Goal: Task Accomplishment & Management: Use online tool/utility

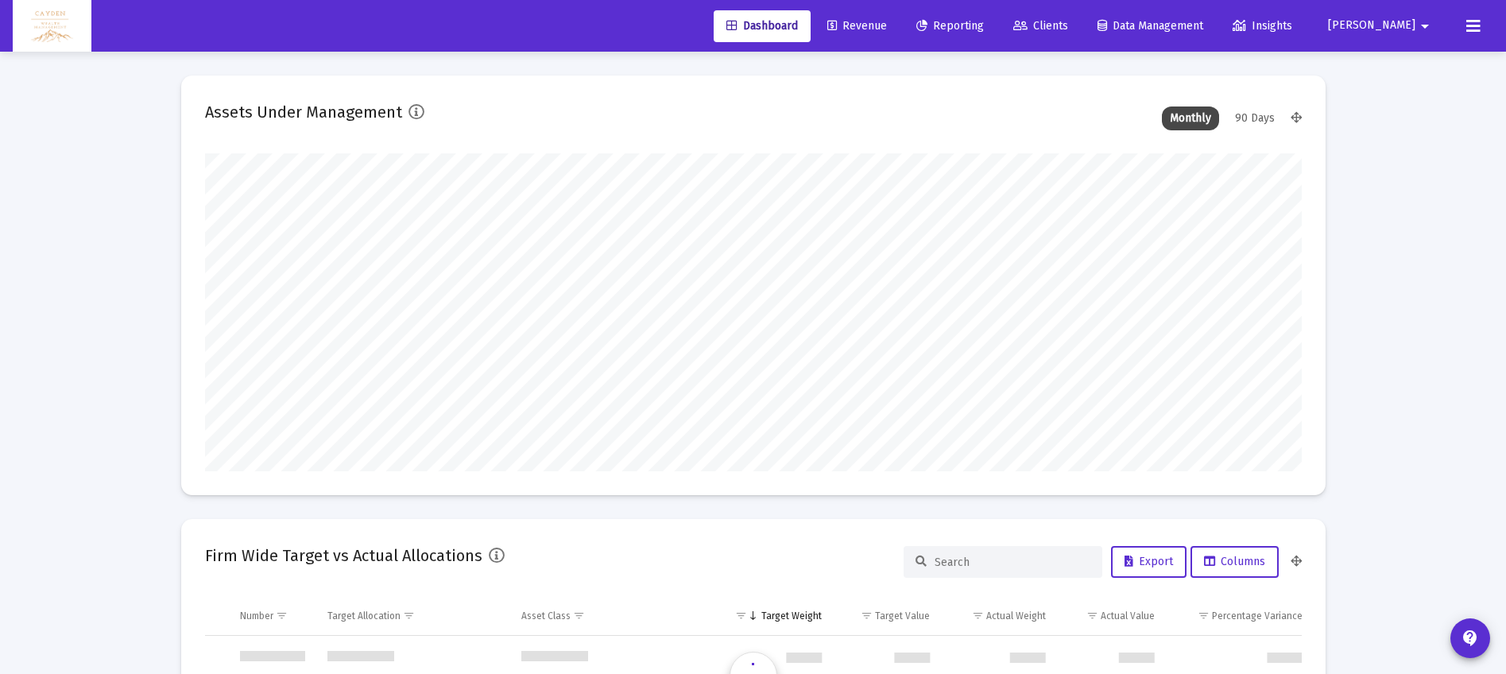
scroll to position [763, 0]
type input "5280-01-01"
click at [837, 21] on icon at bounding box center [832, 26] width 10 height 11
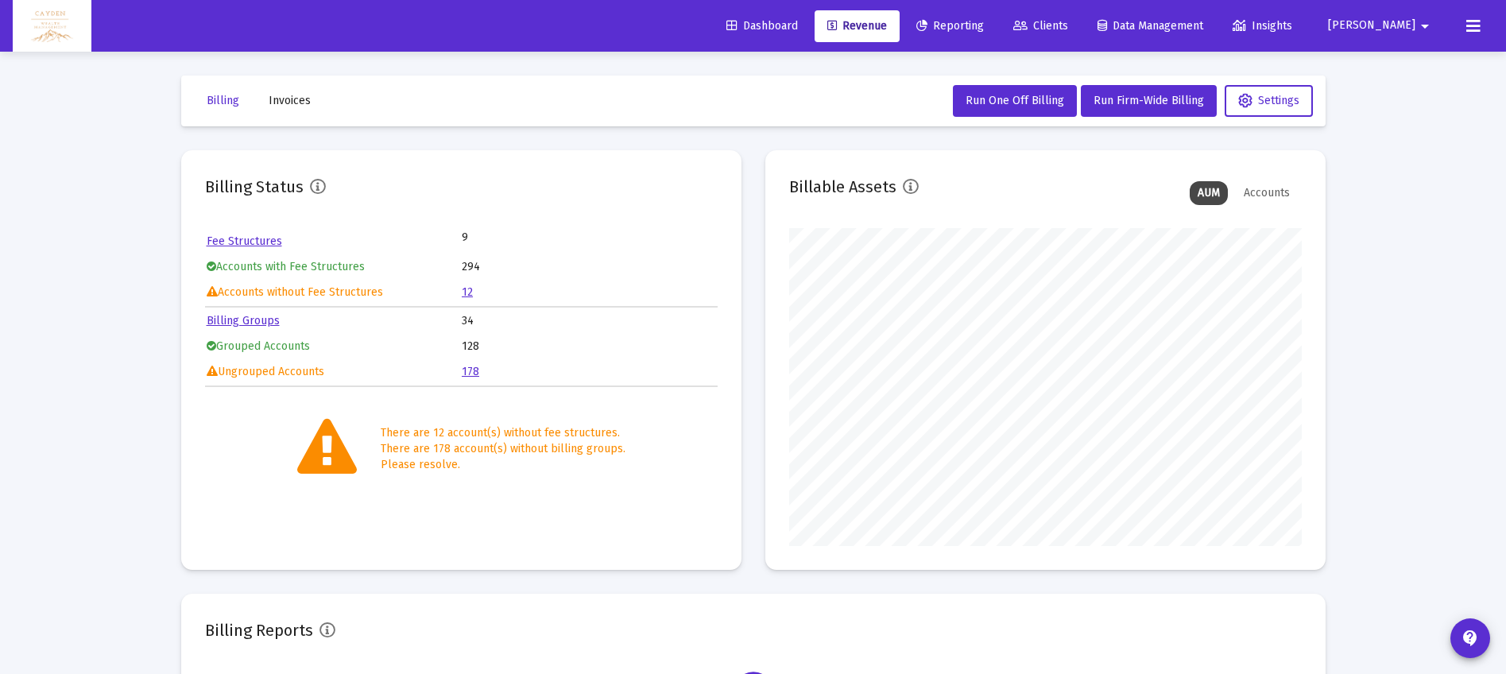
scroll to position [318, 513]
click at [1068, 22] on span "Clients" at bounding box center [1040, 26] width 55 height 14
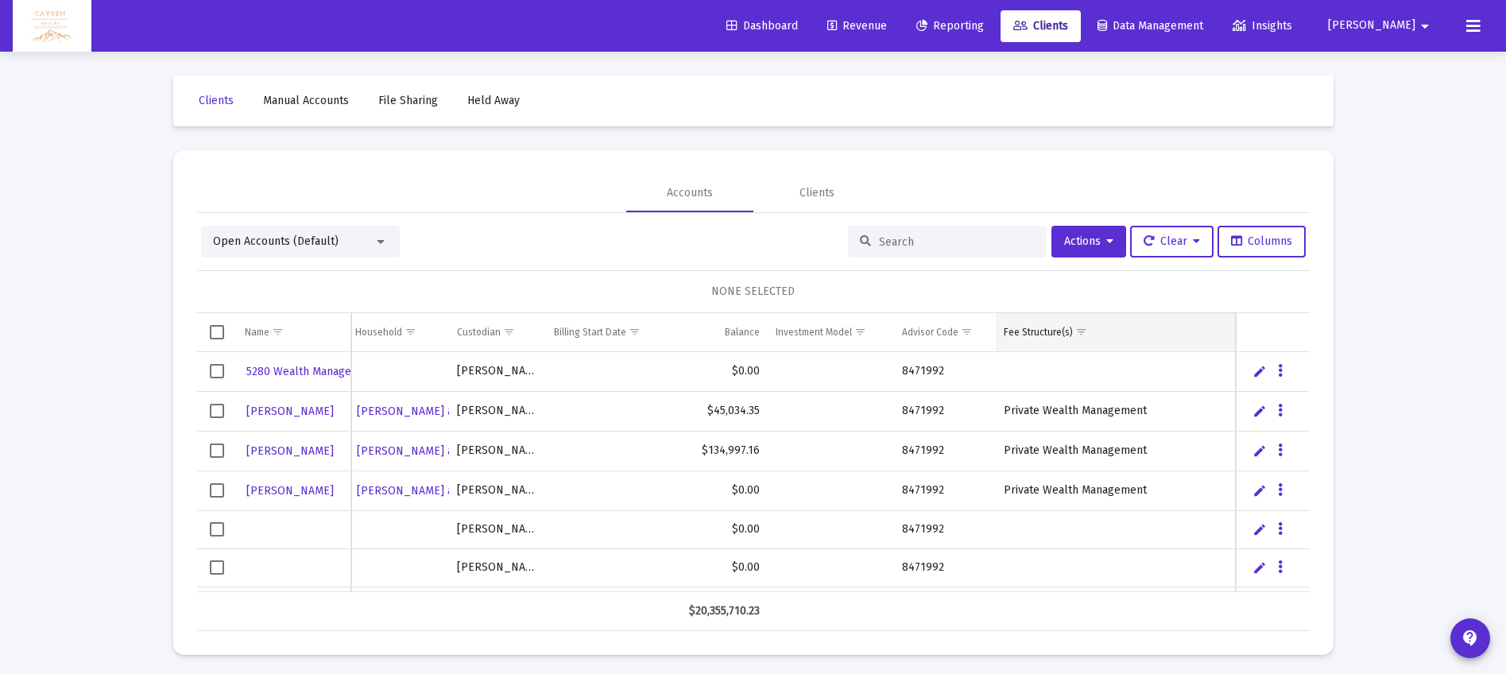
click at [1058, 331] on div "Fee Structure(s)" at bounding box center [1038, 332] width 69 height 13
click at [1047, 331] on div "Fee Structure(s)" at bounding box center [1038, 332] width 69 height 13
click at [1081, 331] on span "Show filter options for column 'Fee Structure(s)'" at bounding box center [1081, 332] width 12 height 12
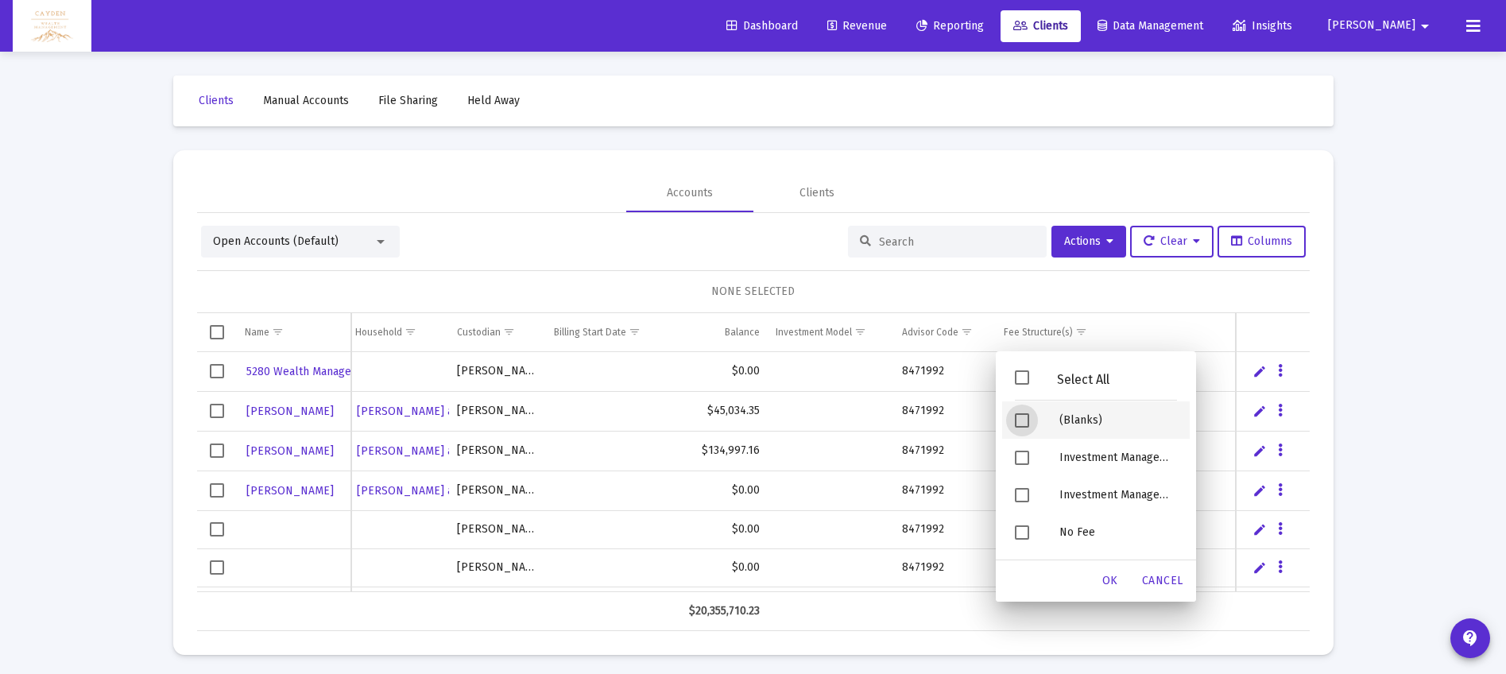
click at [1079, 424] on div "(Blanks)" at bounding box center [1118, 419] width 143 height 37
click at [1116, 571] on div "OK" at bounding box center [1110, 581] width 51 height 29
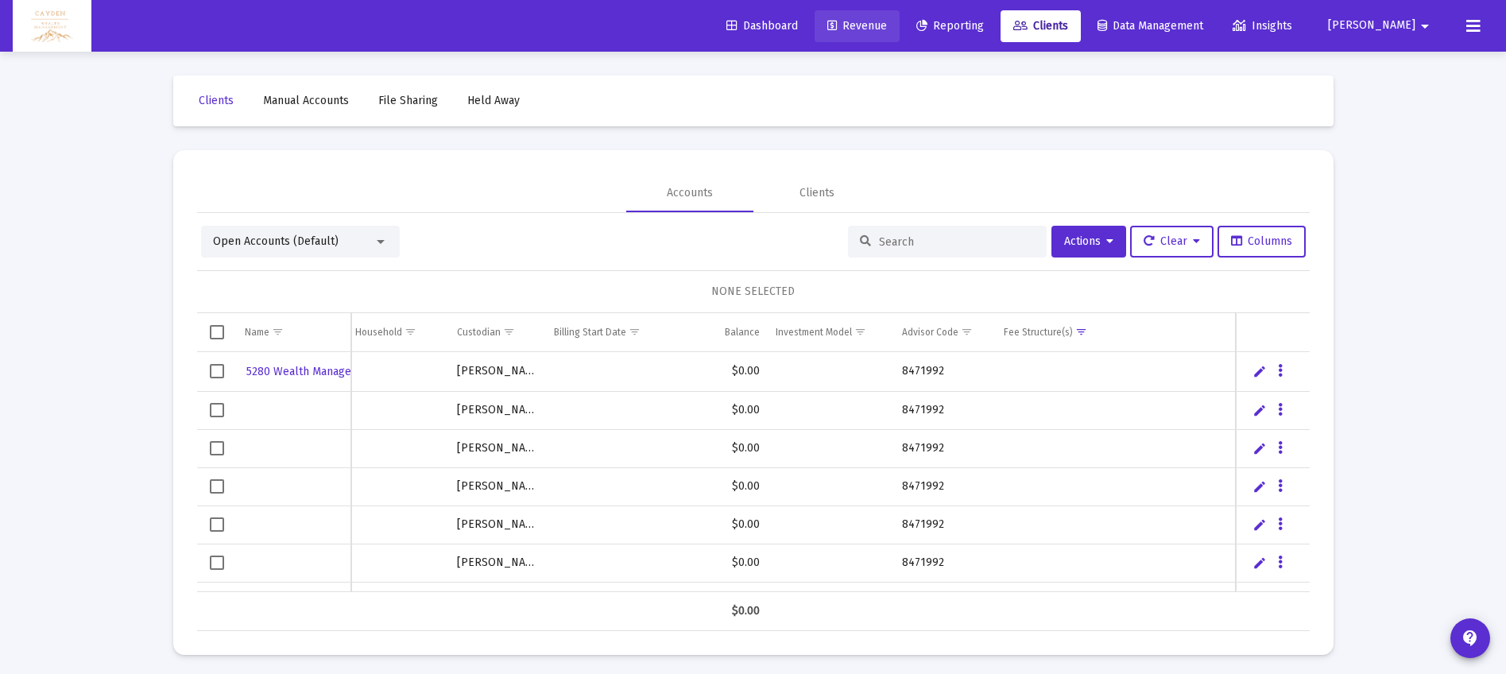
click at [887, 29] on span "Revenue" at bounding box center [857, 26] width 60 height 14
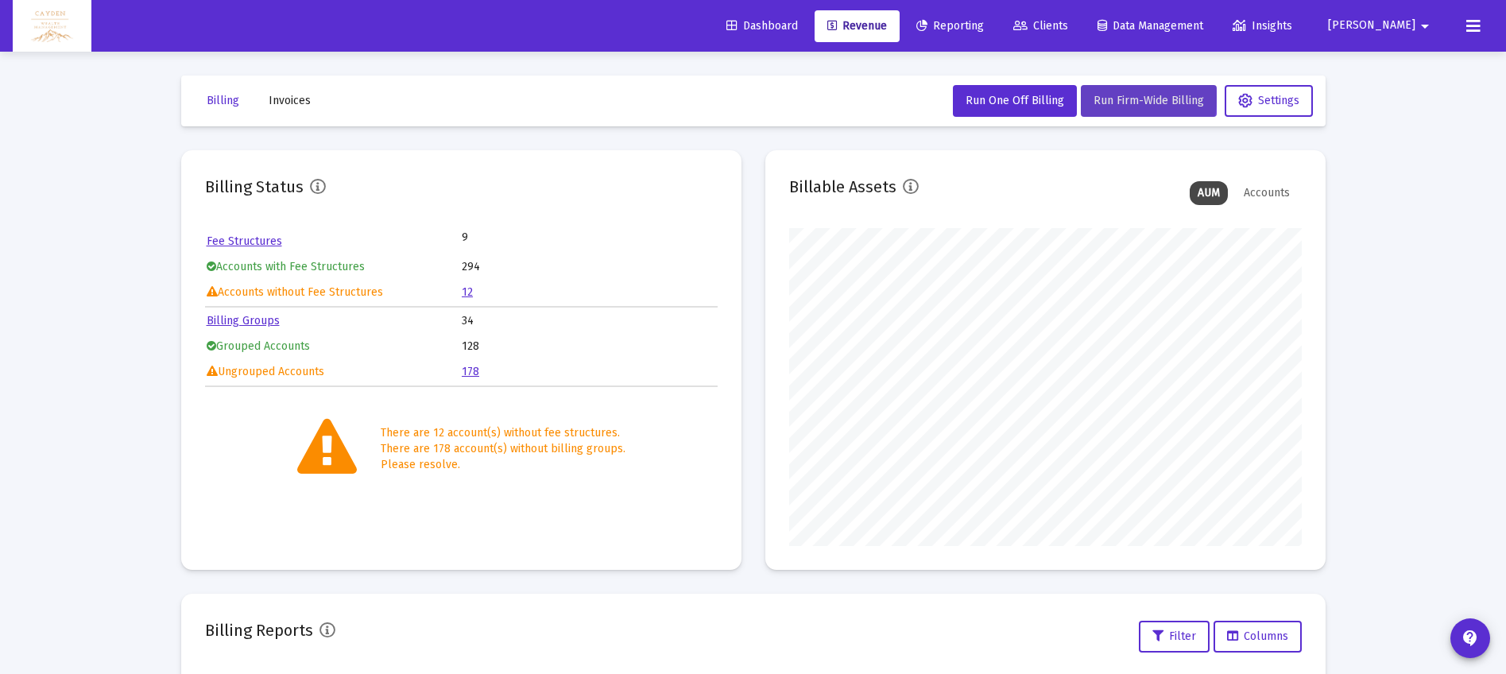
click at [1110, 97] on span "Run Firm-Wide Billing" at bounding box center [1148, 101] width 110 height 14
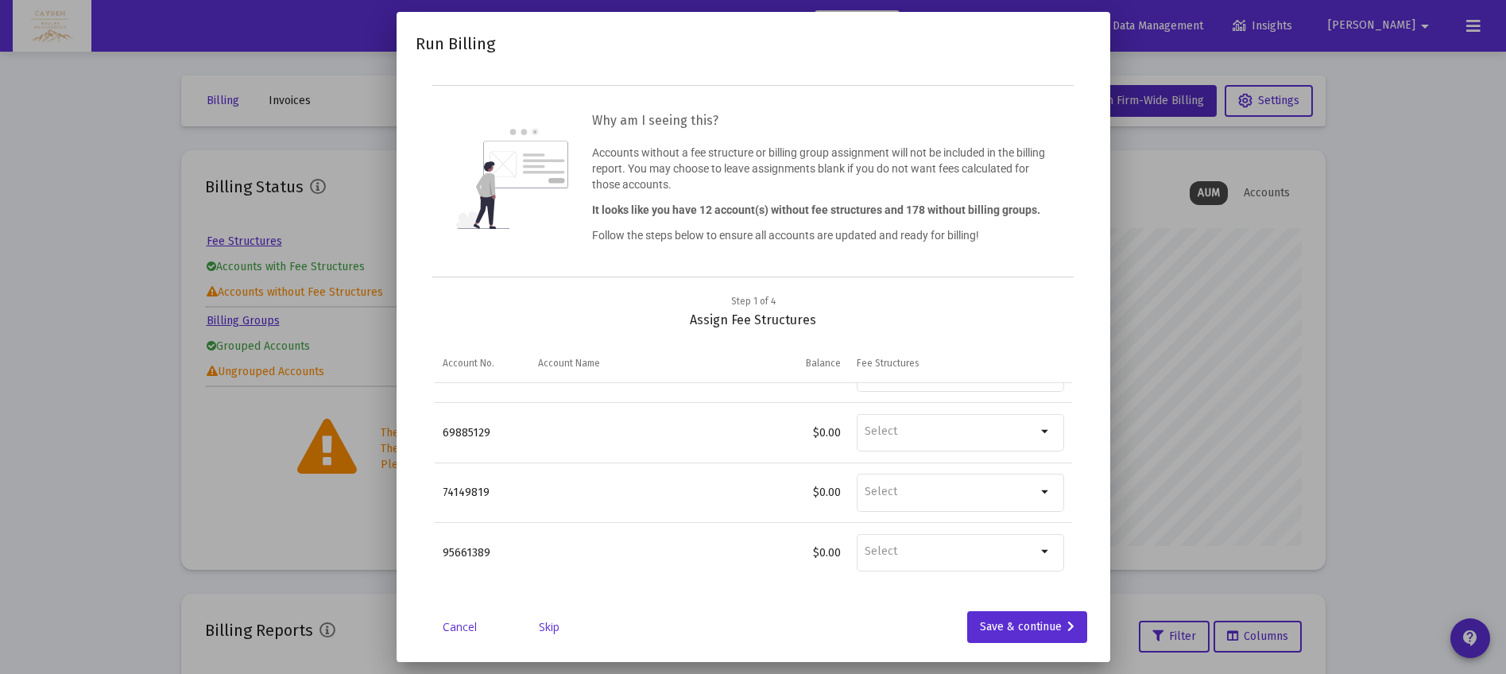
click at [554, 629] on link "Skip" at bounding box center [548, 627] width 79 height 16
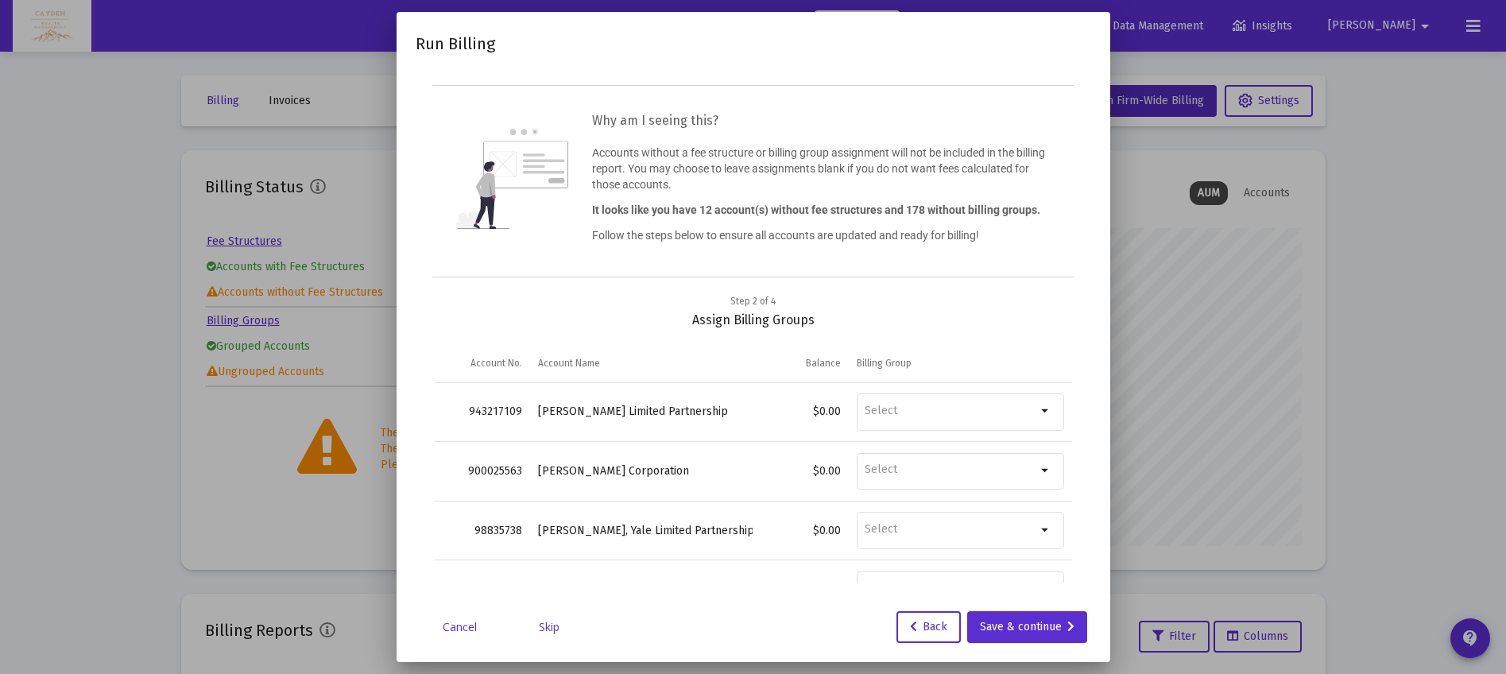
click at [548, 628] on link "Skip" at bounding box center [548, 627] width 79 height 16
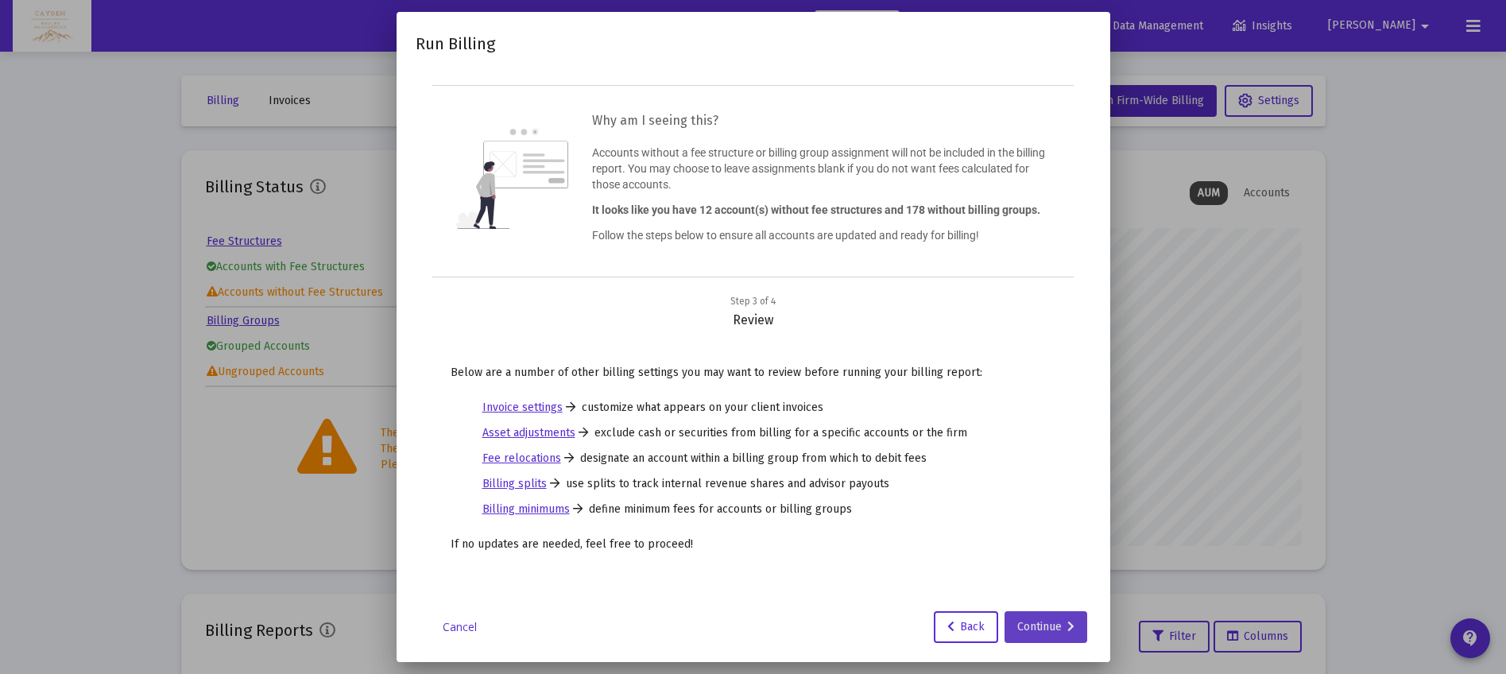
click at [1038, 633] on div "Continue" at bounding box center [1045, 627] width 57 height 32
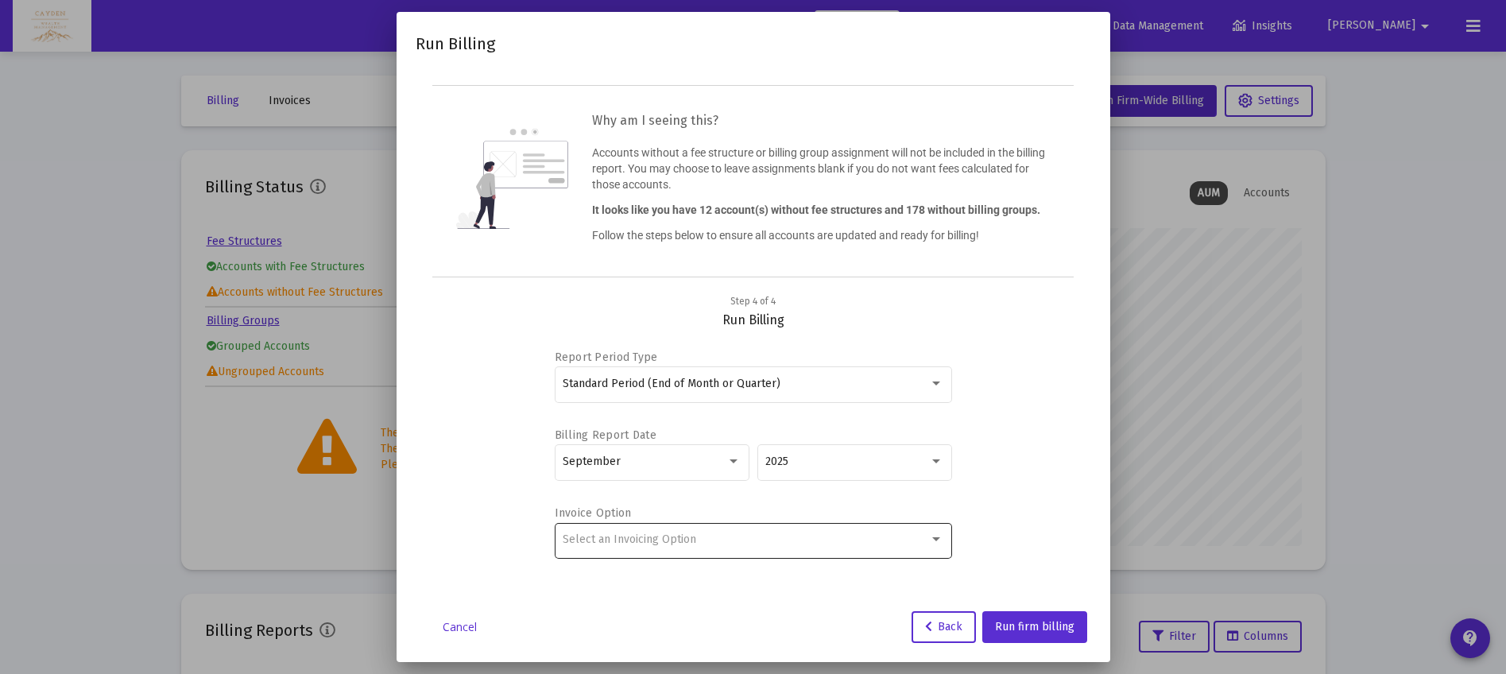
click at [654, 544] on span "Select an Invoicing Option" at bounding box center [630, 539] width 134 height 14
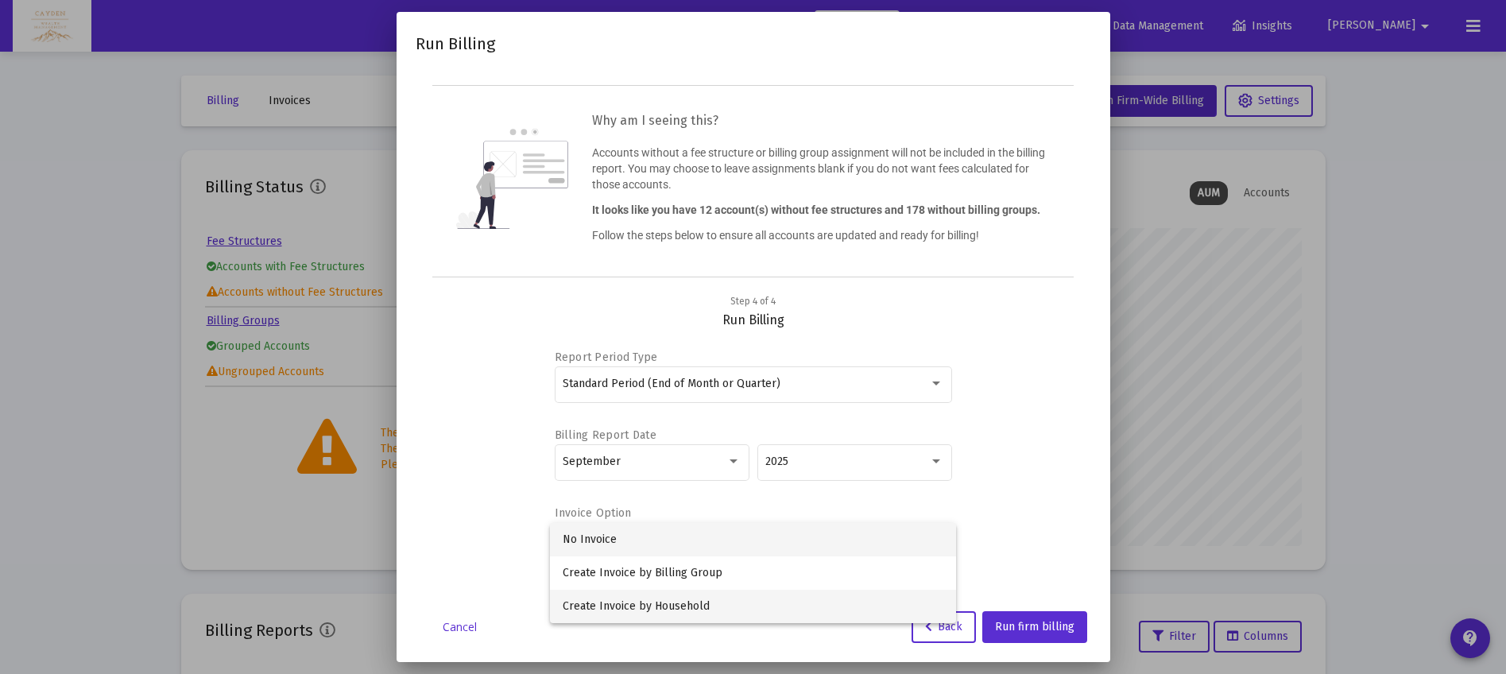
click at [670, 611] on span "Create Invoice by Household" at bounding box center [753, 606] width 381 height 33
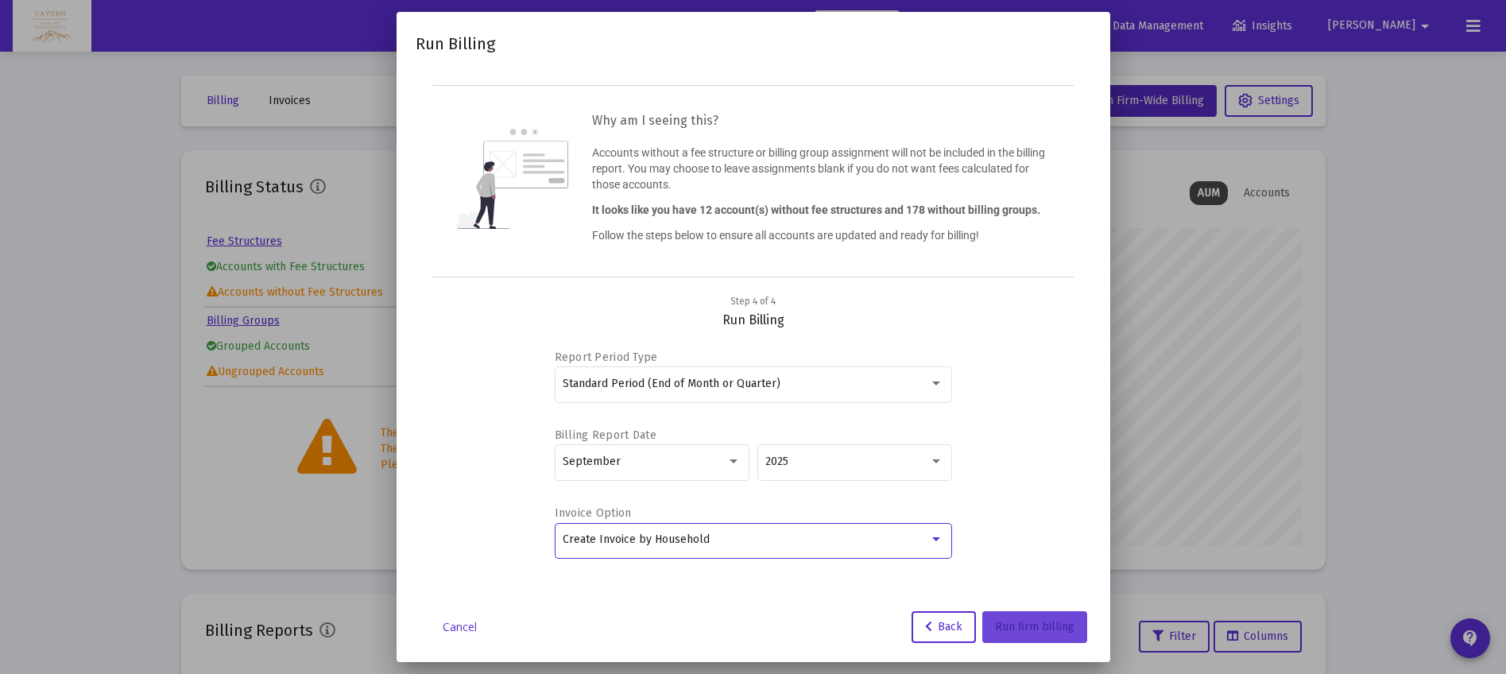
click at [1026, 625] on span "Run firm billing" at bounding box center [1034, 627] width 79 height 14
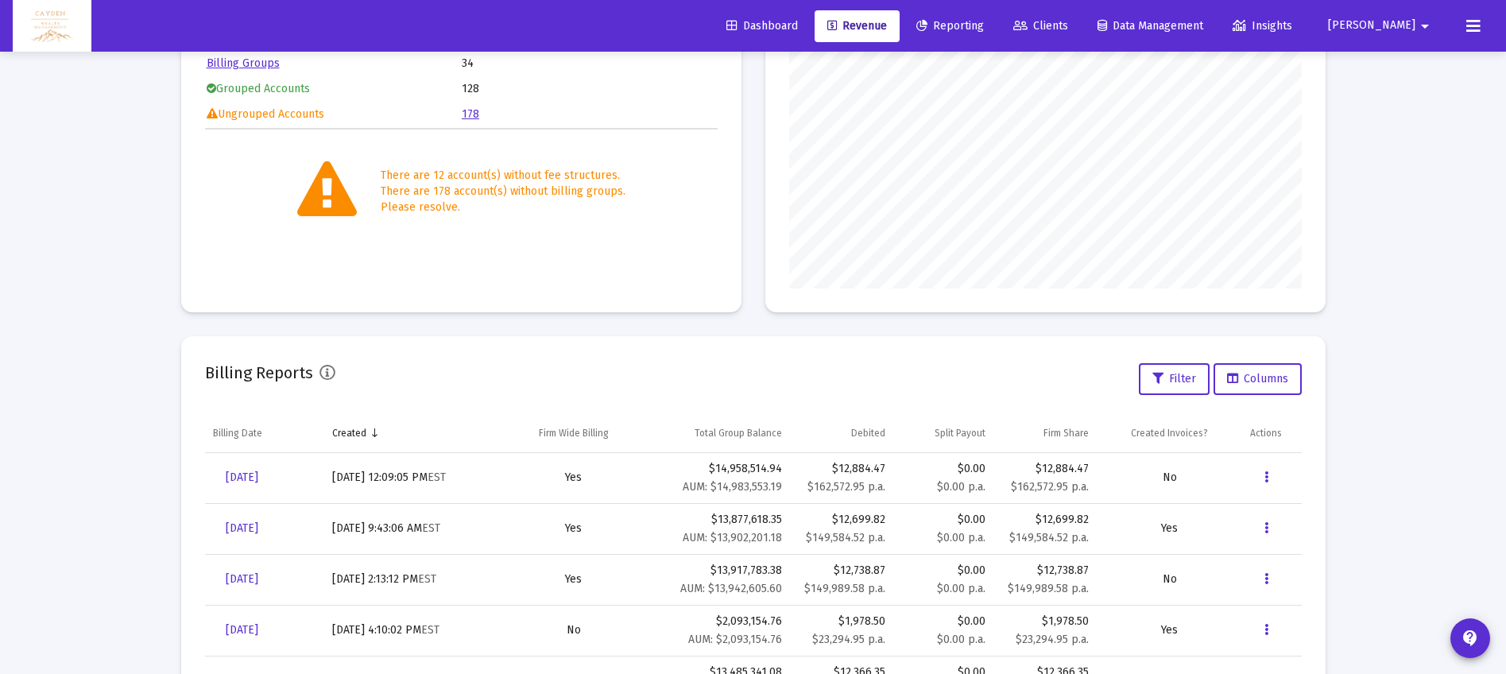
scroll to position [322, 0]
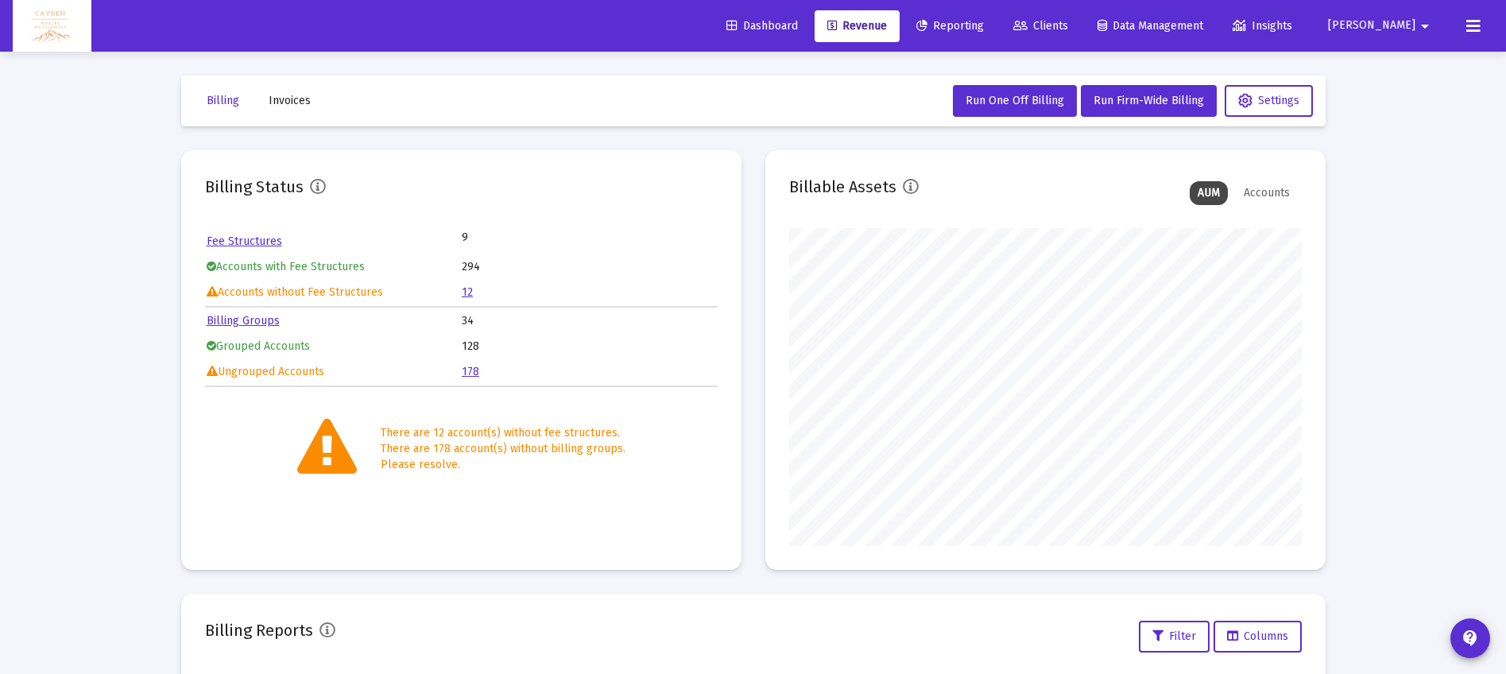
scroll to position [362, 0]
click at [1111, 95] on span "Run Firm-Wide Billing" at bounding box center [1148, 101] width 110 height 14
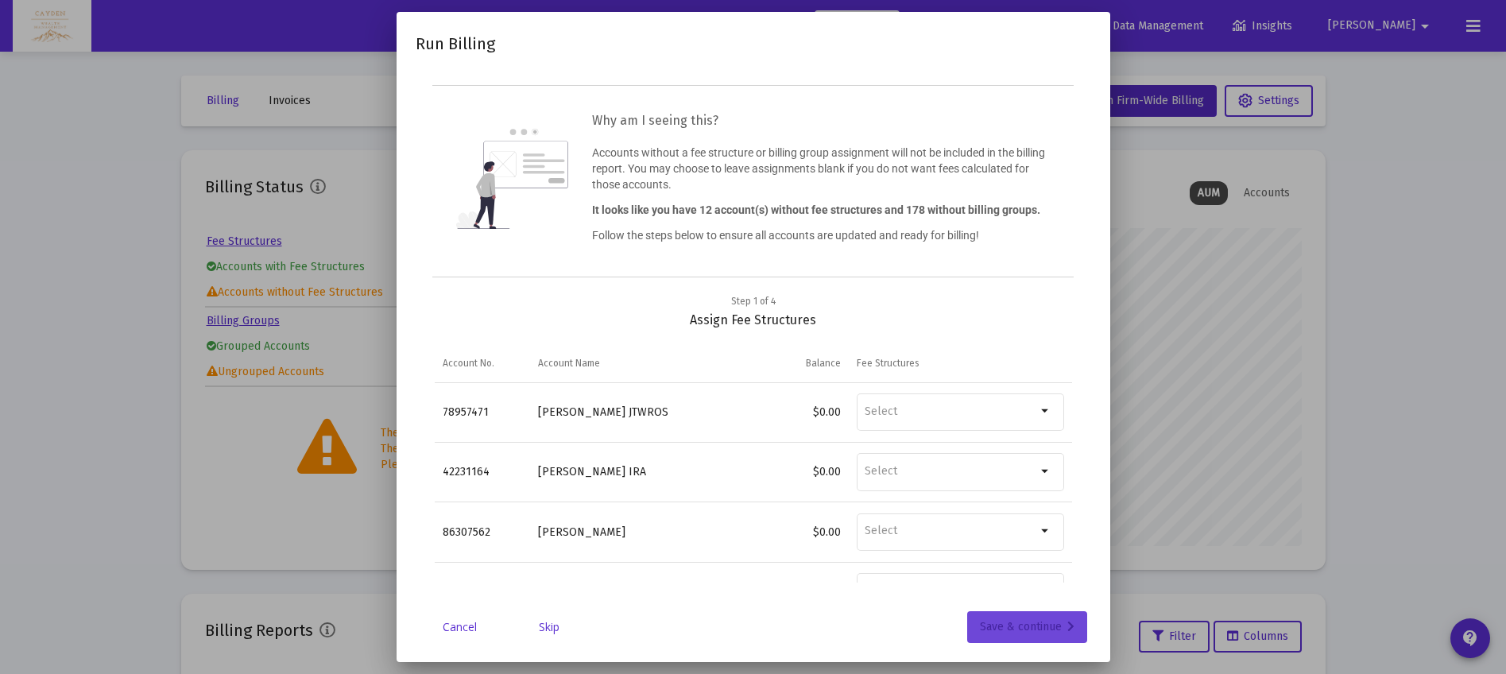
click at [1047, 620] on div "Save & continue" at bounding box center [1027, 627] width 95 height 32
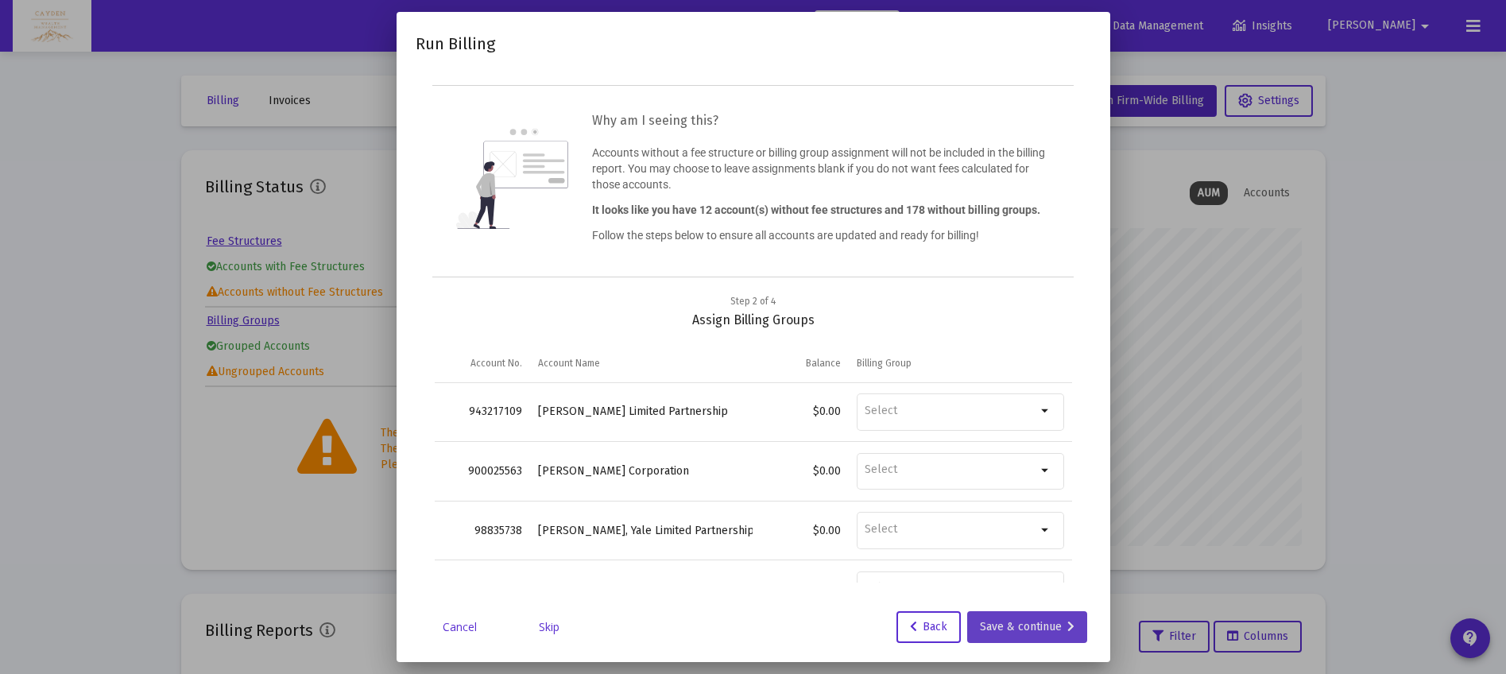
click at [1044, 630] on div "Save & continue" at bounding box center [1027, 627] width 95 height 32
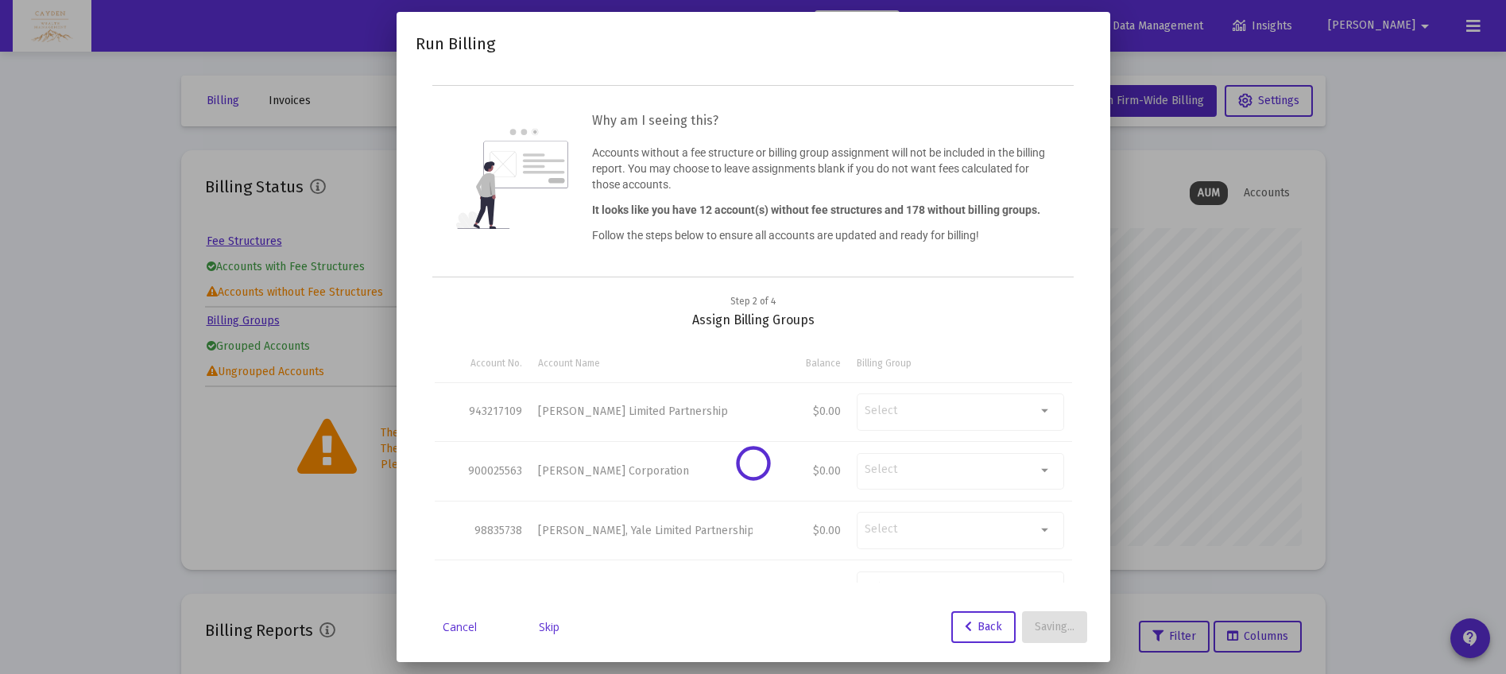
type input "[PERSON_NAME][EMAIL_ADDRESS][DOMAIN_NAME]"
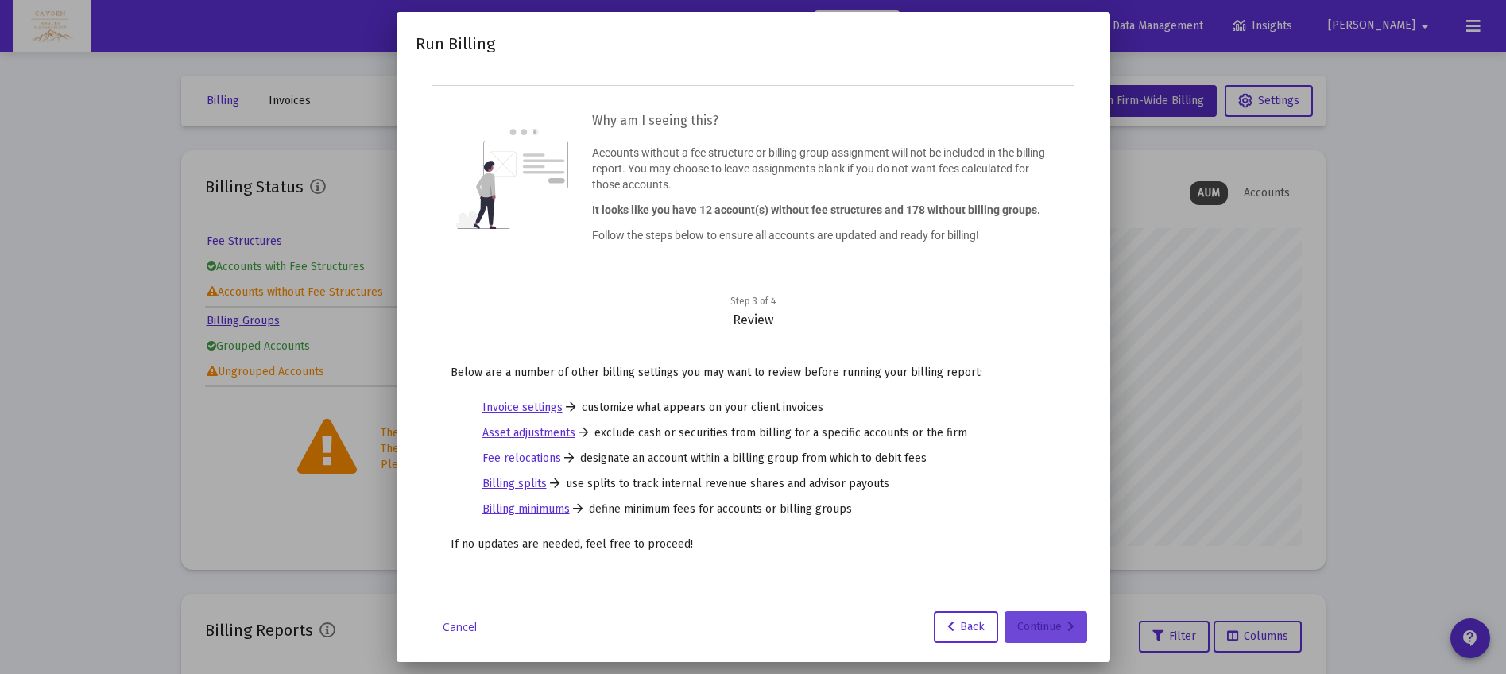
click at [1064, 634] on div "Continue" at bounding box center [1045, 627] width 57 height 32
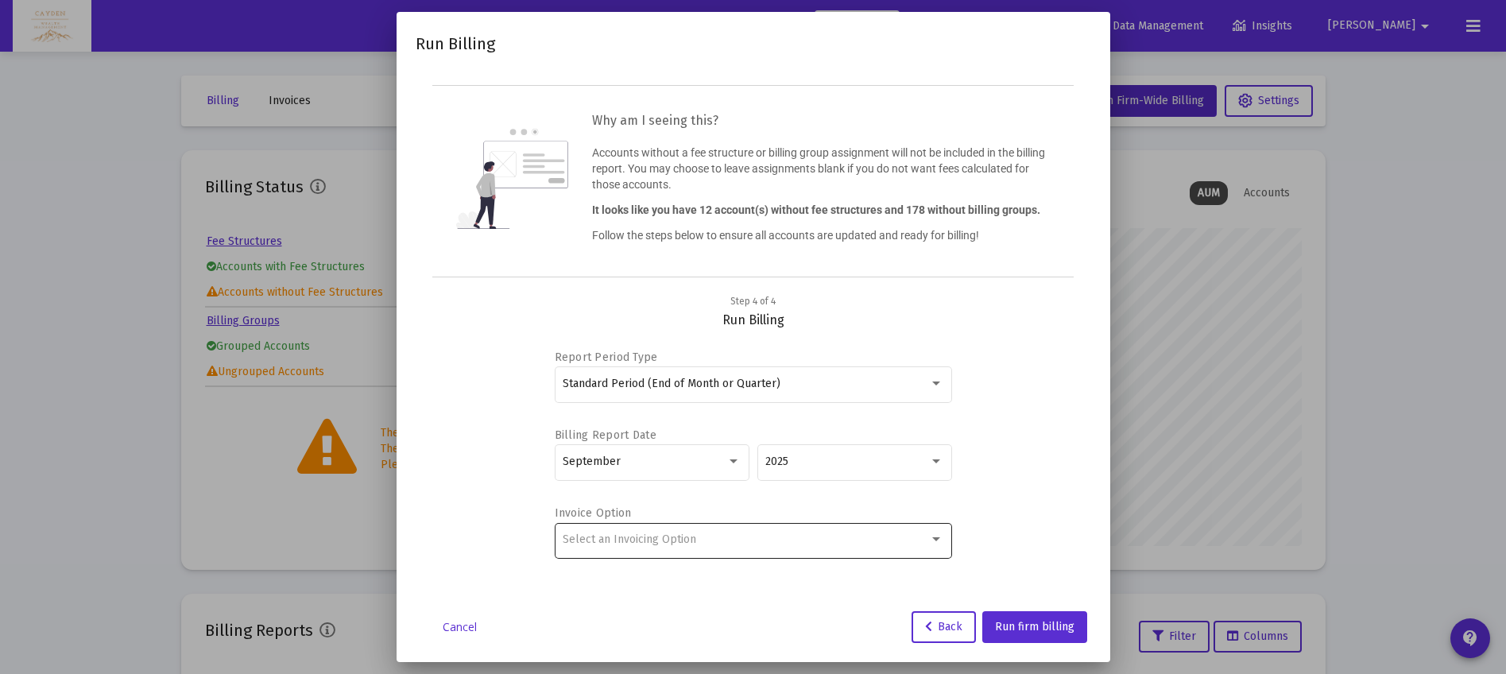
click at [691, 543] on span "Select an Invoicing Option" at bounding box center [630, 539] width 134 height 14
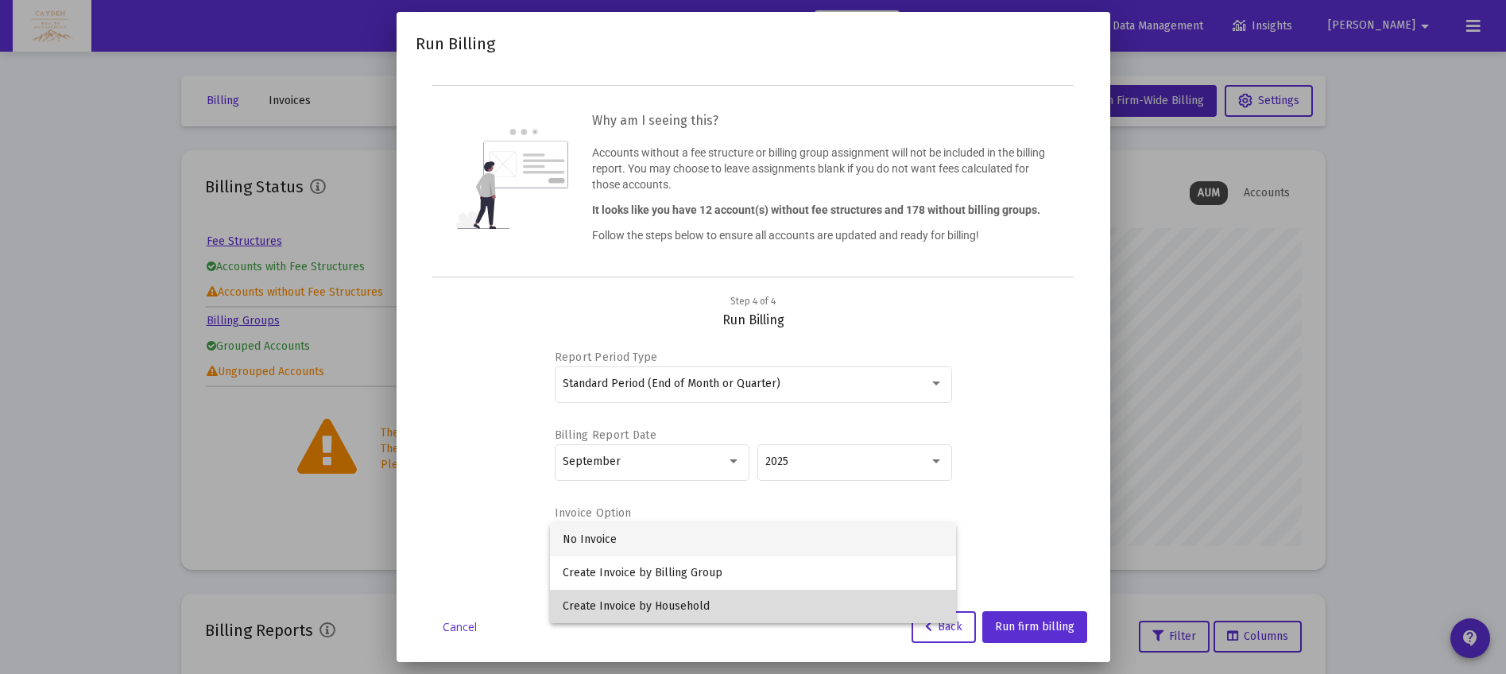
click at [683, 607] on span "Create Invoice by Household" at bounding box center [753, 606] width 381 height 33
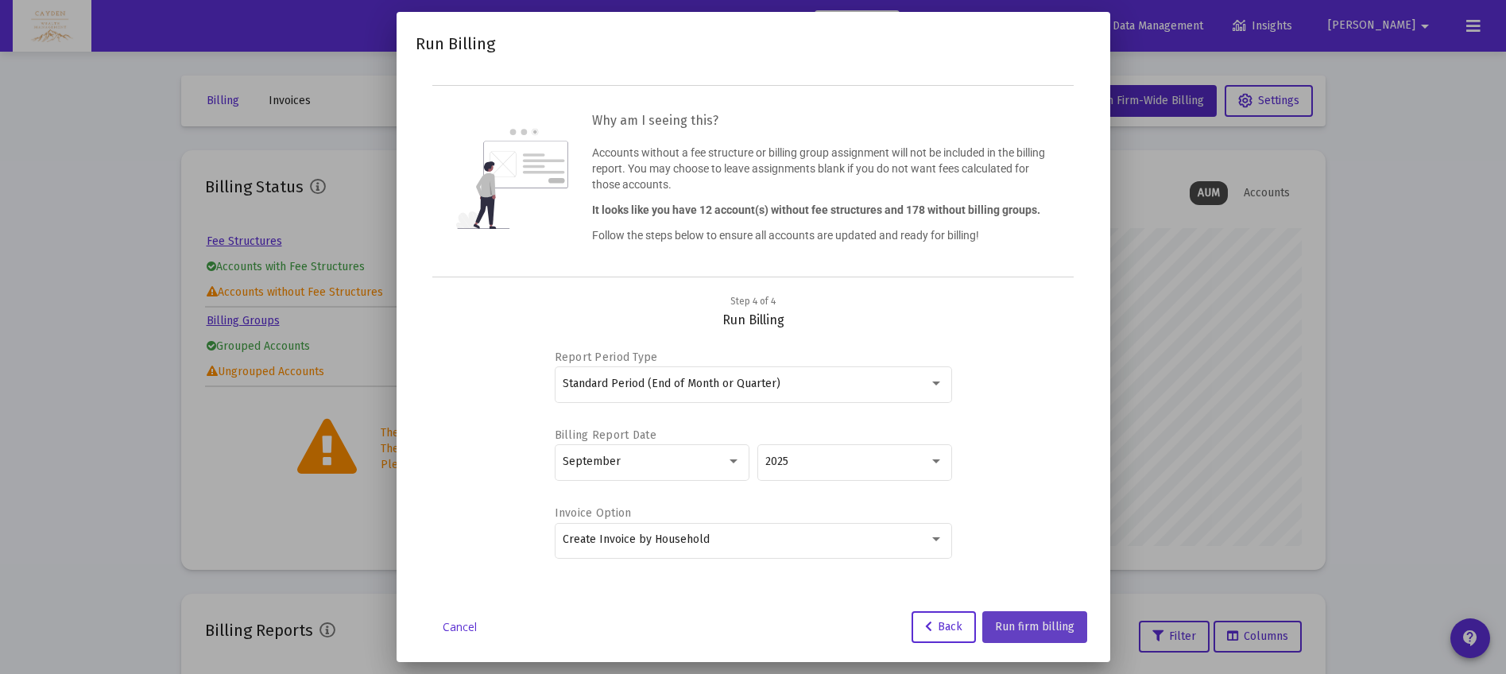
click at [1043, 631] on span "Run firm billing" at bounding box center [1034, 627] width 79 height 14
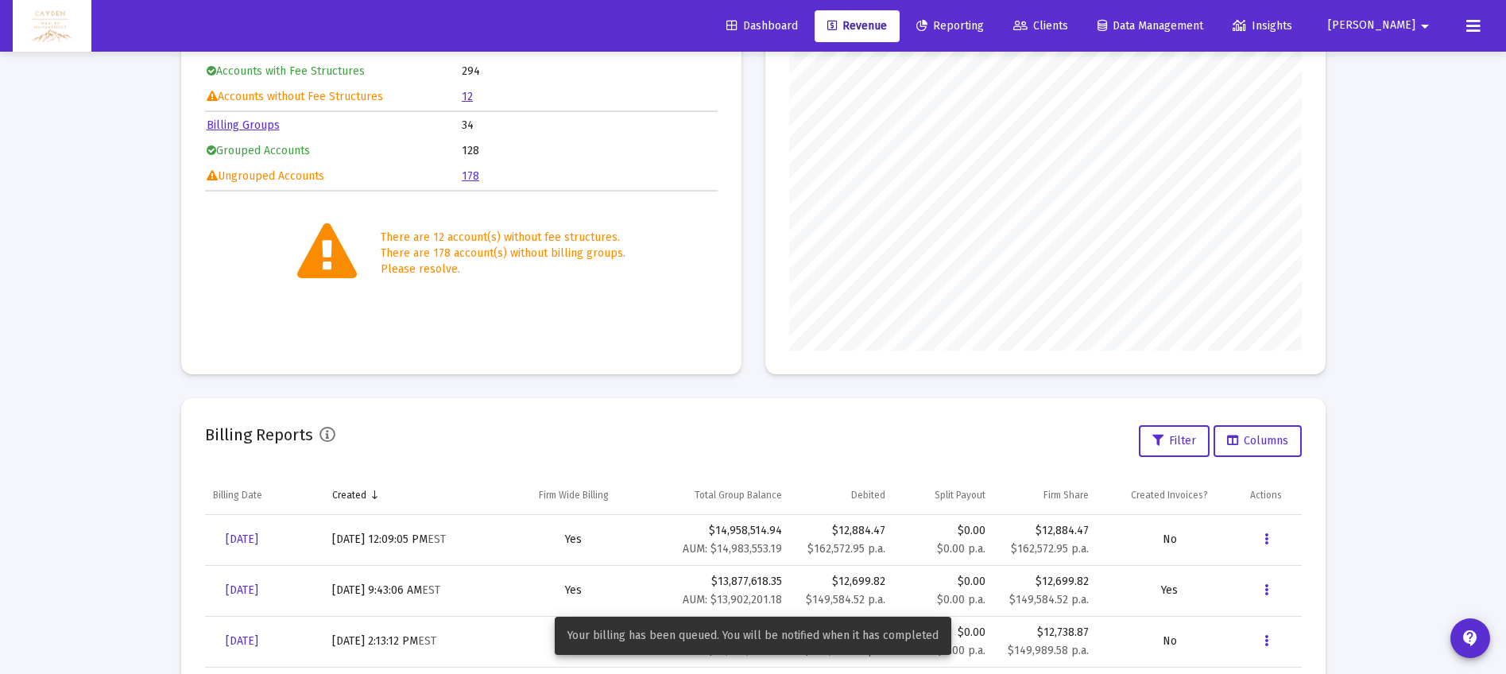
scroll to position [382, 0]
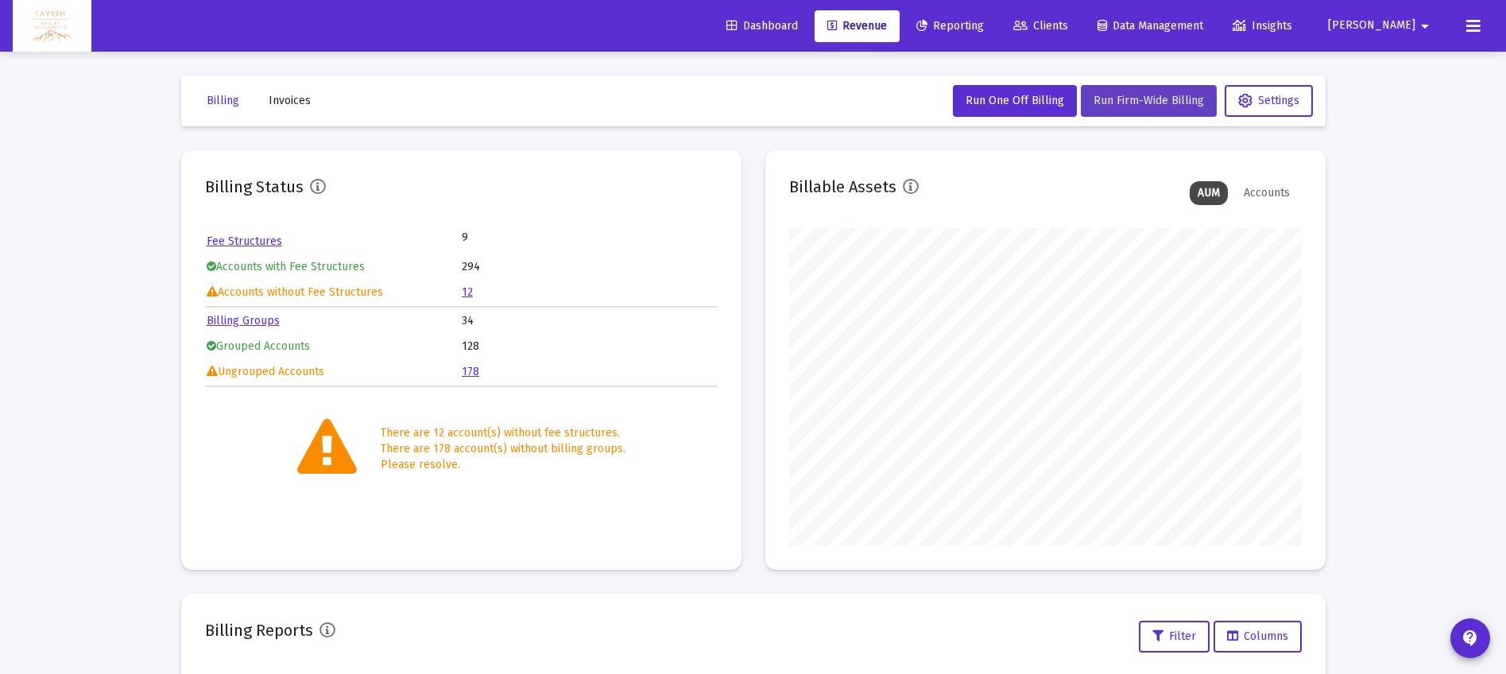
click at [1111, 105] on span "Run Firm-Wide Billing" at bounding box center [1148, 101] width 110 height 14
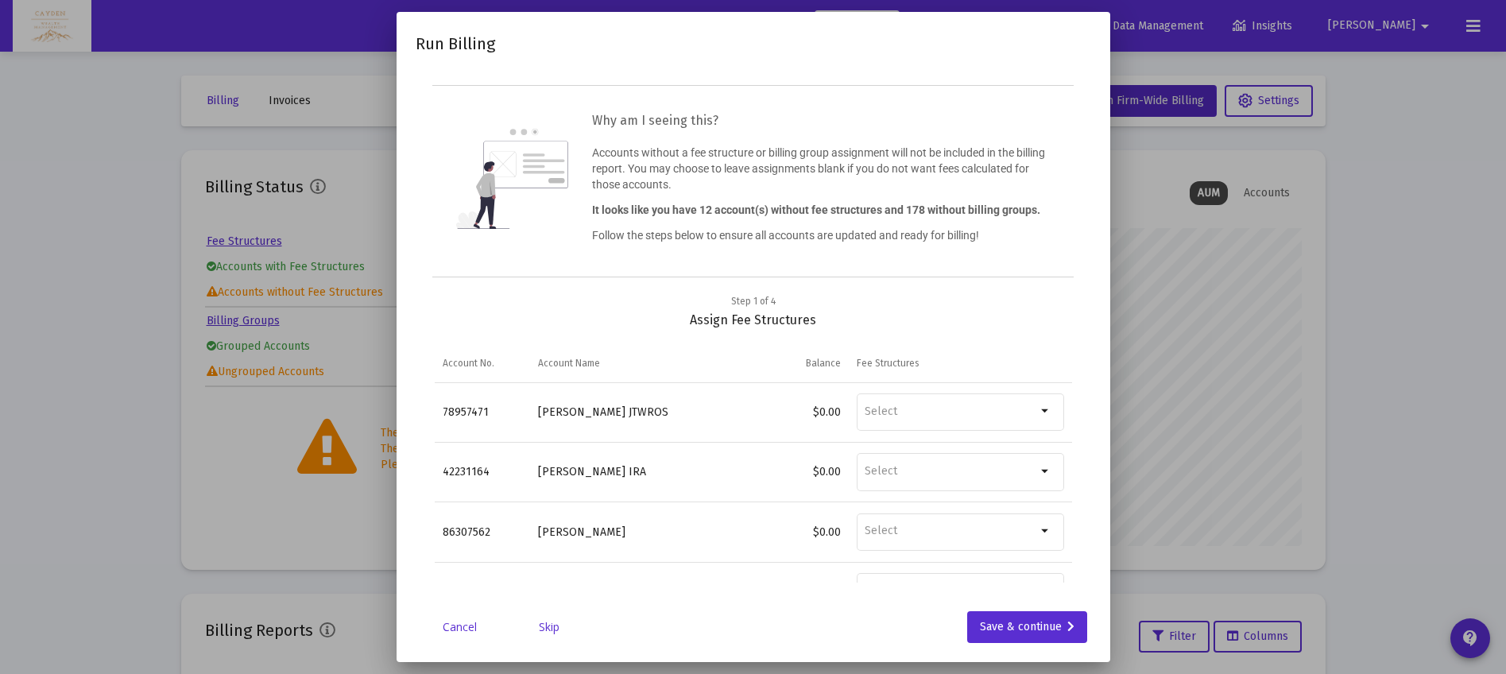
click at [553, 627] on link "Skip" at bounding box center [548, 627] width 79 height 16
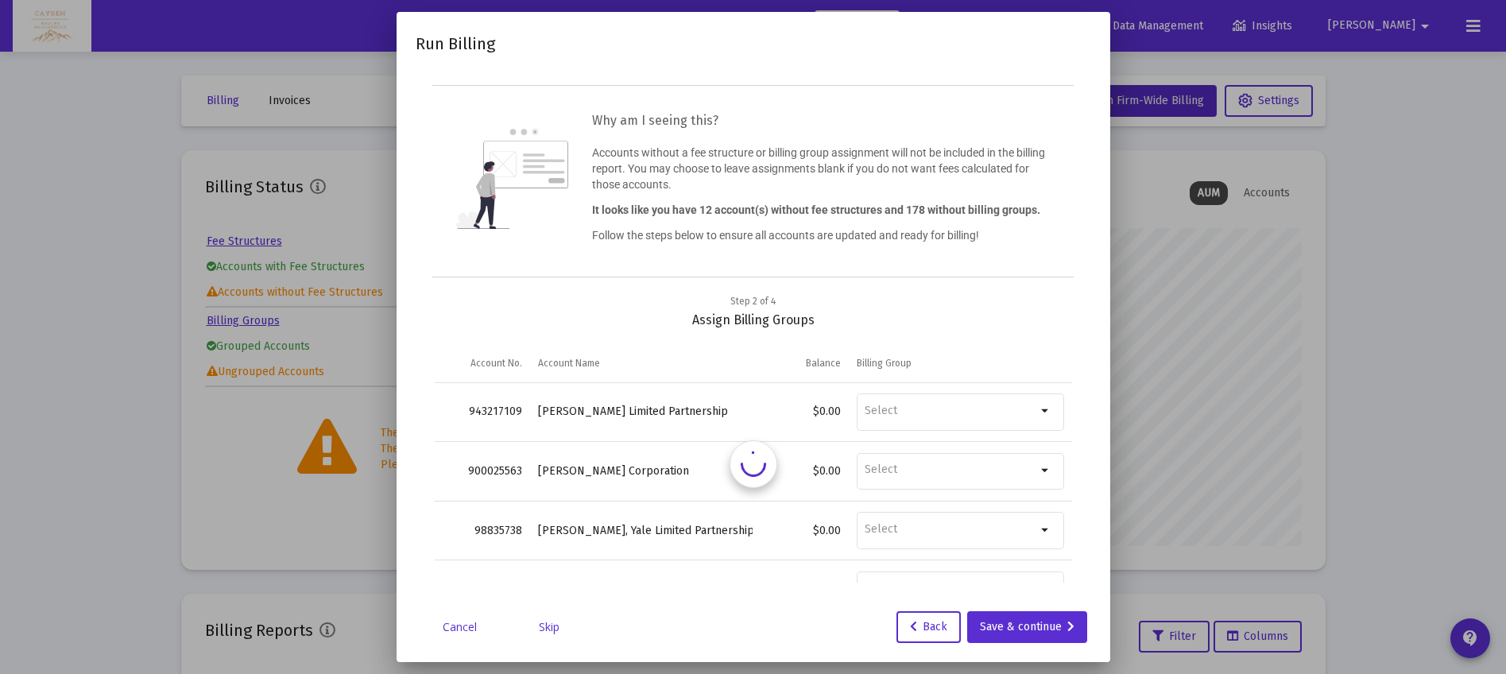
type input "[PERSON_NAME][EMAIL_ADDRESS][DOMAIN_NAME]"
click at [553, 627] on link "Skip" at bounding box center [548, 627] width 79 height 16
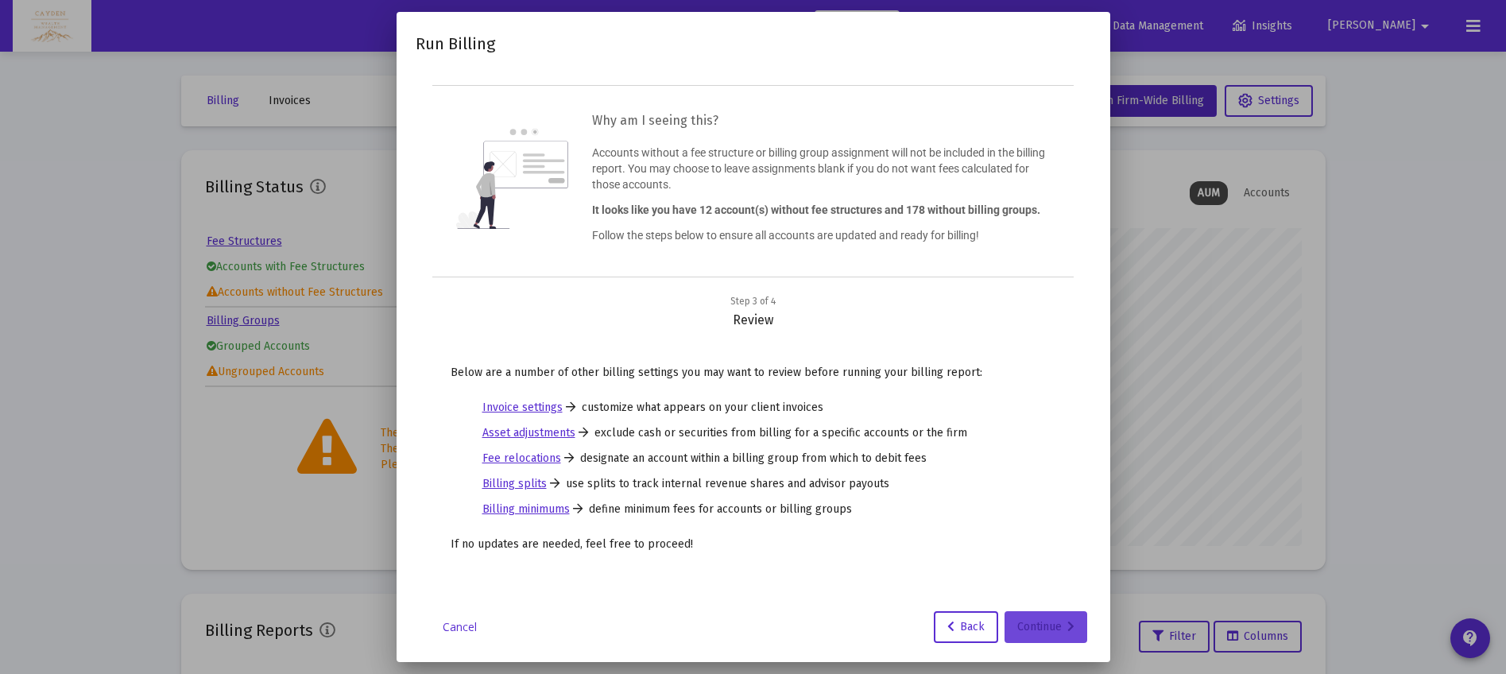
click at [1034, 621] on div "Continue" at bounding box center [1045, 627] width 57 height 32
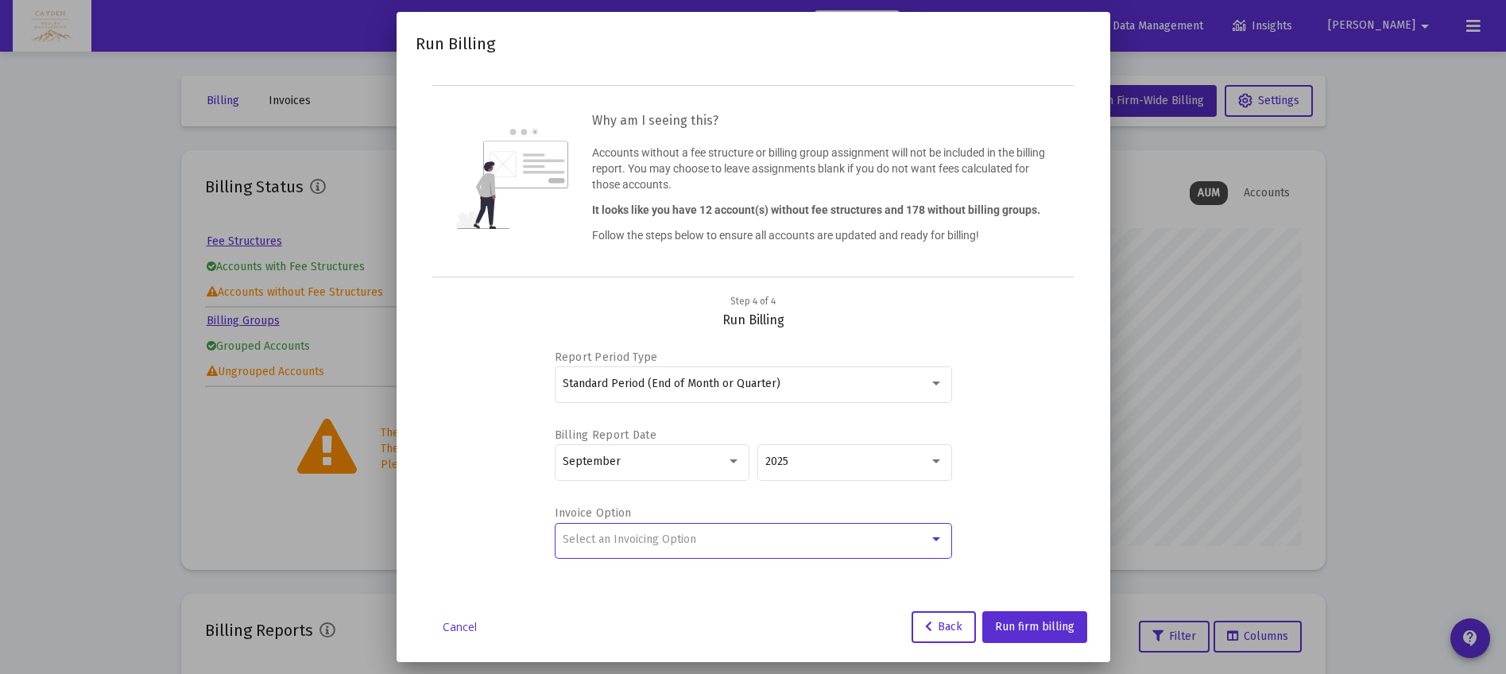
click at [715, 543] on div "Select an Invoicing Option" at bounding box center [746, 539] width 366 height 13
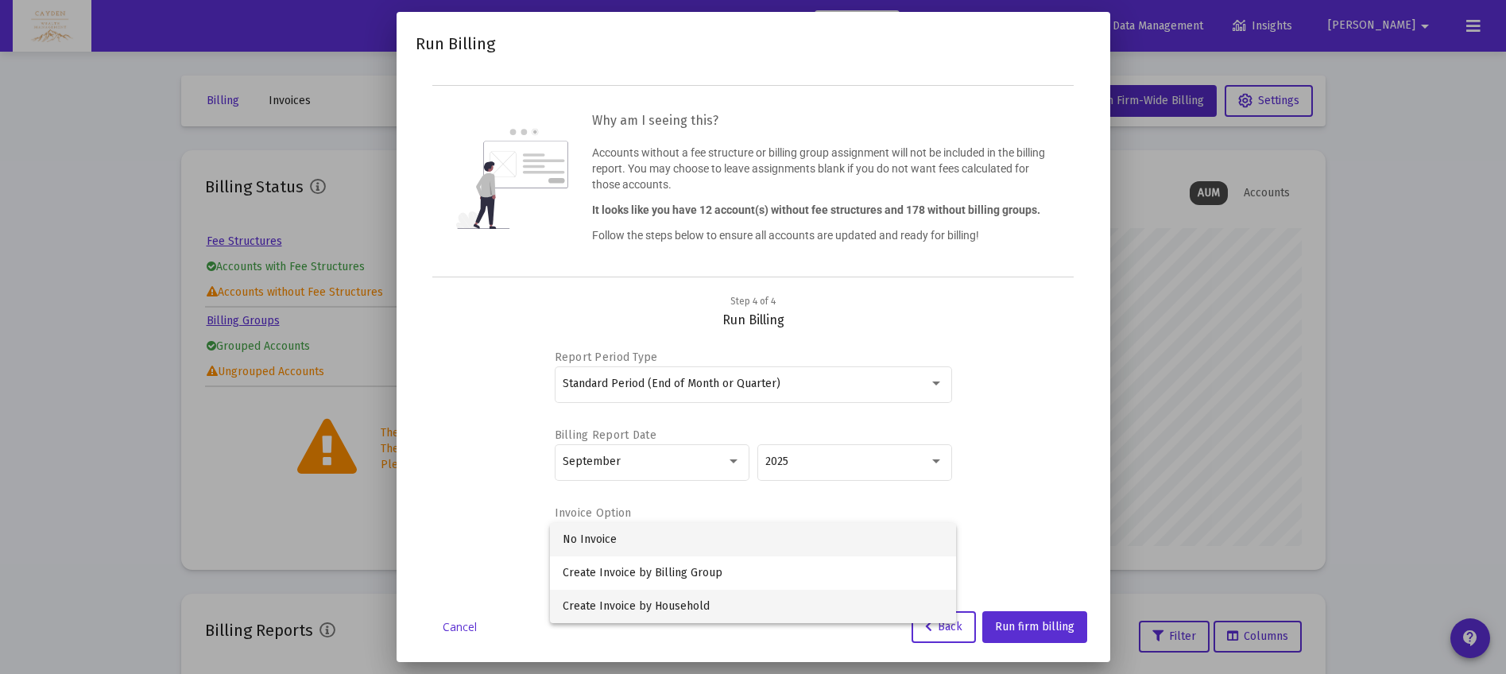
click at [714, 605] on span "Create Invoice by Household" at bounding box center [753, 606] width 381 height 33
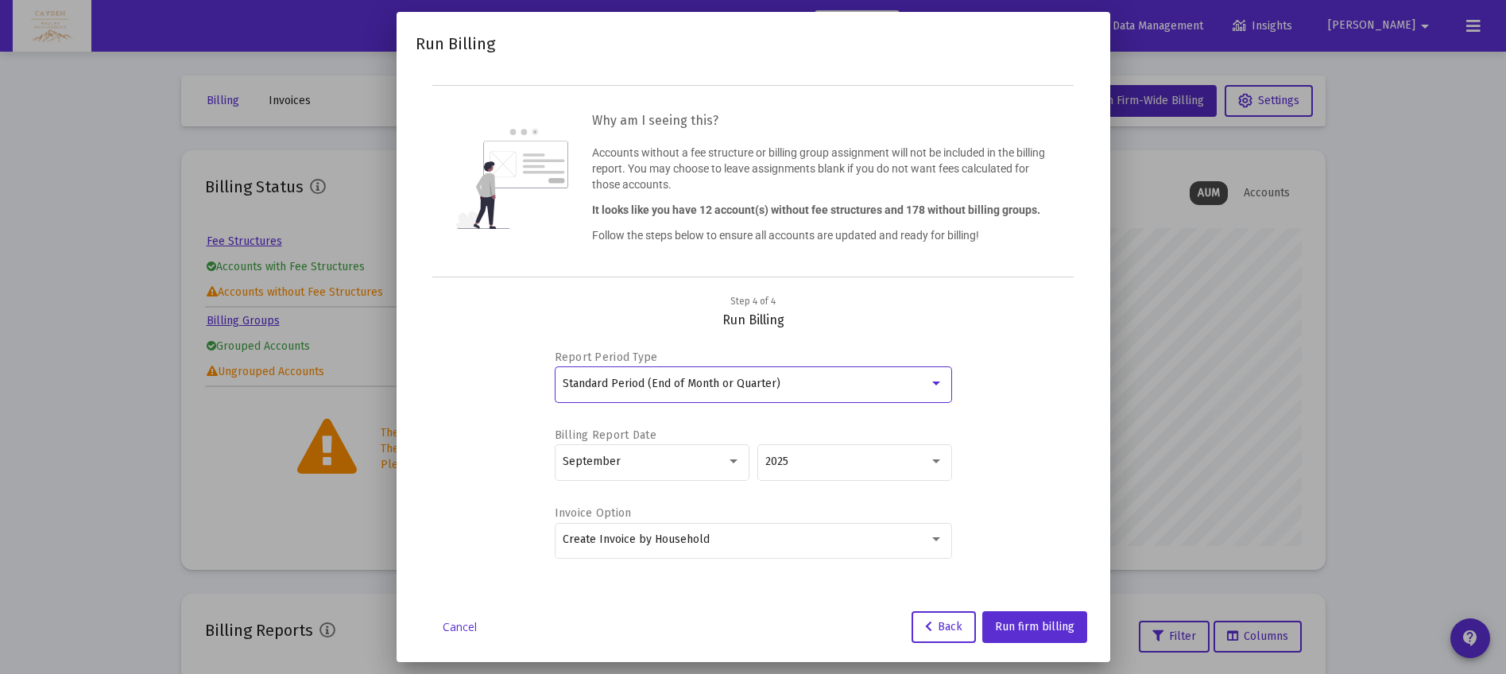
click at [791, 382] on div "Standard Period (End of Month or Quarter)" at bounding box center [746, 383] width 366 height 13
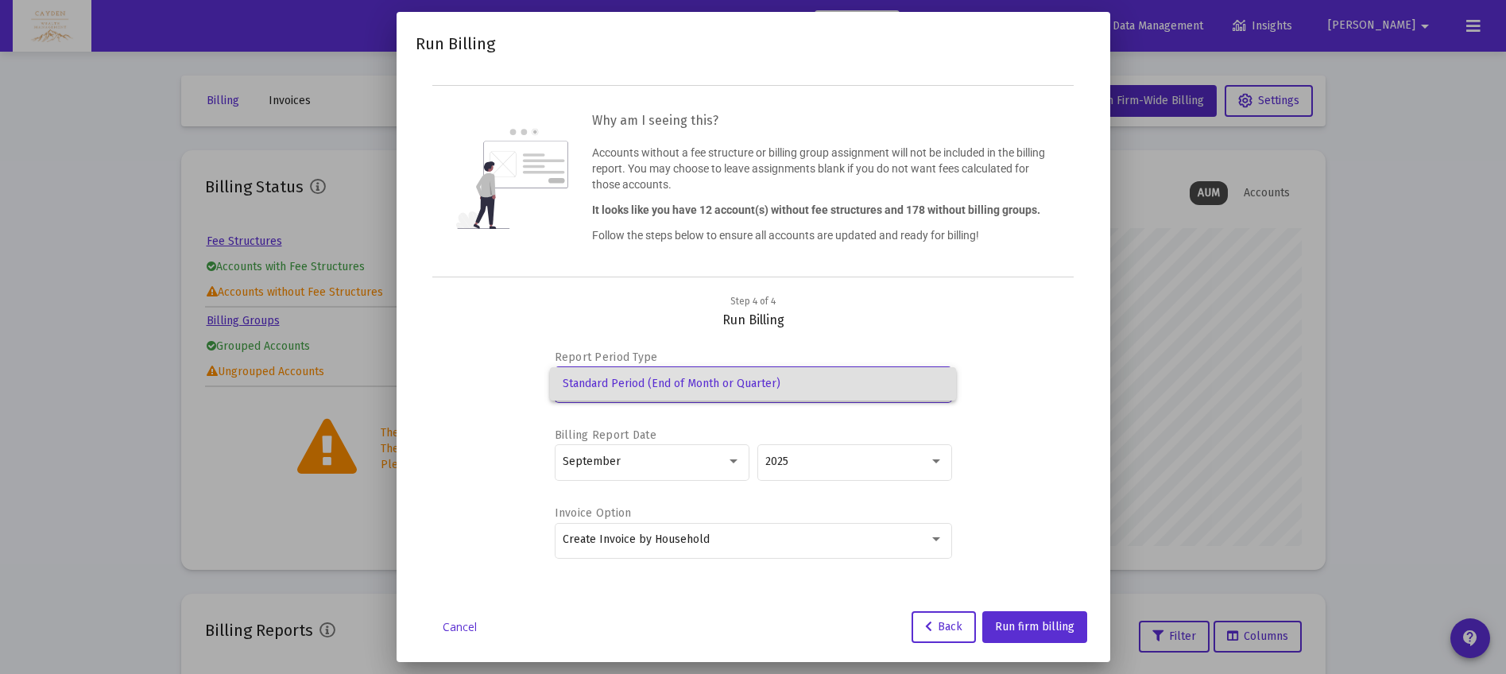
click at [791, 382] on span "Standard Period (End of Month or Quarter)" at bounding box center [753, 383] width 381 height 33
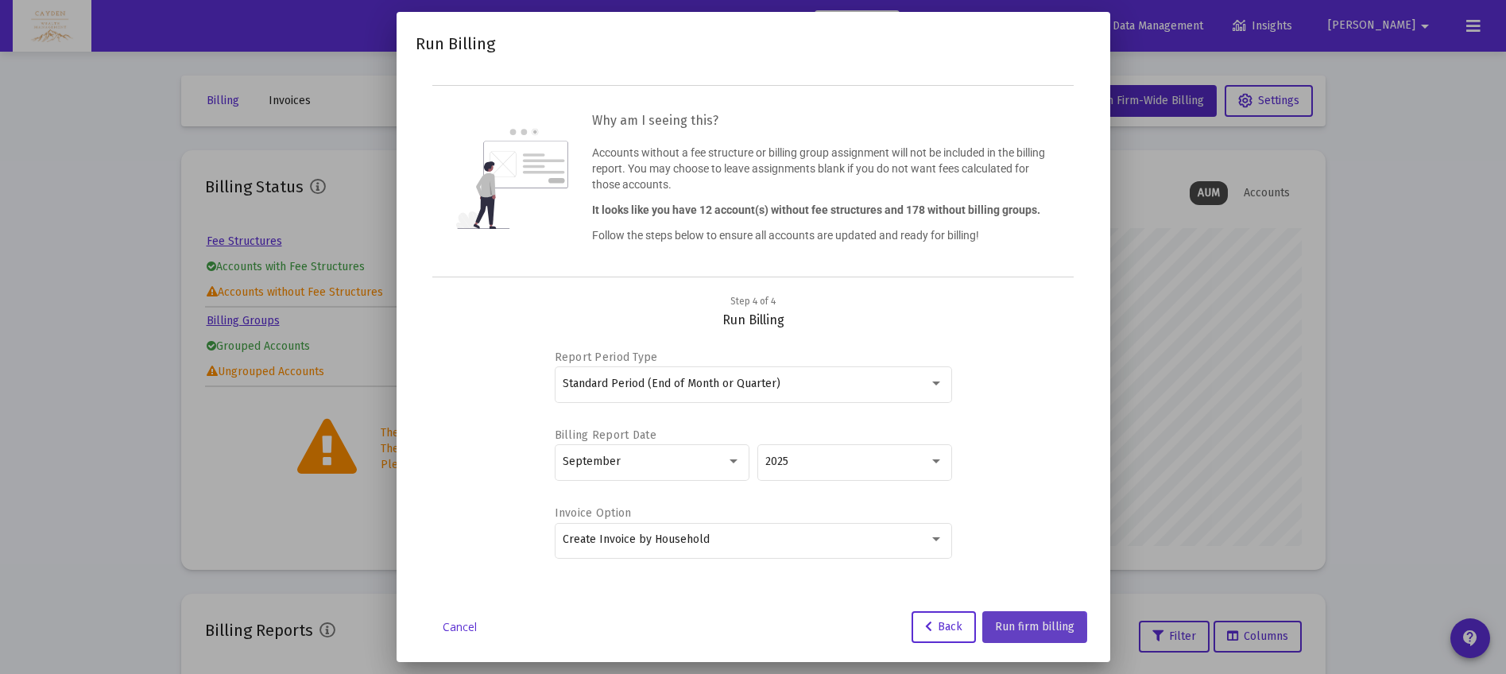
click at [1013, 630] on span "Run firm billing" at bounding box center [1034, 627] width 79 height 14
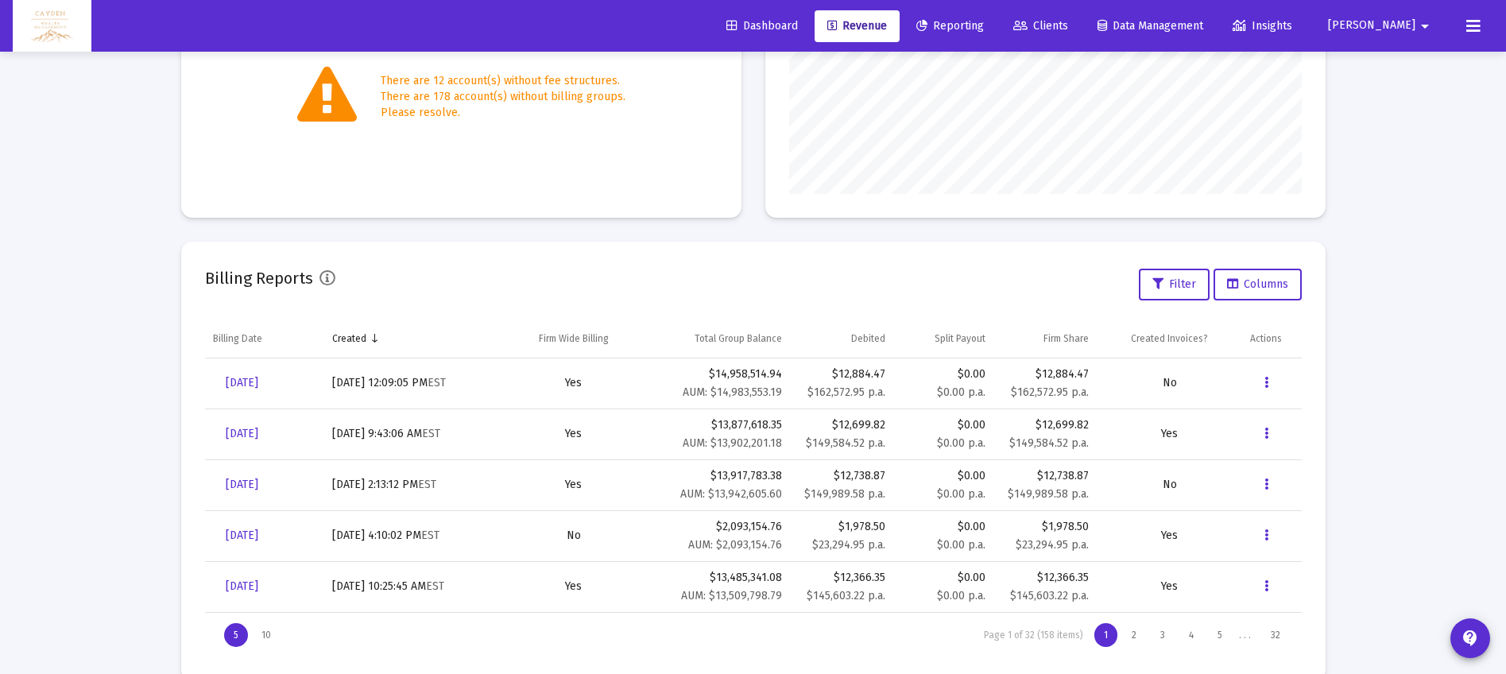
scroll to position [382, 0]
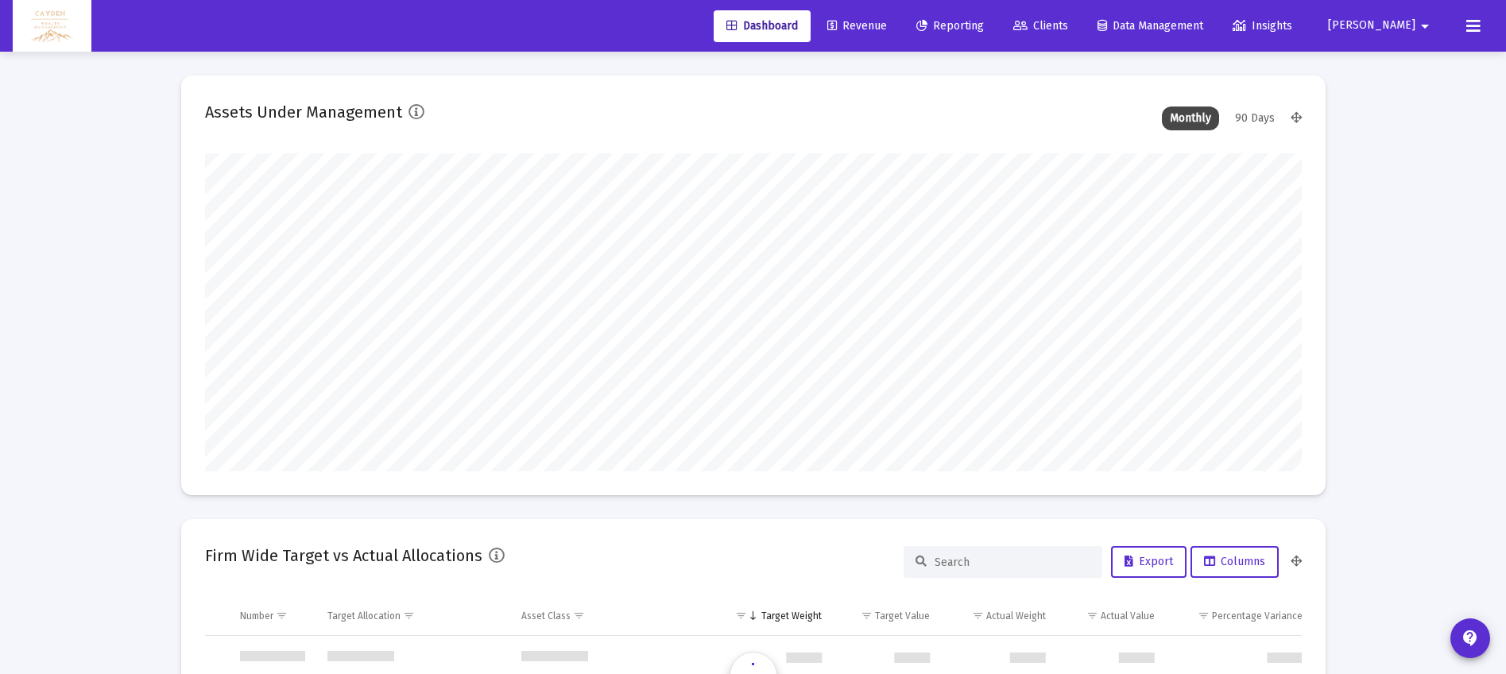
scroll to position [763, 0]
type input "5280-01-01"
click at [887, 21] on span "Revenue" at bounding box center [857, 26] width 60 height 14
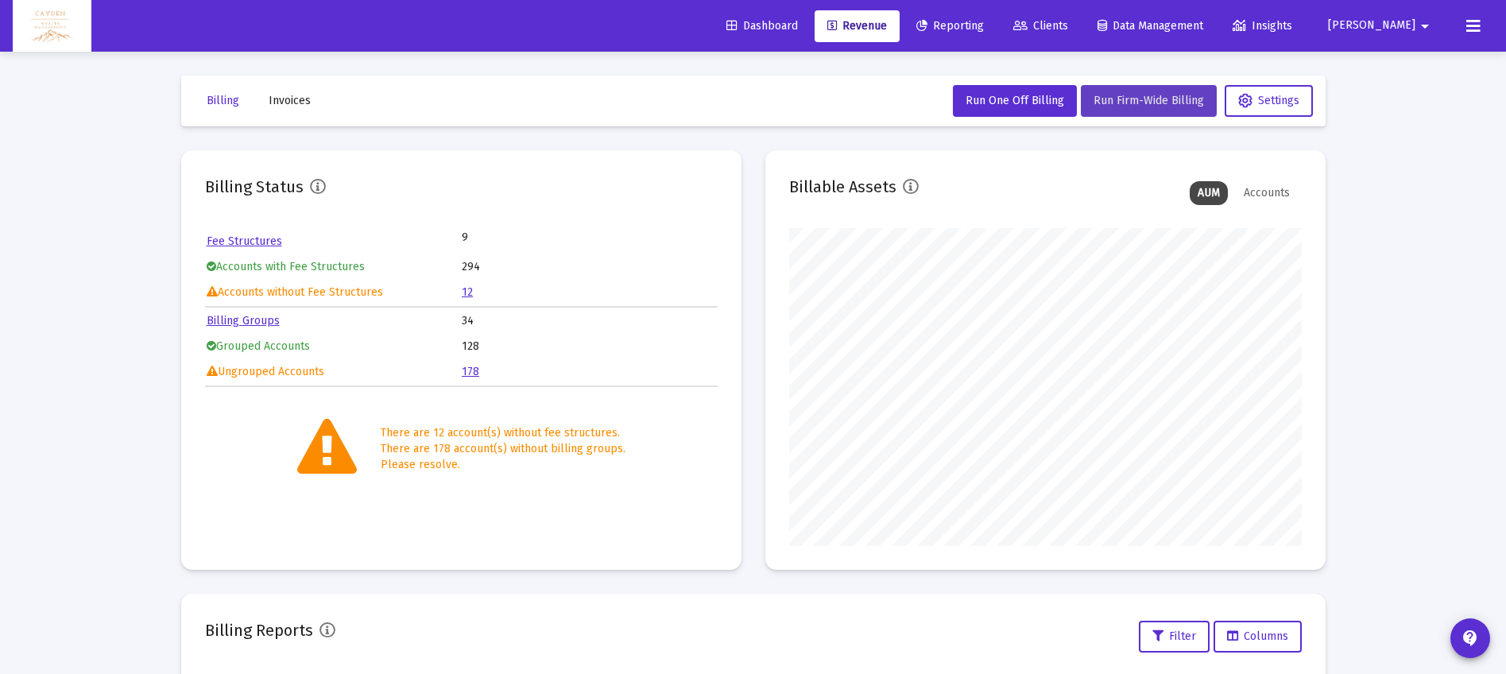
click at [1129, 94] on span "Run Firm-Wide Billing" at bounding box center [1148, 101] width 110 height 14
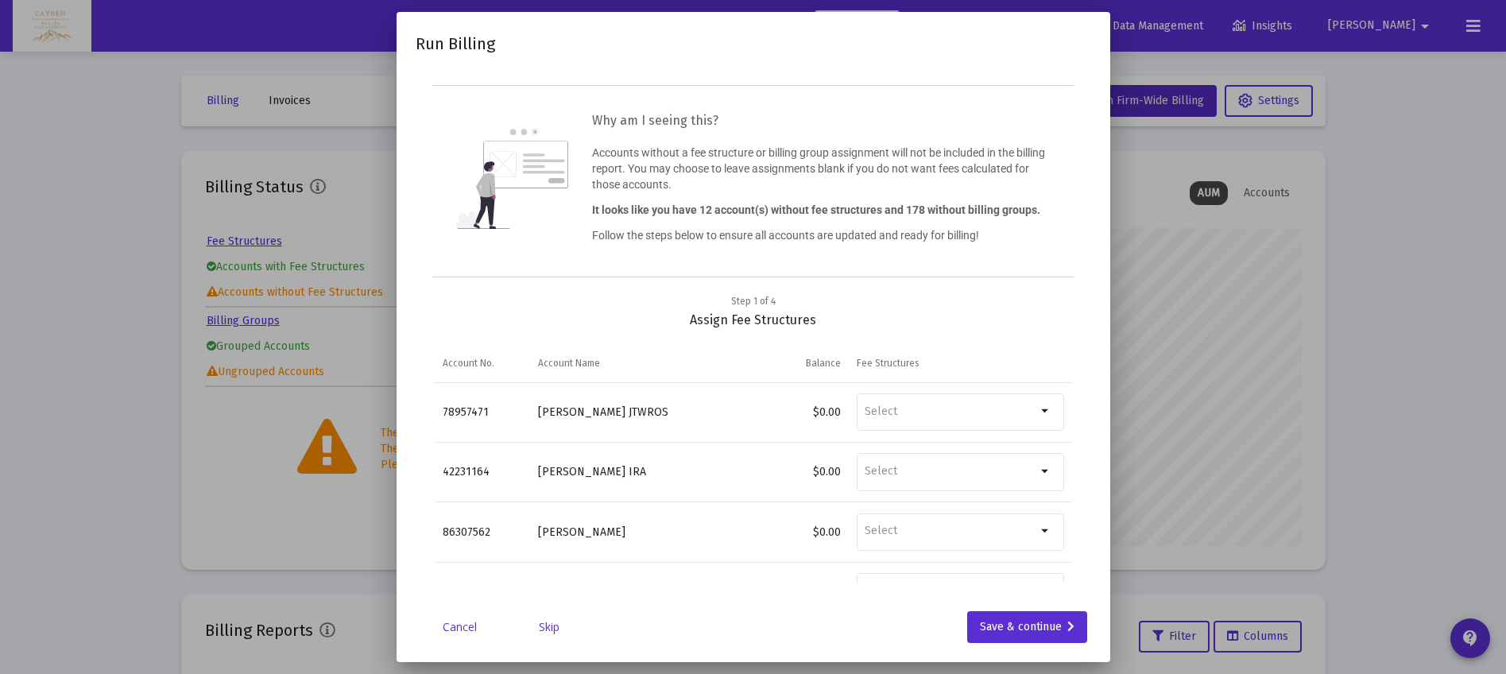
click at [557, 628] on link "Skip" at bounding box center [548, 627] width 79 height 16
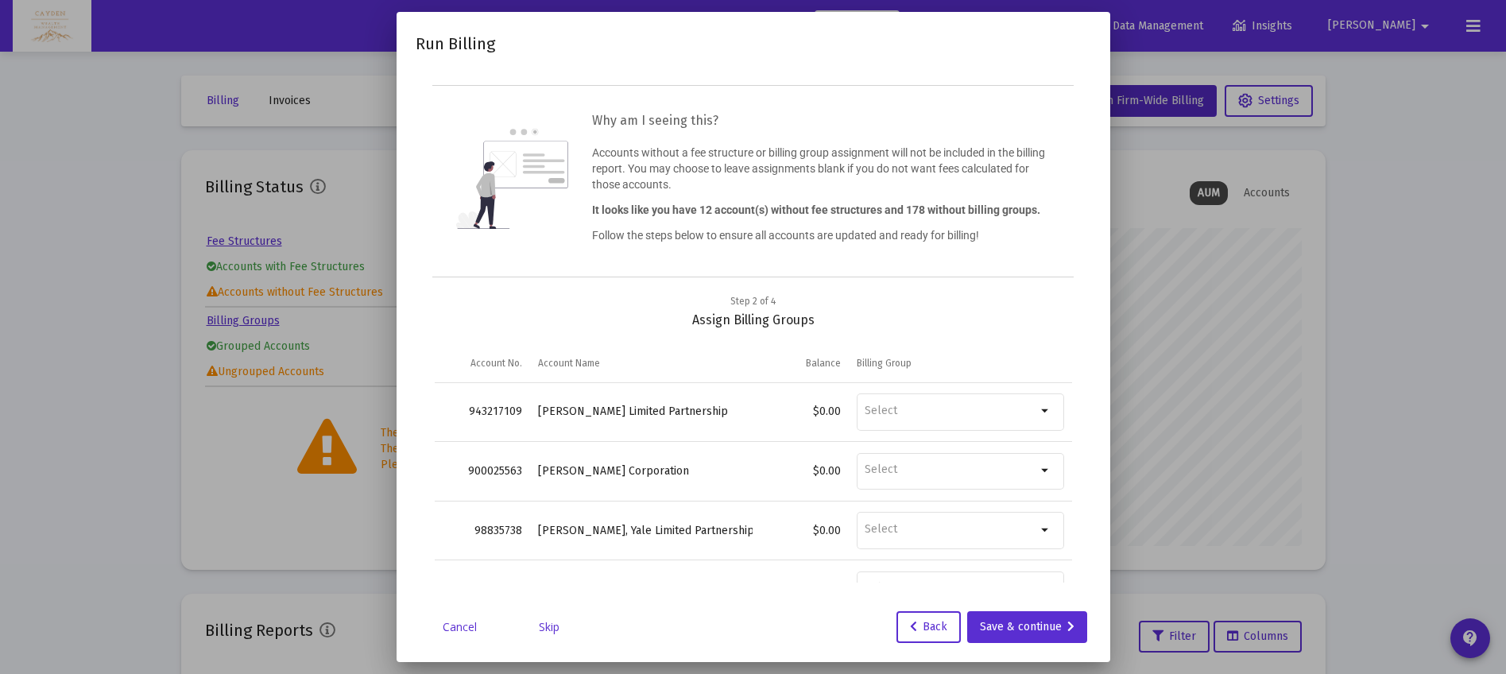
type input "shane@5280wealthmanagement.com"
click at [557, 628] on link "Skip" at bounding box center [548, 627] width 79 height 16
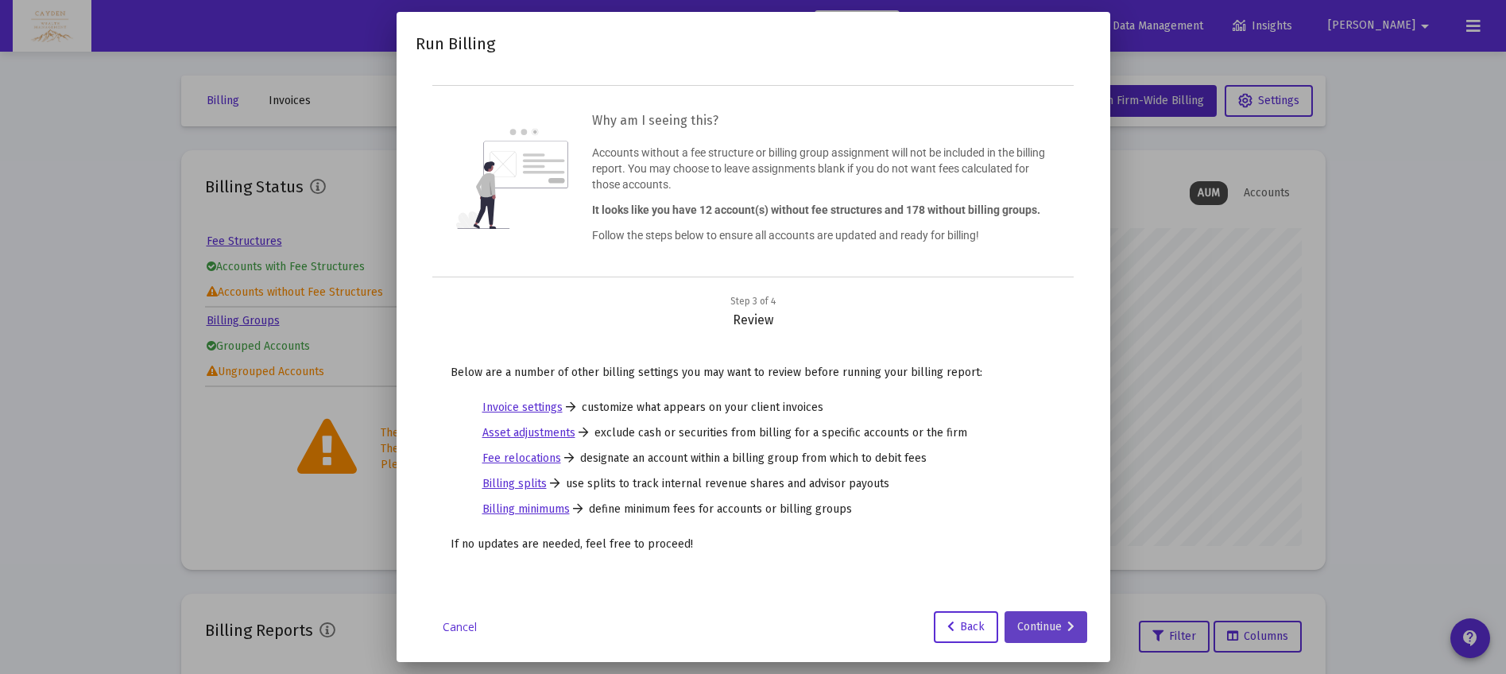
click at [1044, 617] on div "Continue" at bounding box center [1045, 627] width 57 height 32
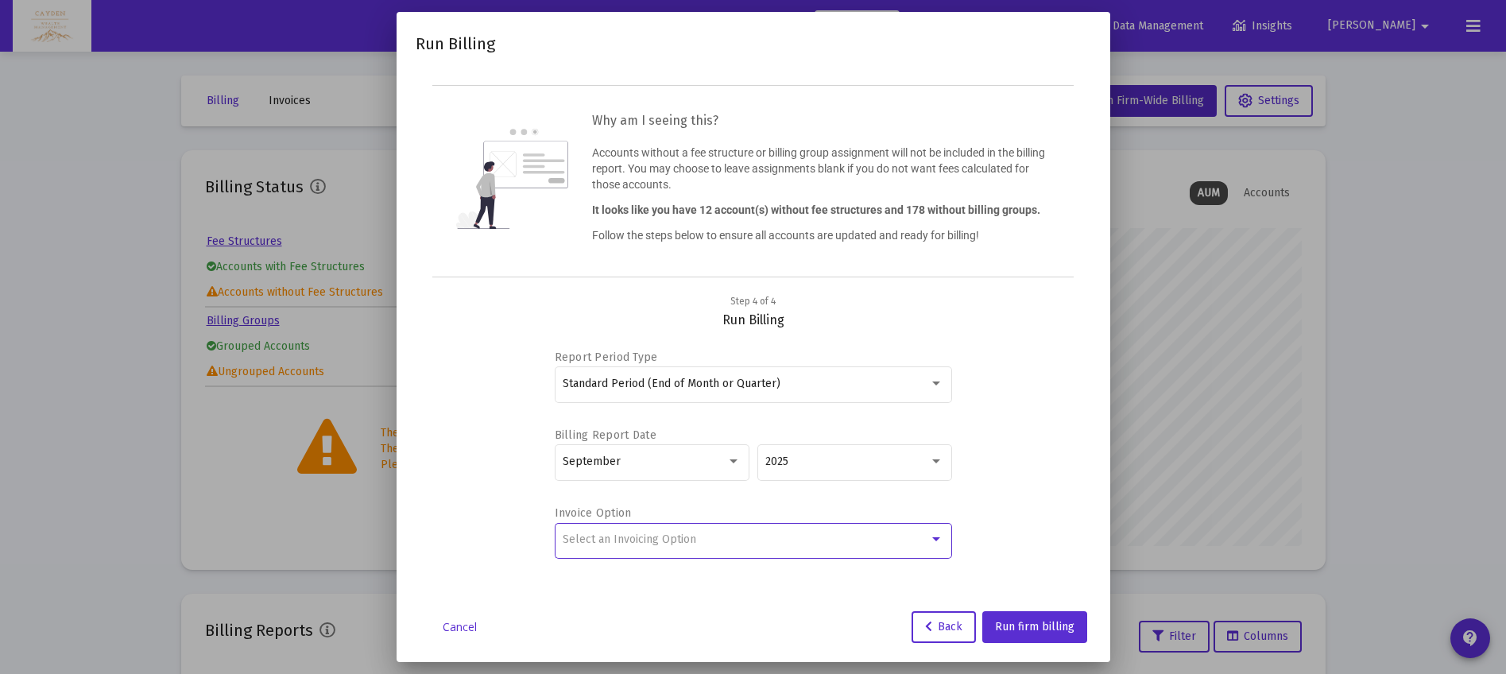
click at [669, 540] on span "Select an Invoicing Option" at bounding box center [630, 539] width 134 height 14
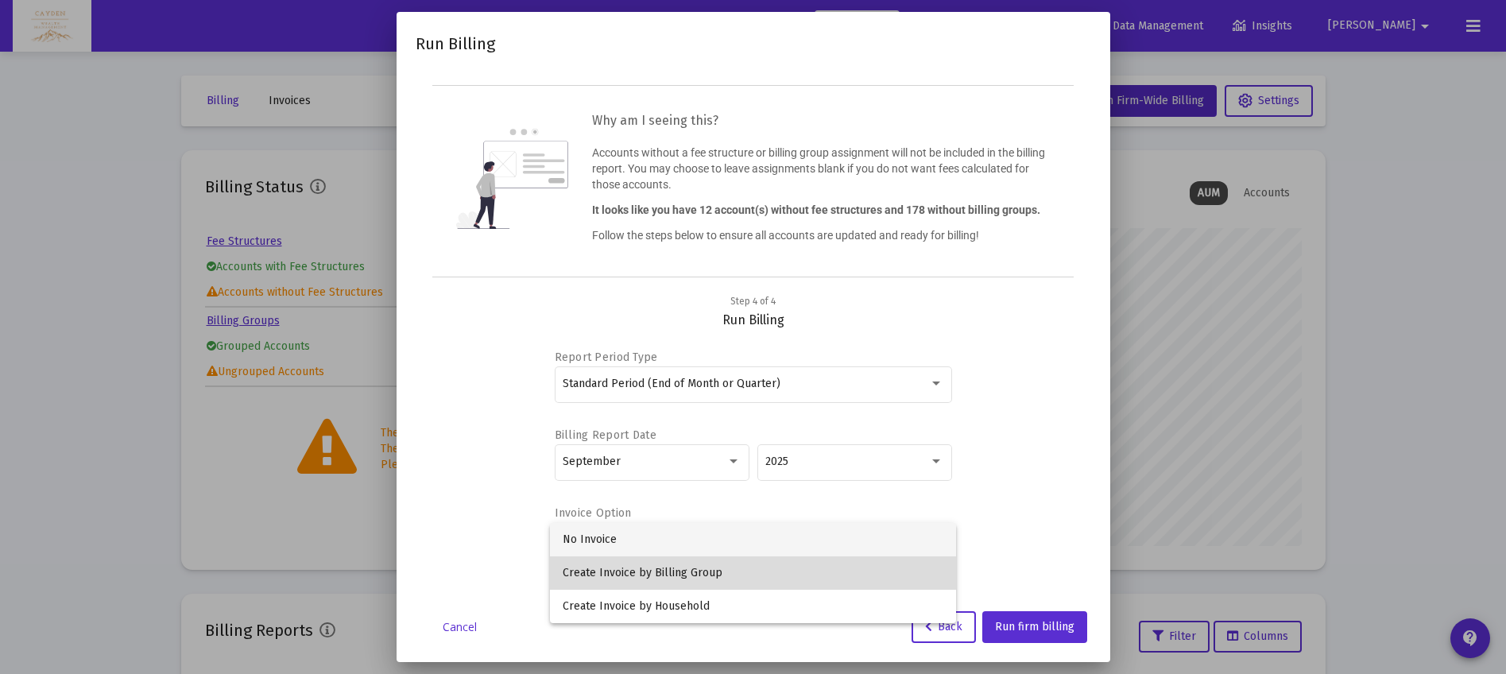
click at [679, 575] on span "Create Invoice by Billing Group" at bounding box center [753, 572] width 381 height 33
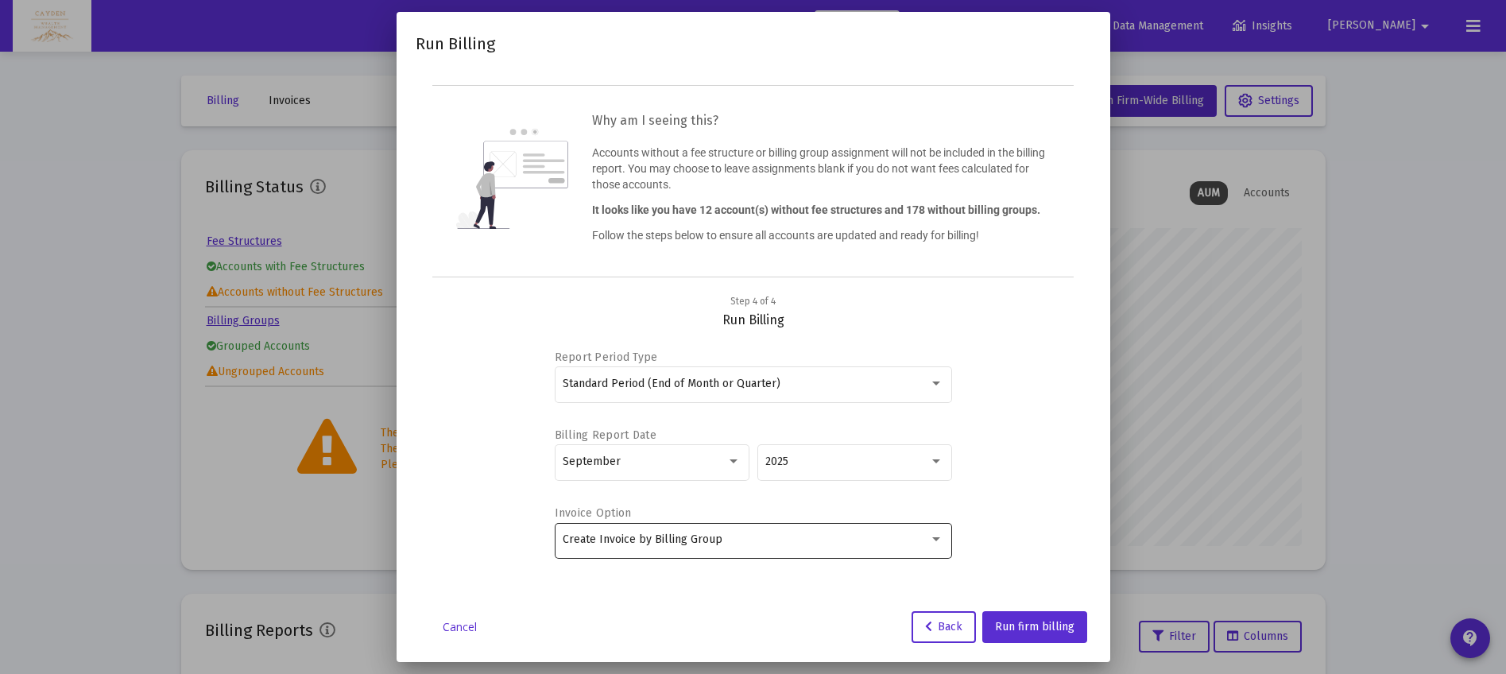
click at [680, 549] on div "Create Invoice by Billing Group" at bounding box center [753, 539] width 381 height 39
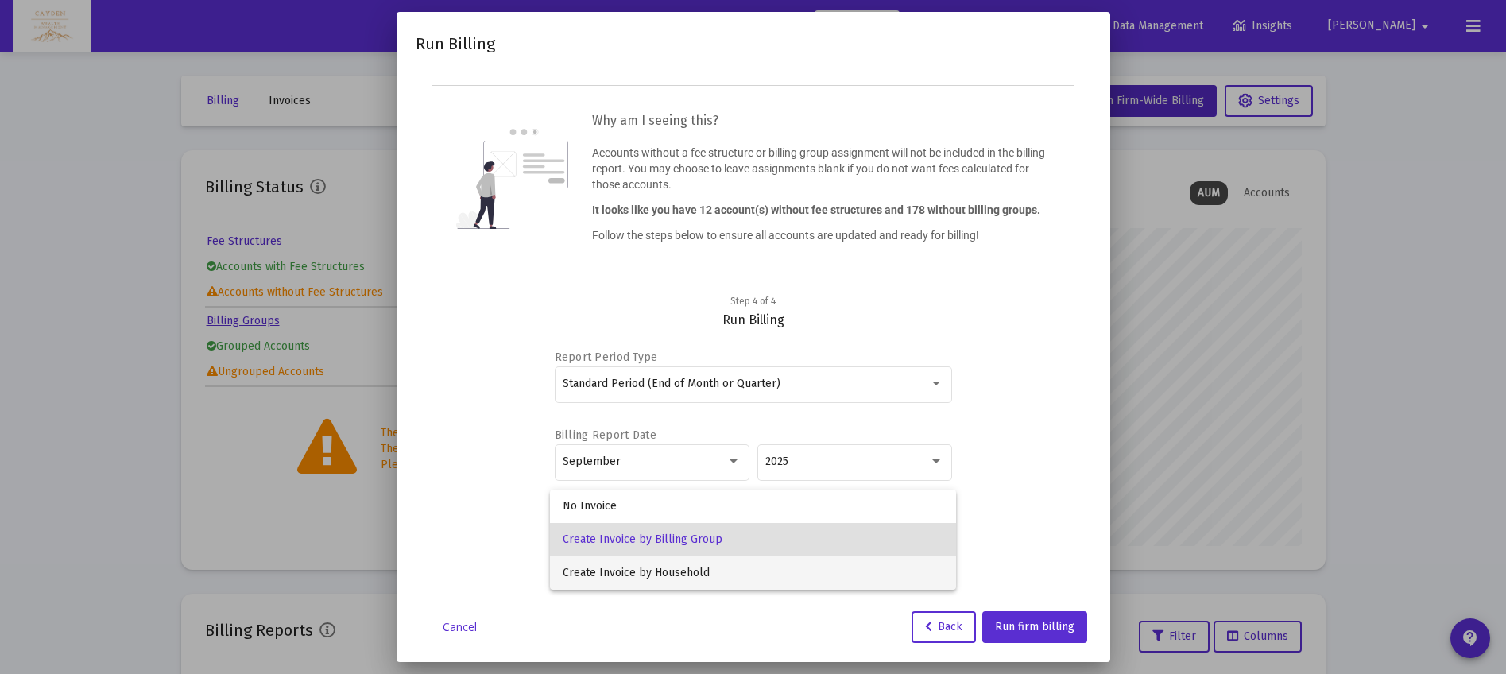
click at [683, 582] on span "Create Invoice by Household" at bounding box center [753, 572] width 381 height 33
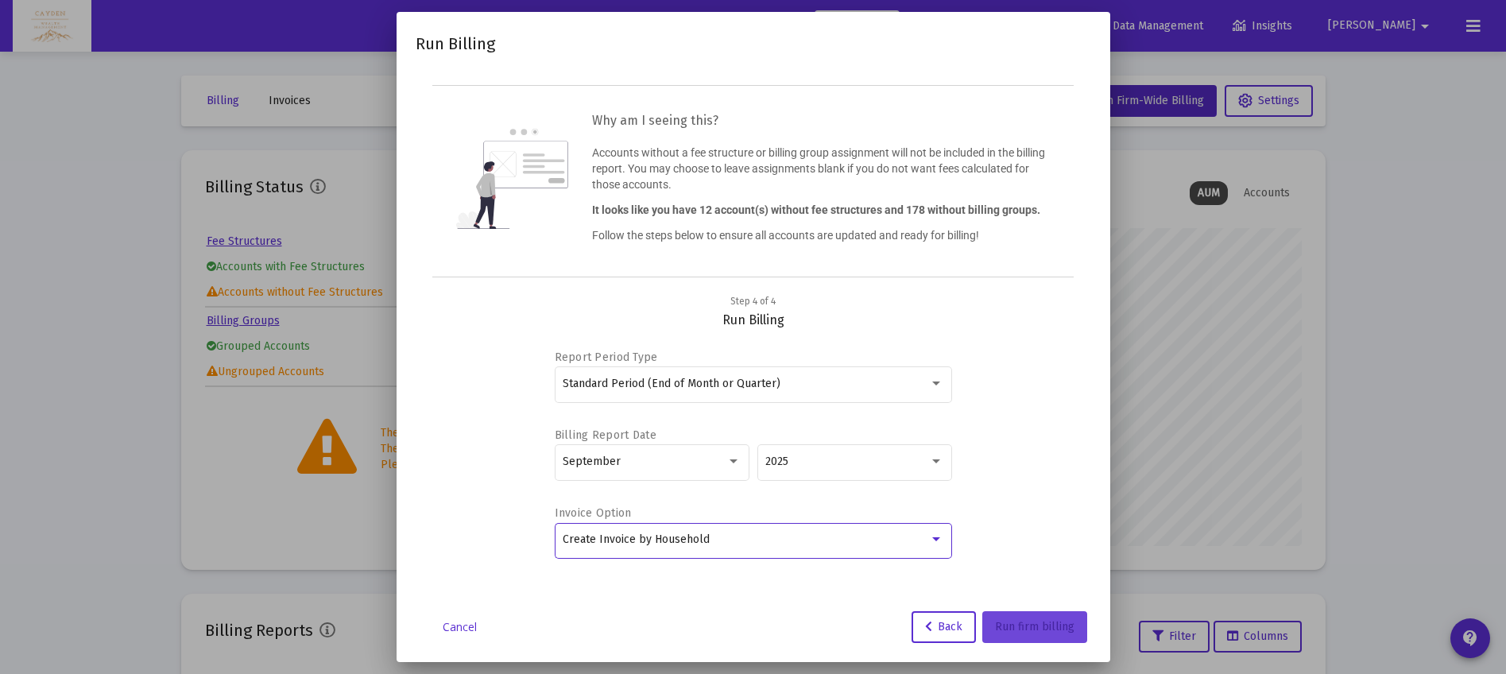
click at [1044, 637] on button "Run firm billing" at bounding box center [1034, 627] width 105 height 32
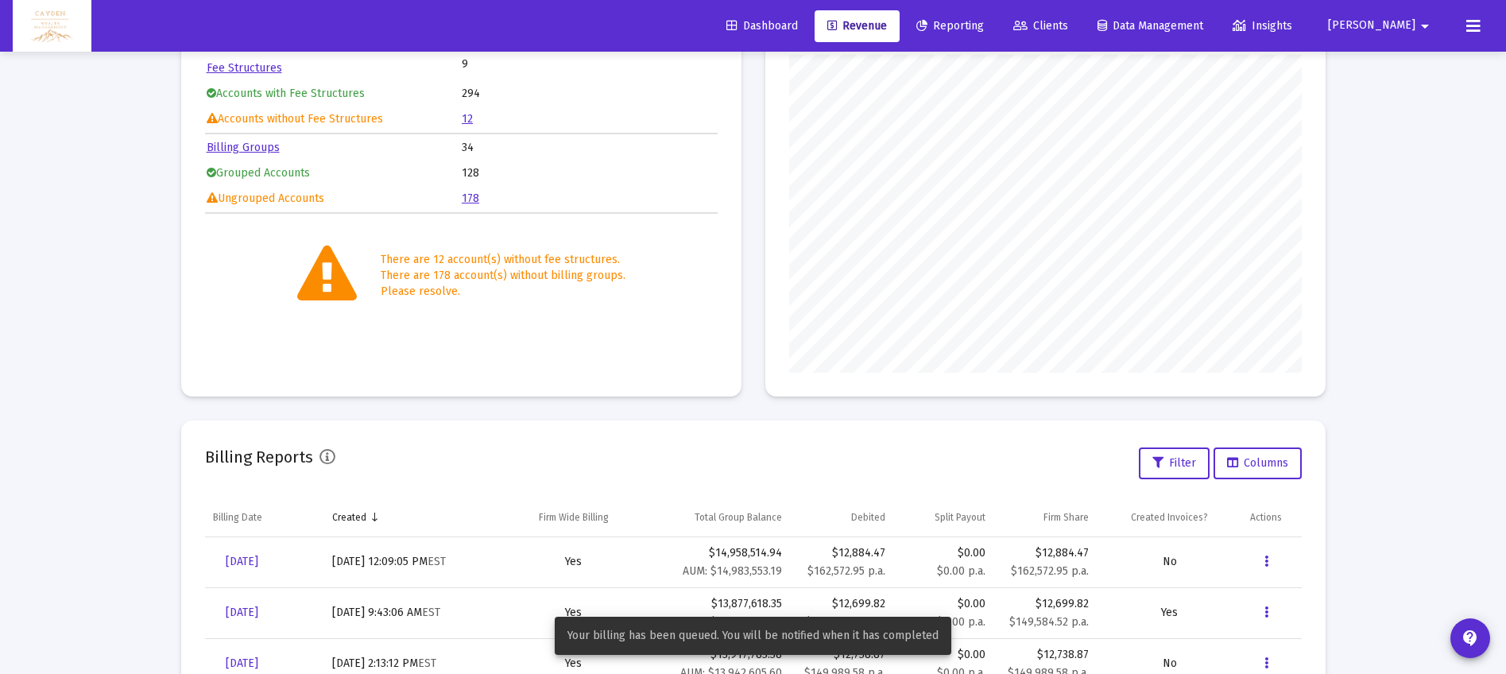
scroll to position [178, 0]
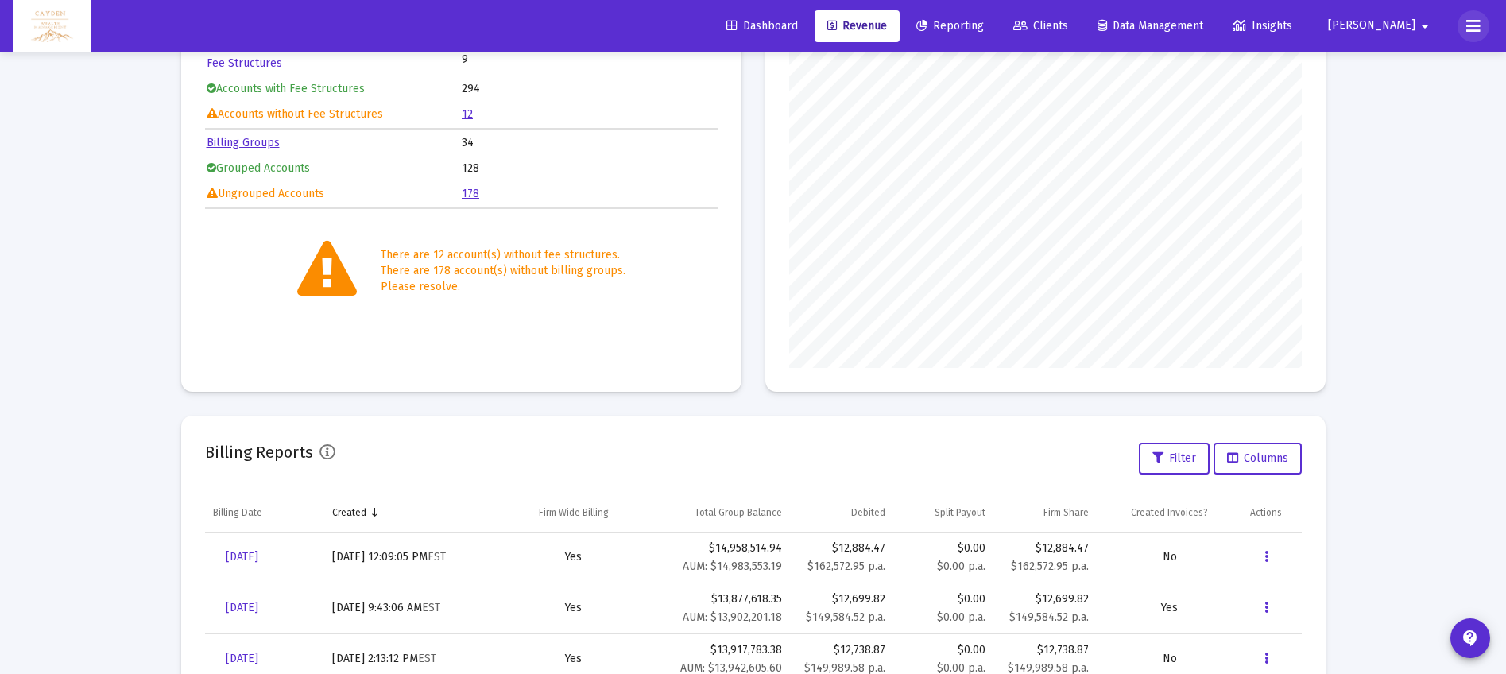
click at [1465, 33] on button at bounding box center [1473, 26] width 32 height 32
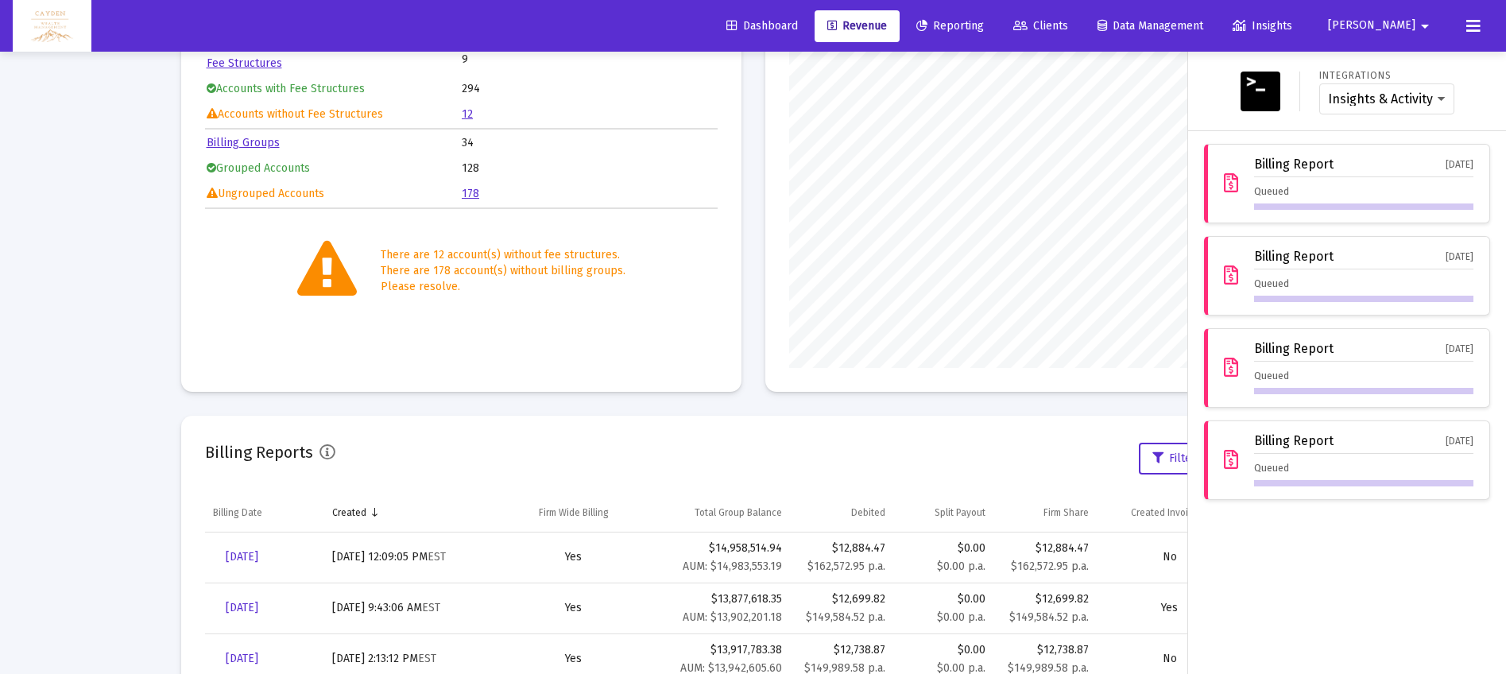
click at [1384, 203] on div "Queued" at bounding box center [1363, 197] width 219 height 26
click at [1236, 264] on div "Billing Report Oct 1, 2025 Queued" at bounding box center [1347, 275] width 286 height 79
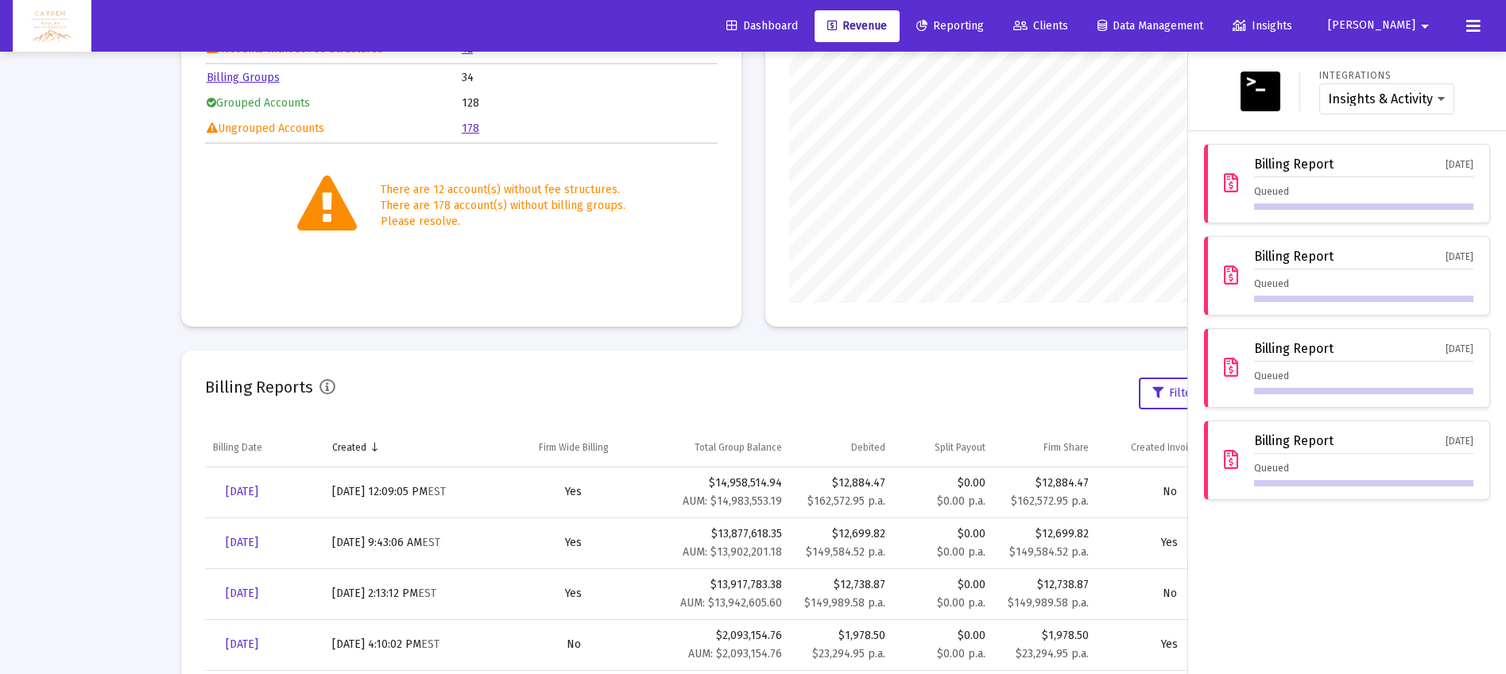
scroll to position [238, 0]
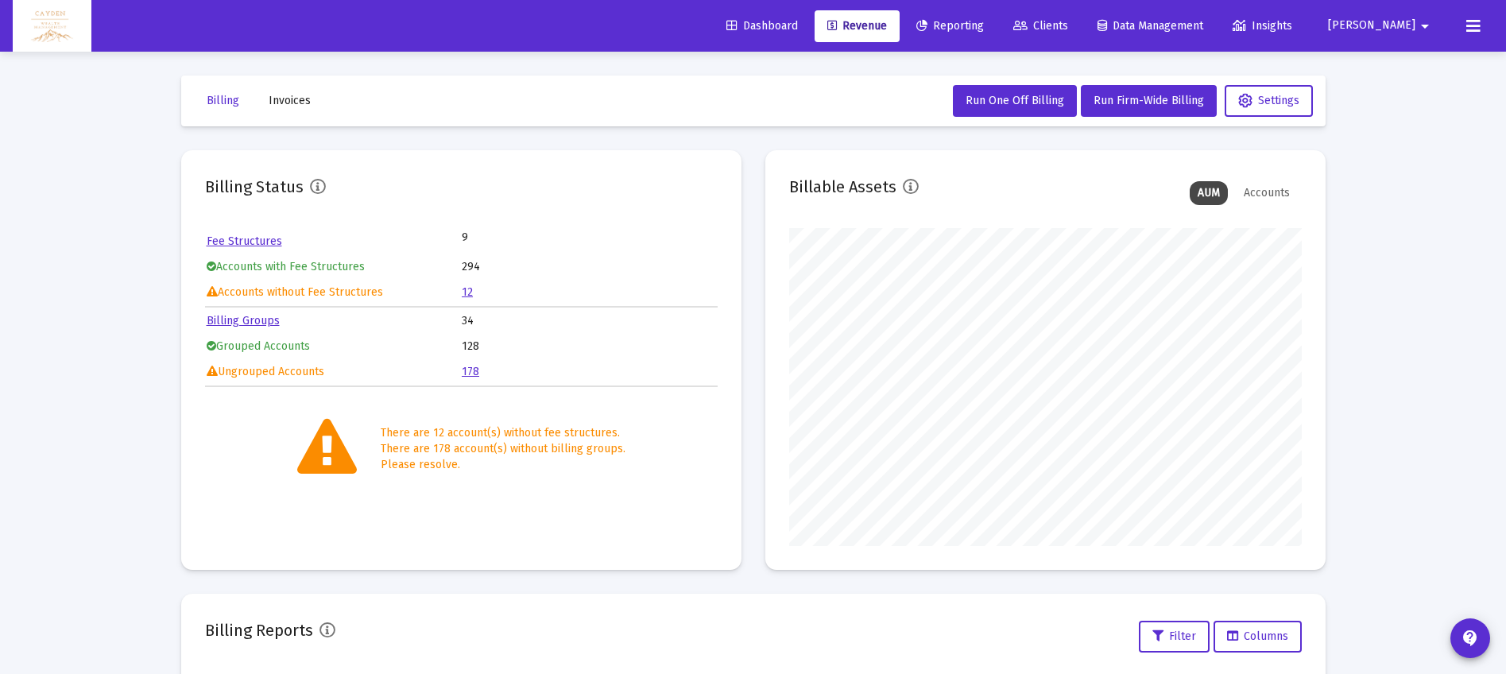
scroll to position [318, 513]
click at [1466, 28] on icon at bounding box center [1473, 26] width 14 height 19
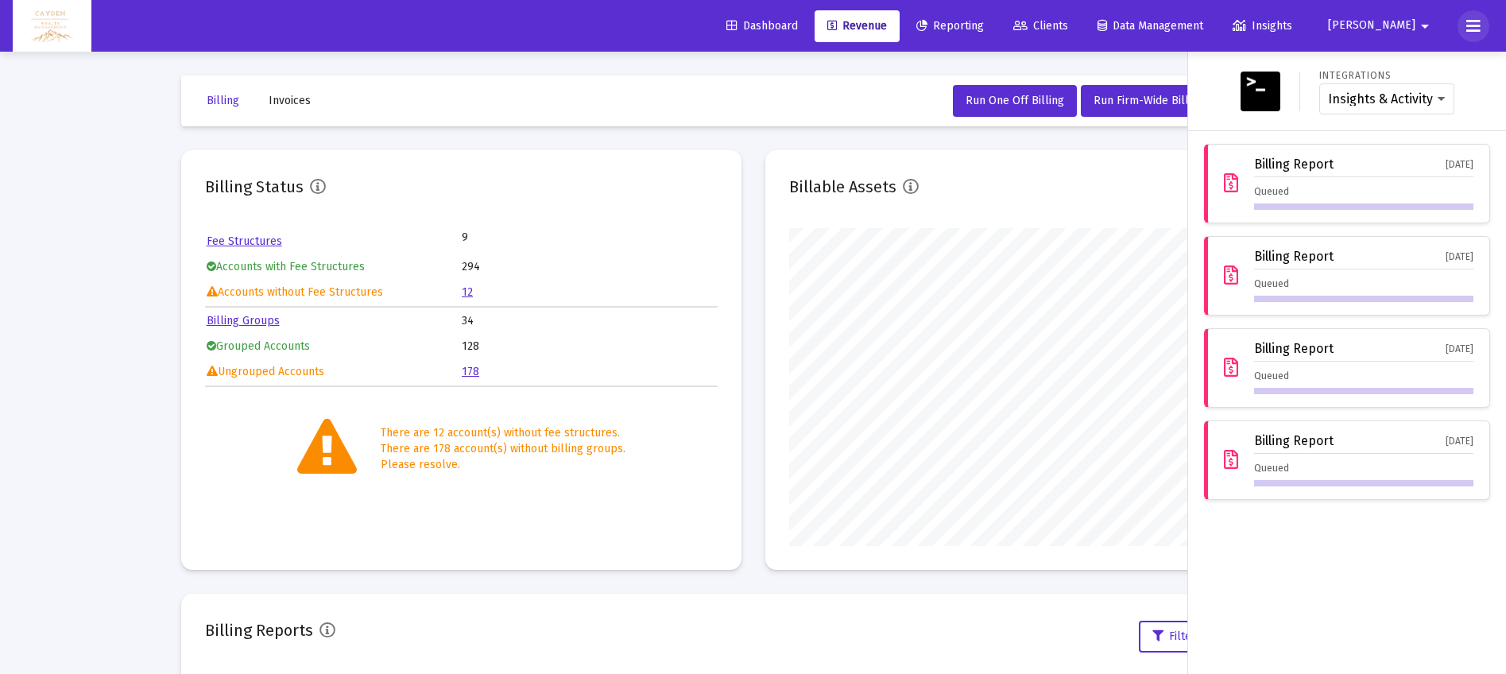
click at [1474, 29] on icon at bounding box center [1473, 26] width 14 height 19
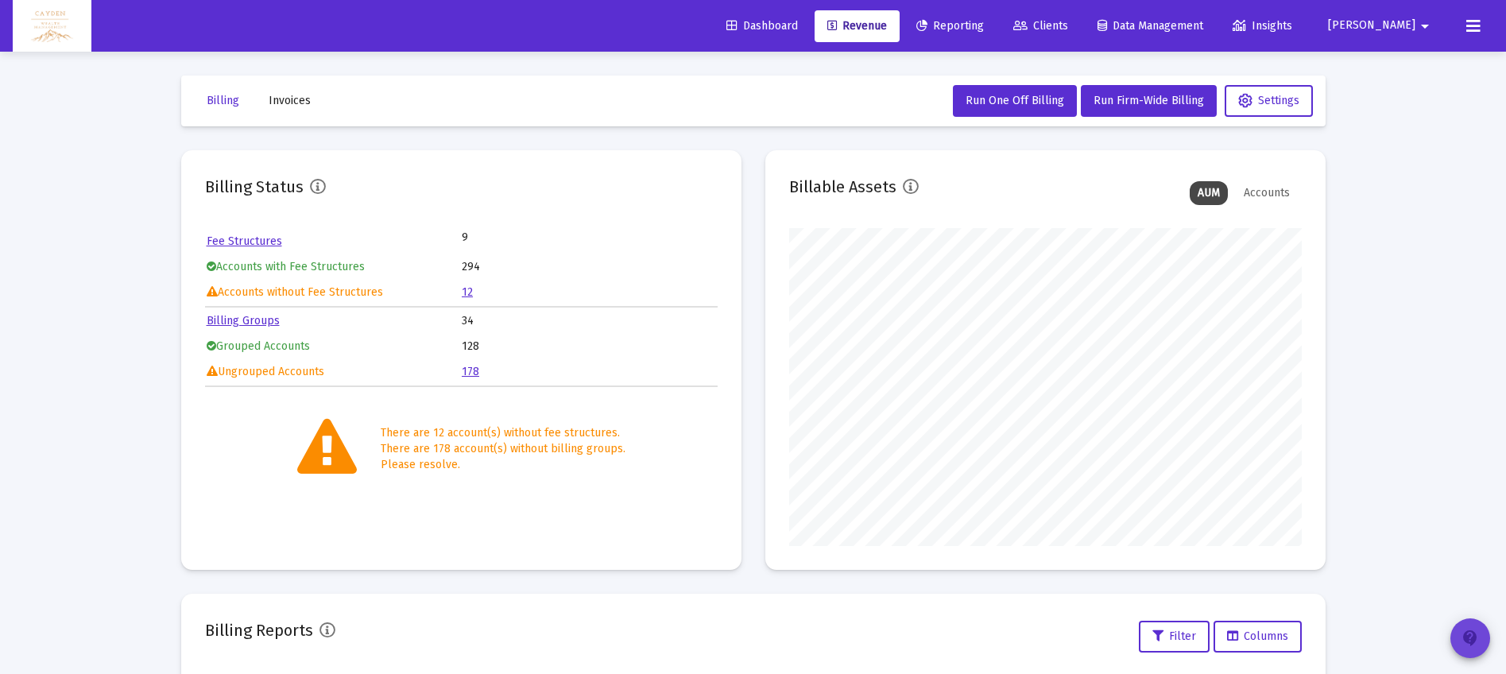
click at [1478, 629] on mat-icon "contact_support" at bounding box center [1470, 638] width 19 height 19
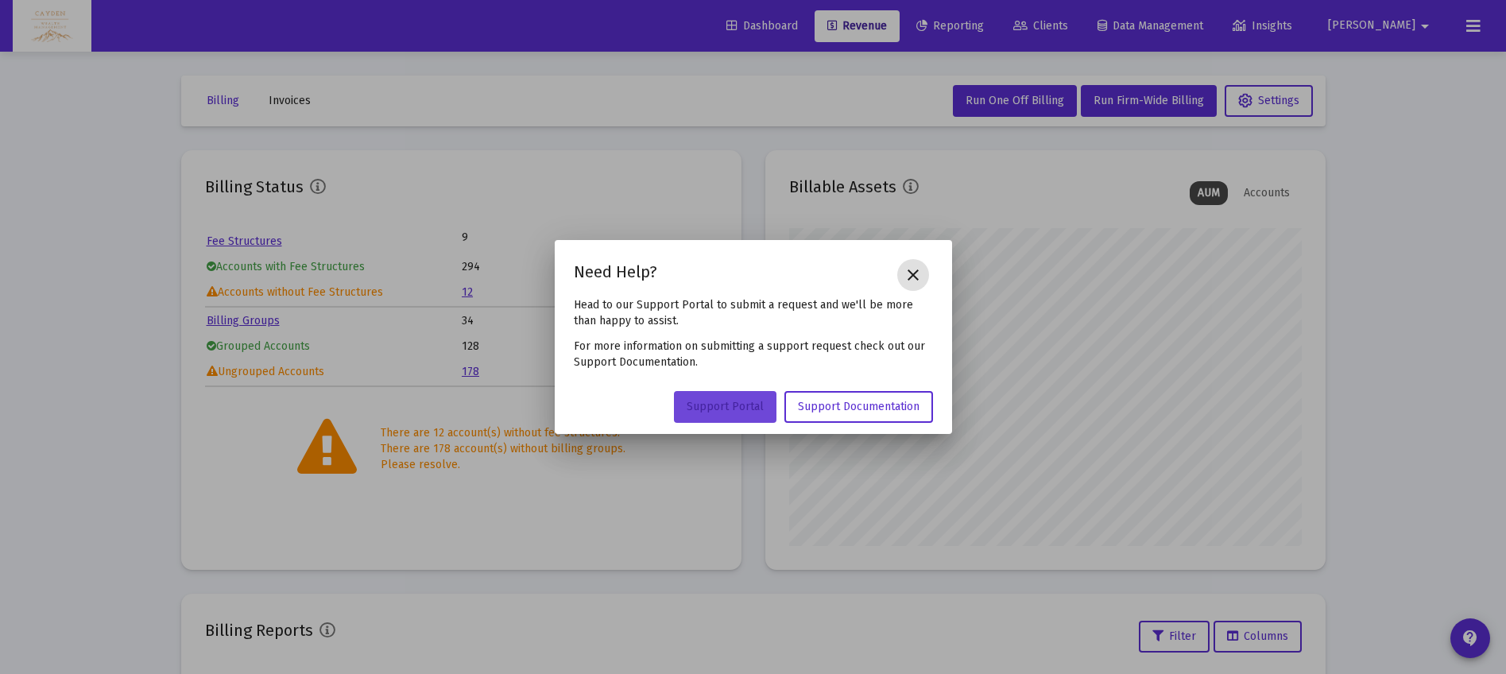
click at [764, 412] on link "Support Portal" at bounding box center [725, 407] width 103 height 32
click at [915, 276] on mat-icon "close" at bounding box center [913, 274] width 19 height 19
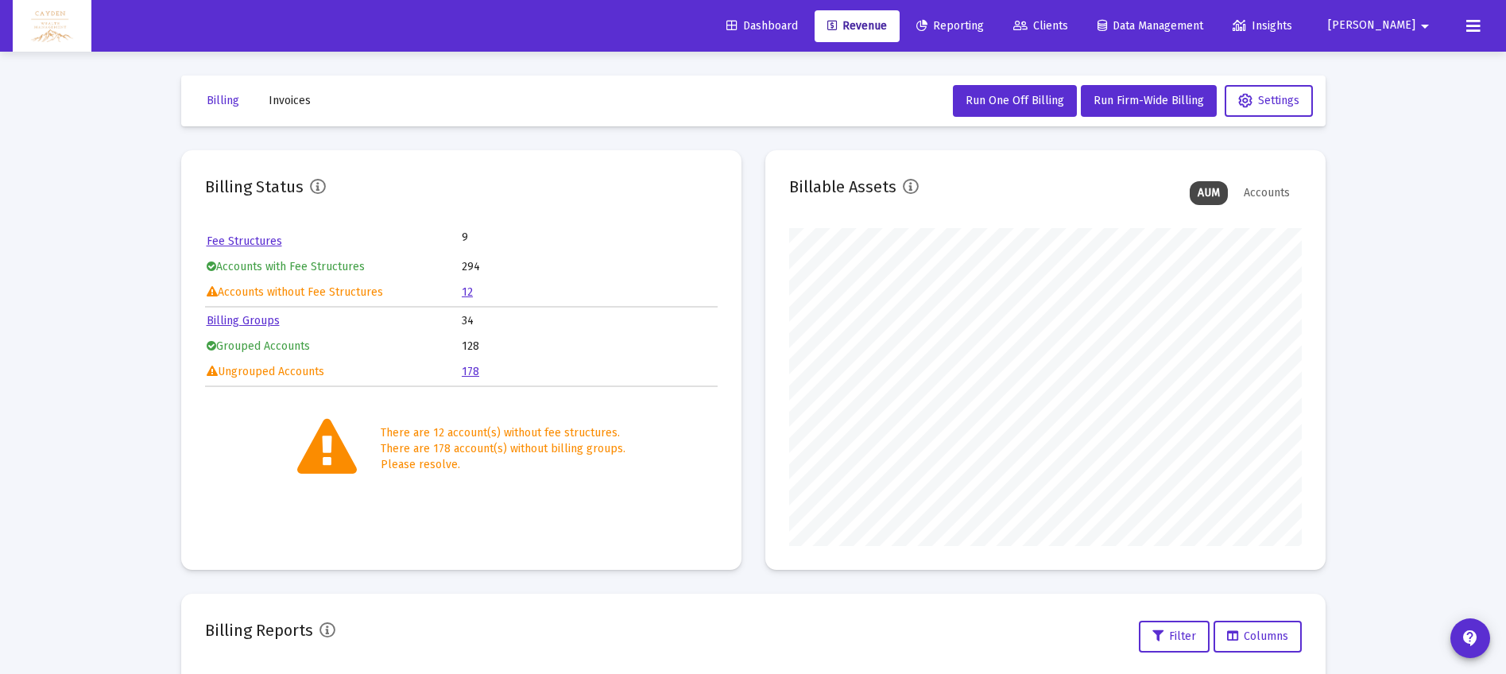
click at [1480, 27] on button at bounding box center [1473, 26] width 32 height 32
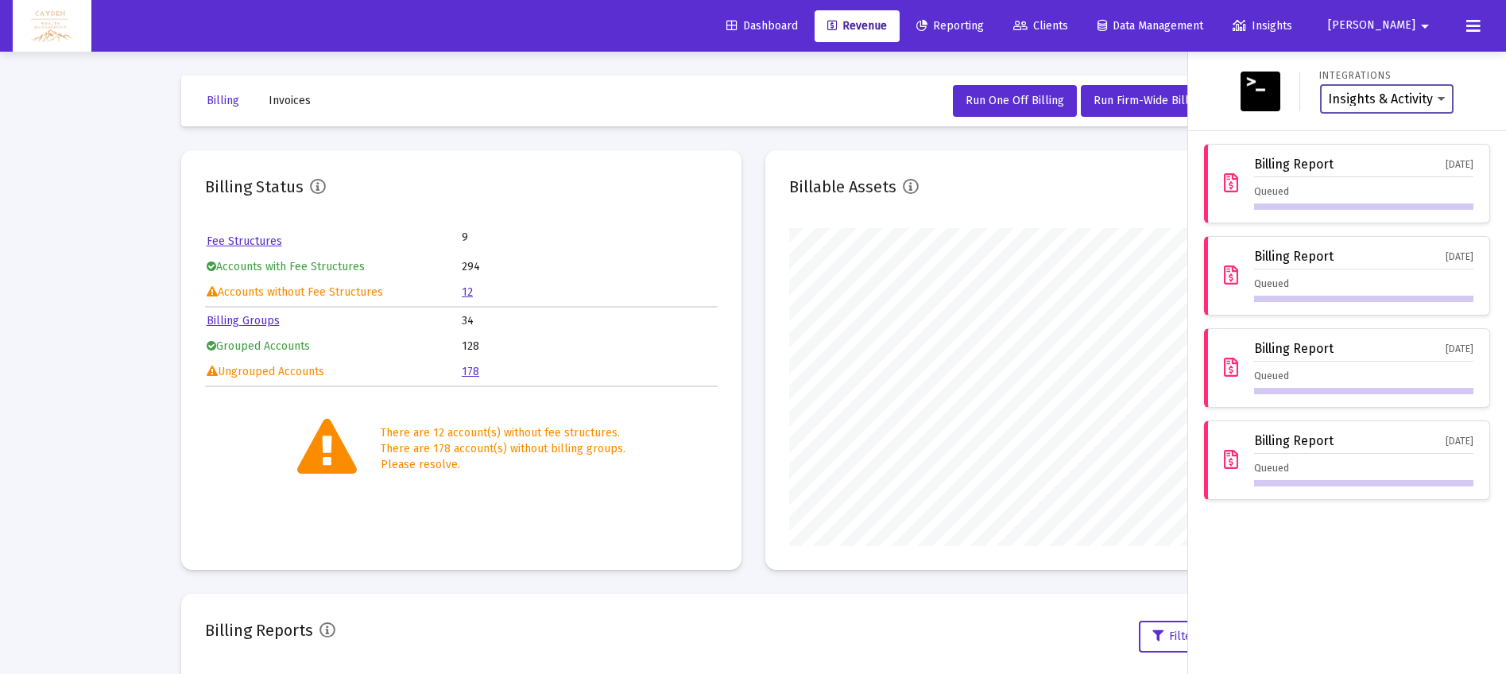
click at [1430, 98] on select "Insights & Activity Wealthbox" at bounding box center [1387, 99] width 118 height 14
click at [1328, 92] on select "Insights & Activity Wealthbox" at bounding box center [1387, 99] width 118 height 14
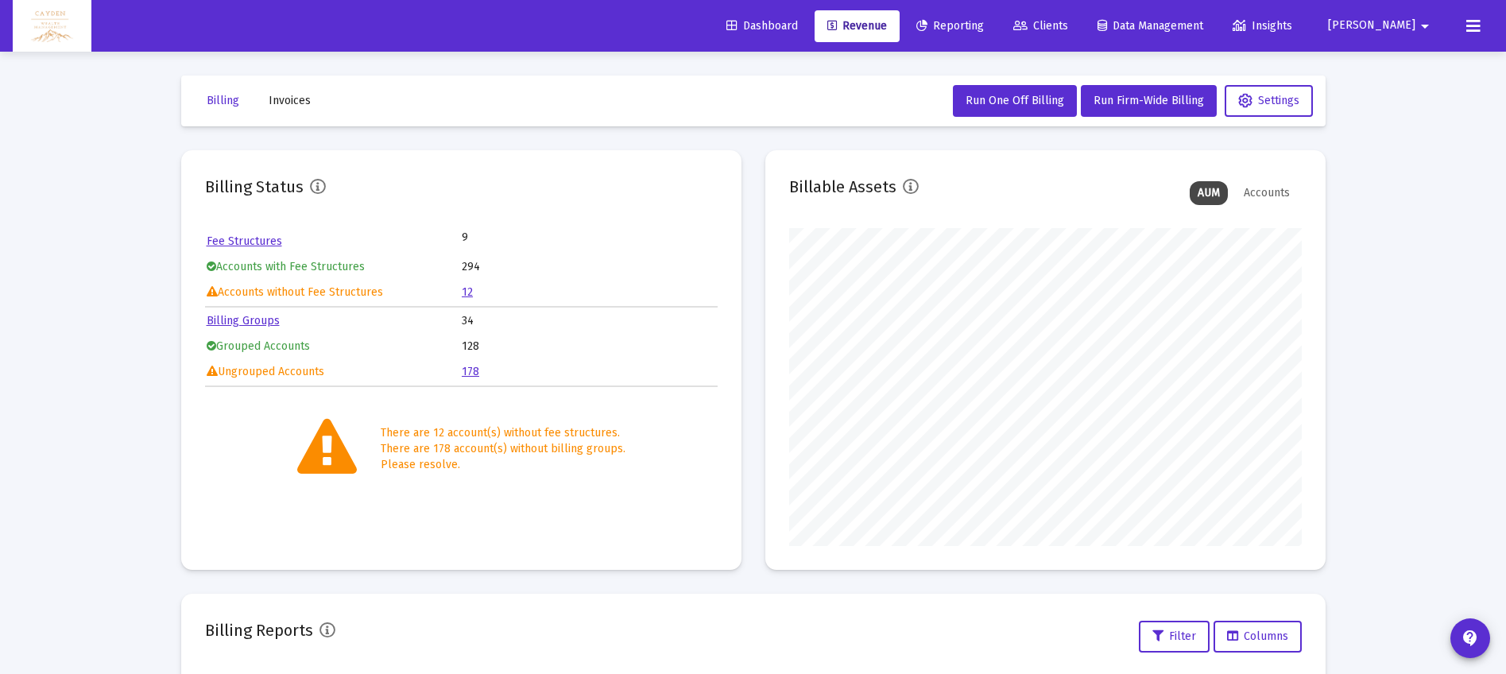
scroll to position [318, 513]
click at [1474, 26] on icon at bounding box center [1473, 26] width 14 height 19
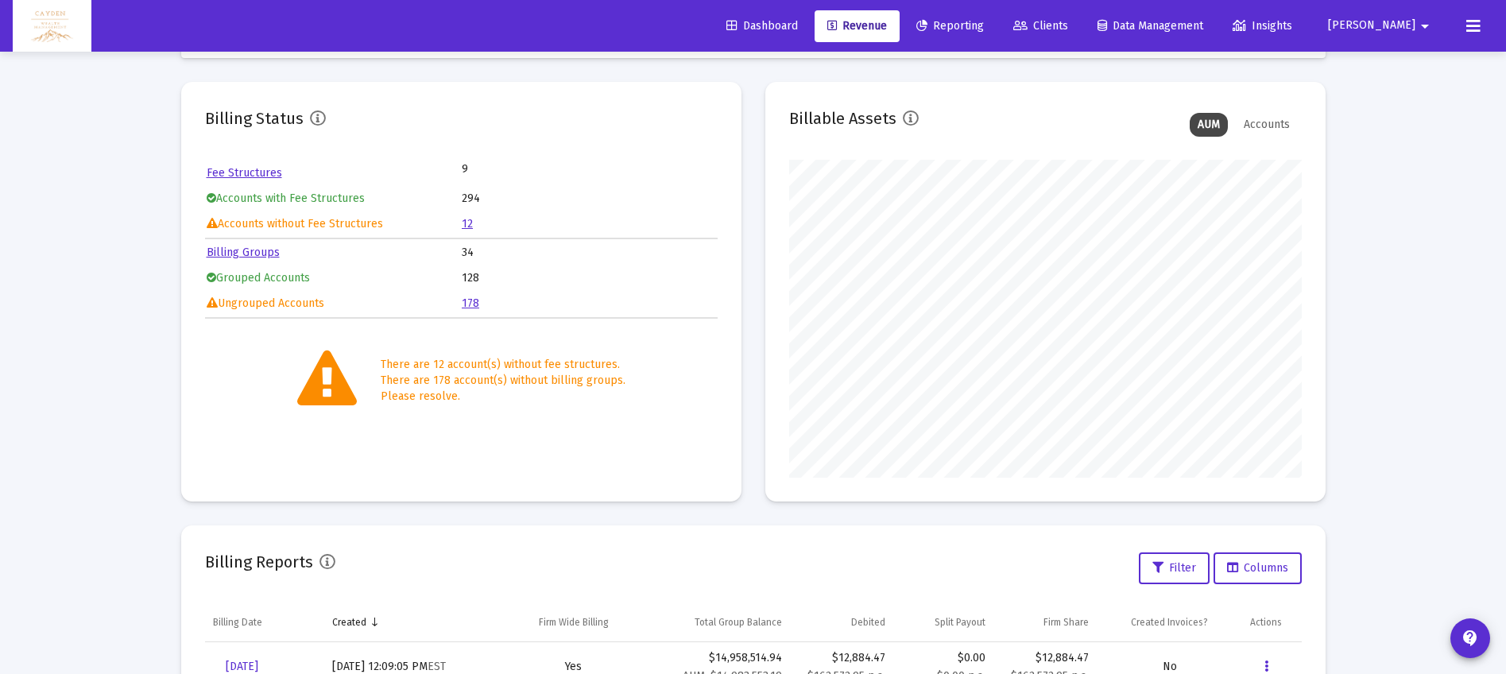
scroll to position [75, 0]
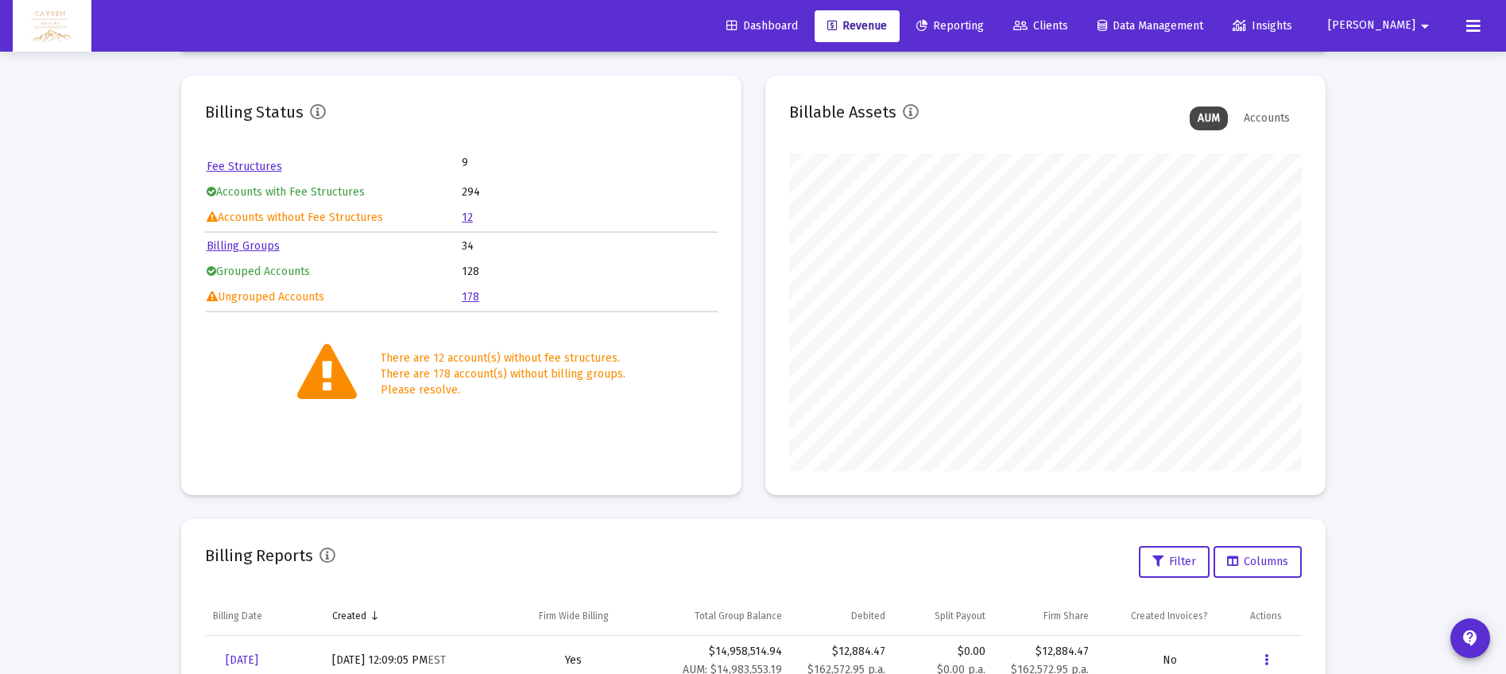
click at [471, 219] on link "12" at bounding box center [467, 218] width 11 height 14
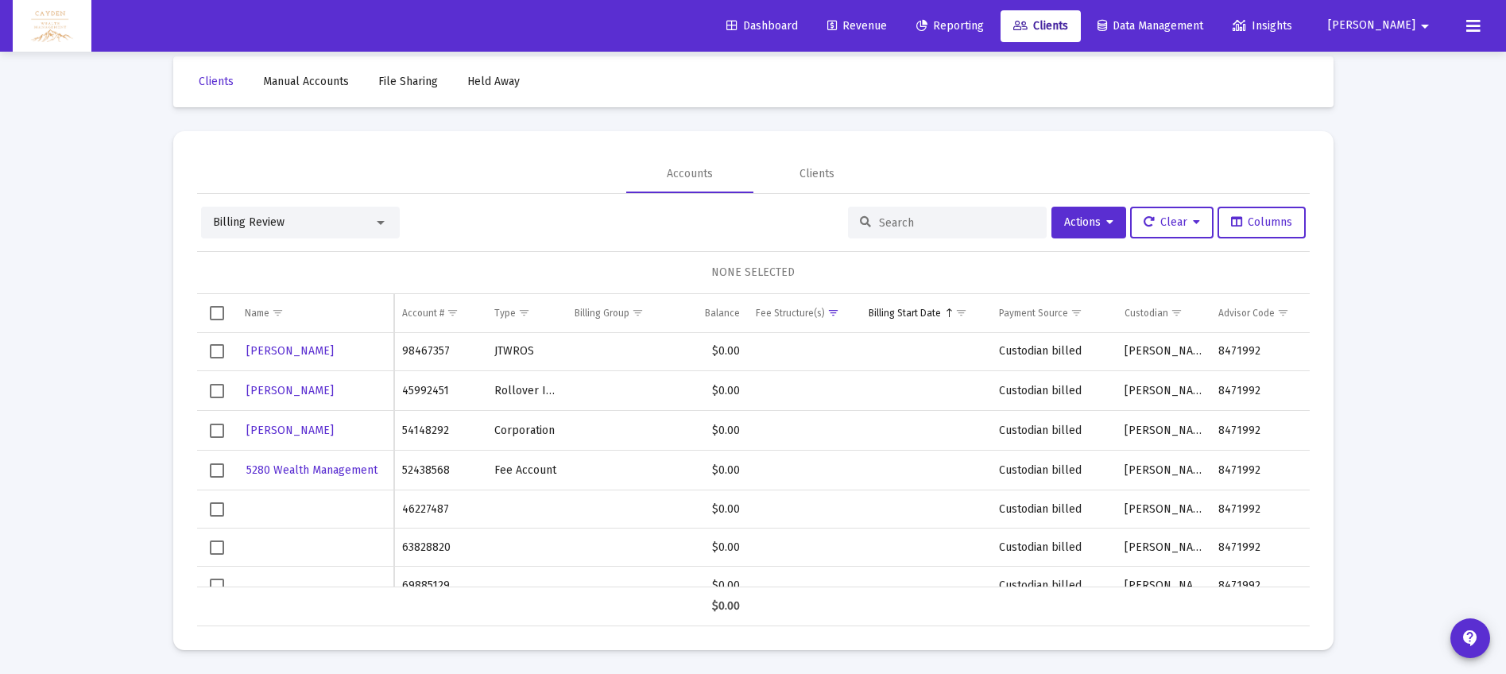
scroll to position [108, 0]
click at [984, 29] on span "Reporting" at bounding box center [950, 26] width 68 height 14
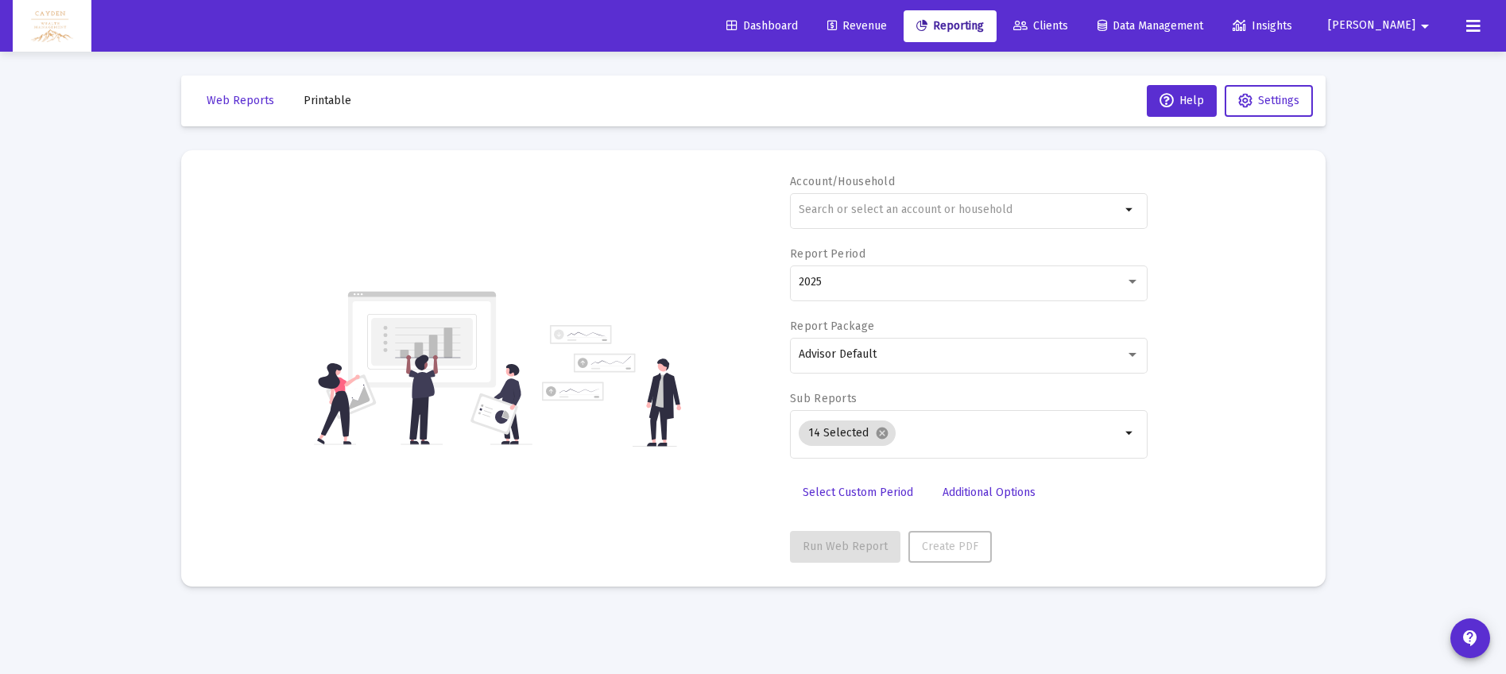
type input "[PERSON_NAME][EMAIL_ADDRESS][DOMAIN_NAME]"
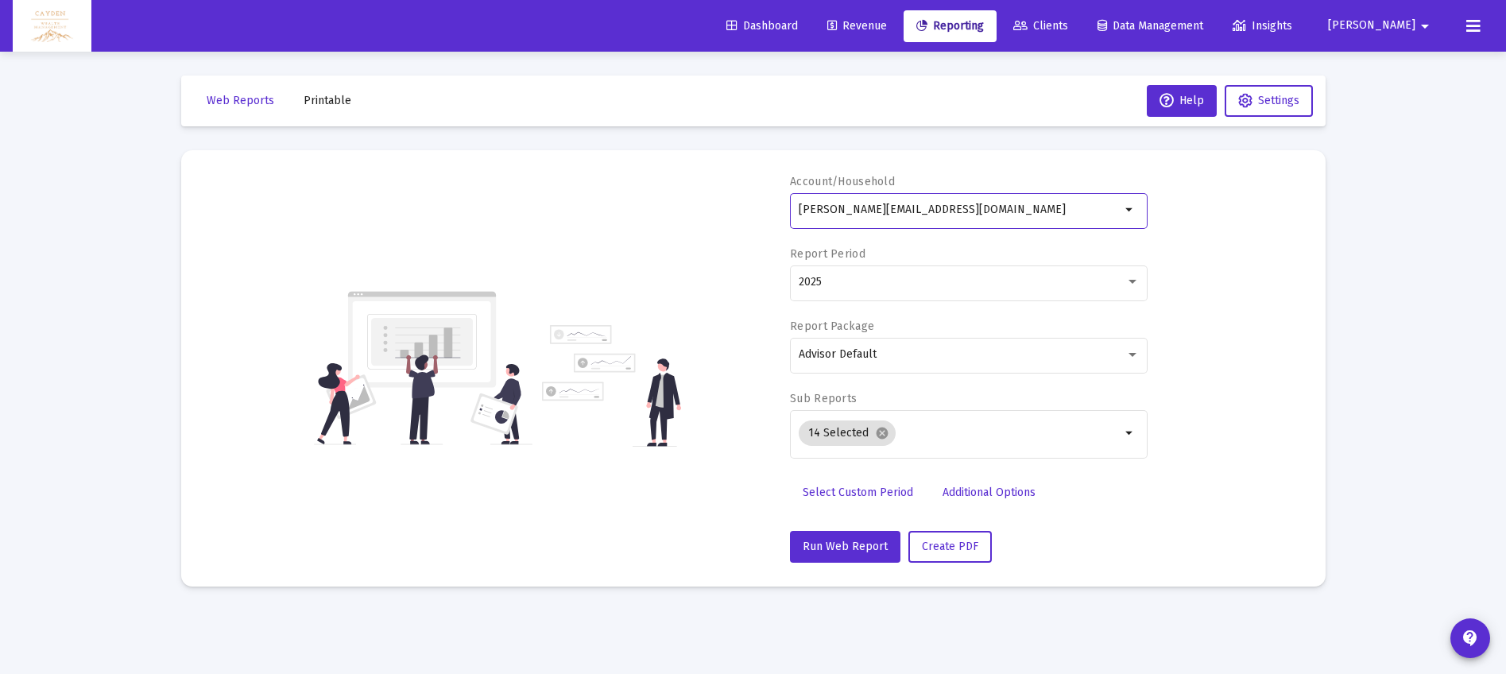
click at [938, 215] on input "[PERSON_NAME][EMAIL_ADDRESS][DOMAIN_NAME]" at bounding box center [960, 209] width 322 height 13
drag, startPoint x: 1025, startPoint y: 210, endPoint x: 743, endPoint y: 217, distance: 282.2
click at [743, 217] on div "Account/Household [PERSON_NAME][EMAIL_ADDRESS][DOMAIN_NAME] arrow_drop_down Rep…" at bounding box center [753, 368] width 1097 height 389
click at [862, 206] on input "[PERSON_NAME][EMAIL_ADDRESS][DOMAIN_NAME]" at bounding box center [960, 209] width 322 height 13
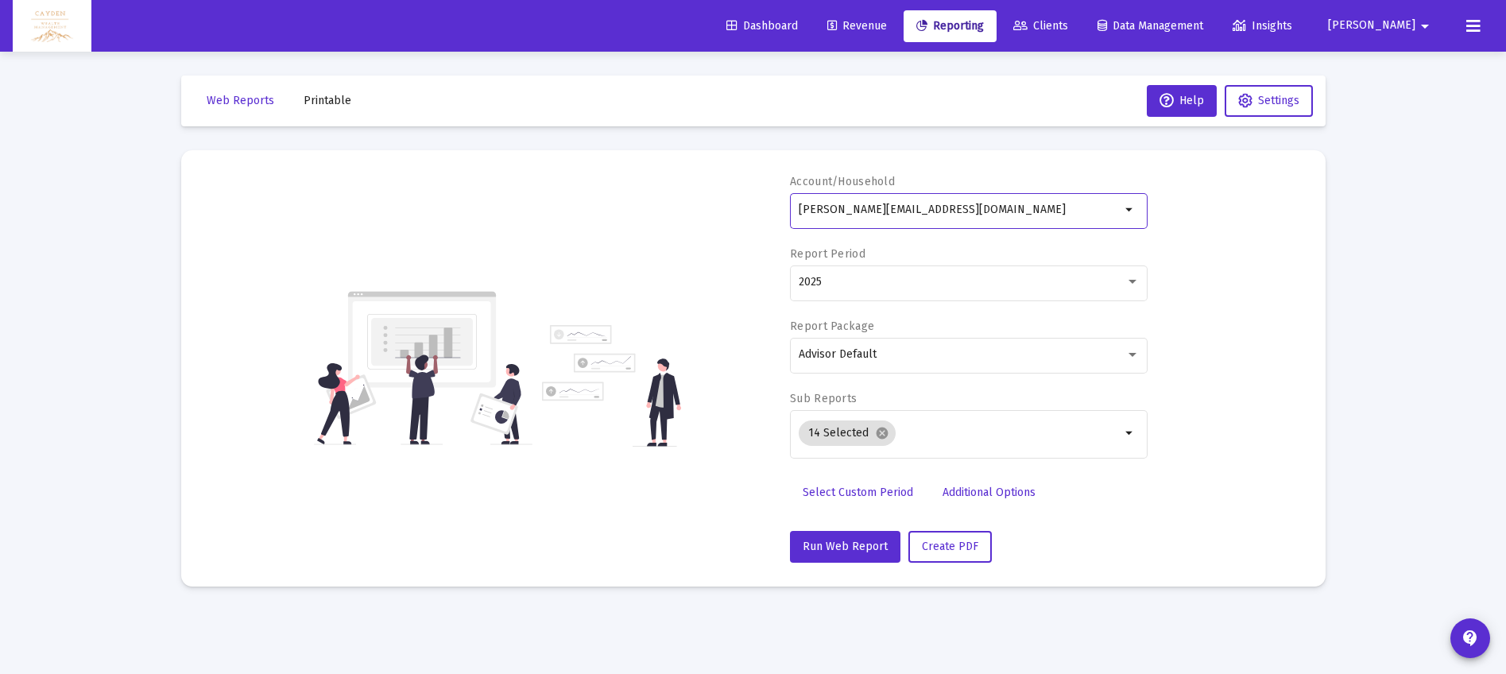
click at [862, 206] on input "[PERSON_NAME][EMAIL_ADDRESS][DOMAIN_NAME]" at bounding box center [960, 209] width 322 height 13
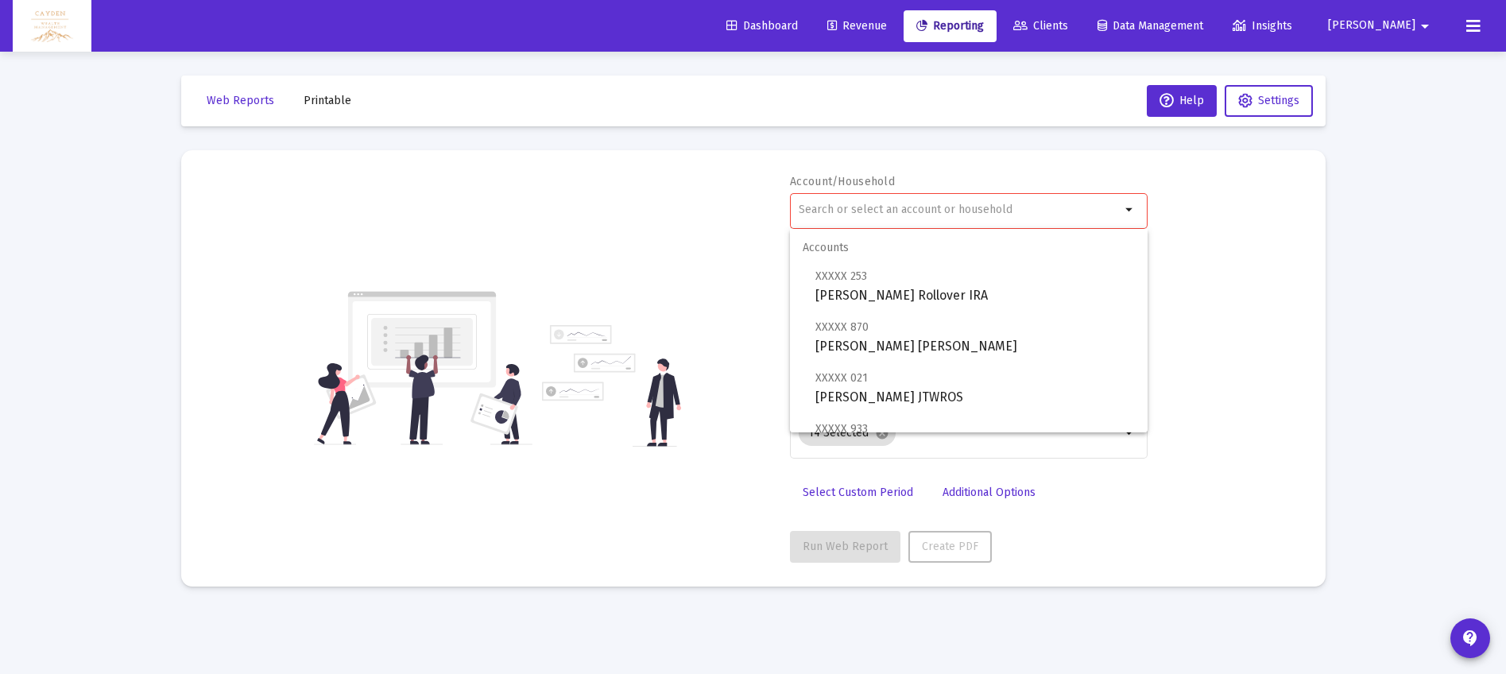
drag, startPoint x: 795, startPoint y: 84, endPoint x: 1023, endPoint y: 38, distance: 231.9
click at [834, 76] on mat-toolbar-row "Web Reports Printable Help Settings" at bounding box center [753, 100] width 1144 height 51
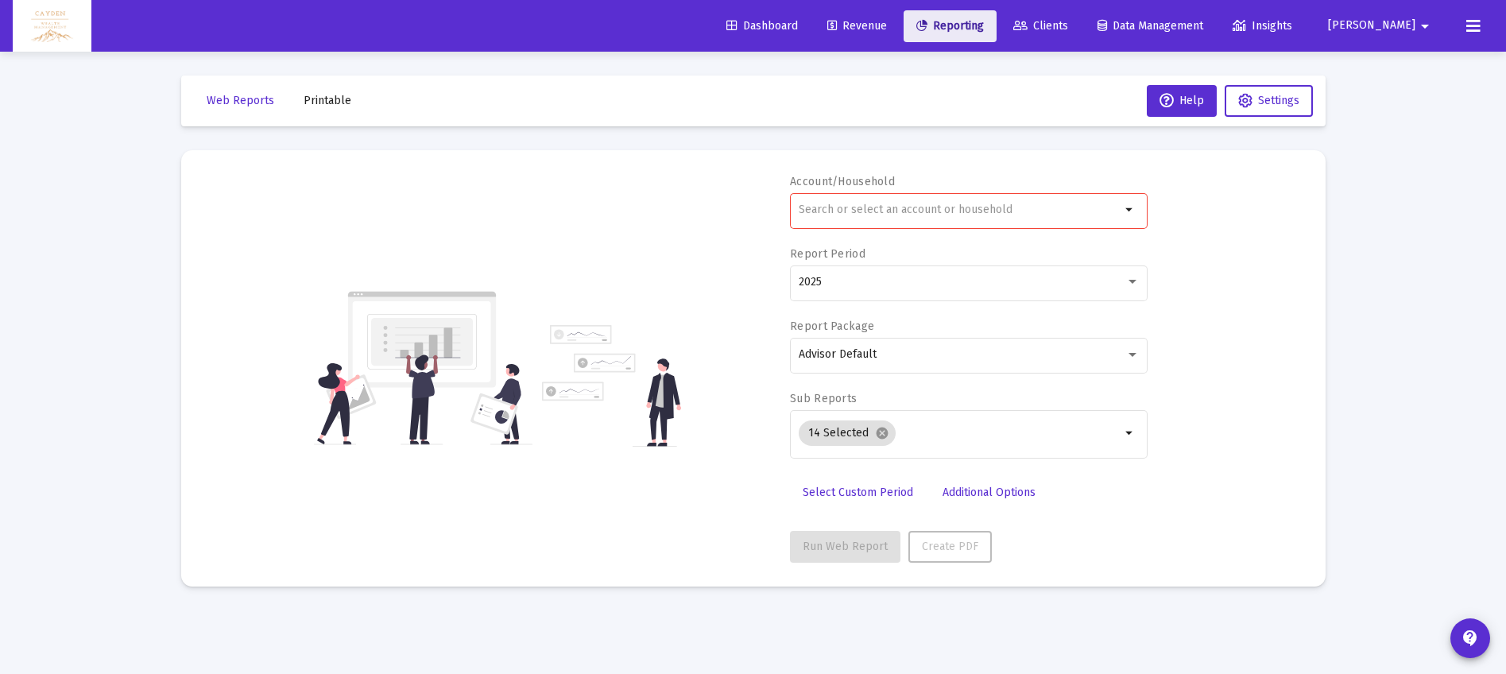
click at [927, 21] on icon at bounding box center [921, 26] width 11 height 11
click at [887, 25] on span "Revenue" at bounding box center [857, 26] width 60 height 14
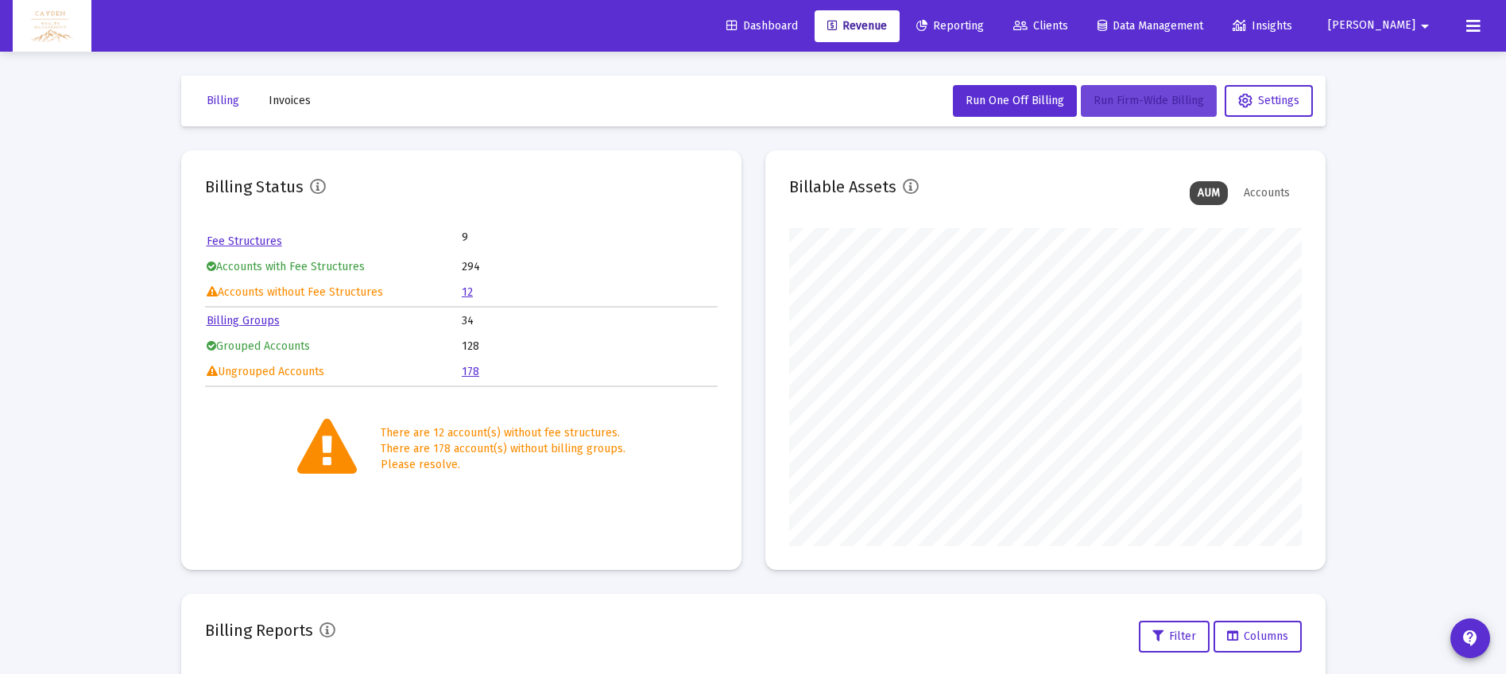
click at [1124, 97] on span "Run Firm-Wide Billing" at bounding box center [1148, 101] width 110 height 14
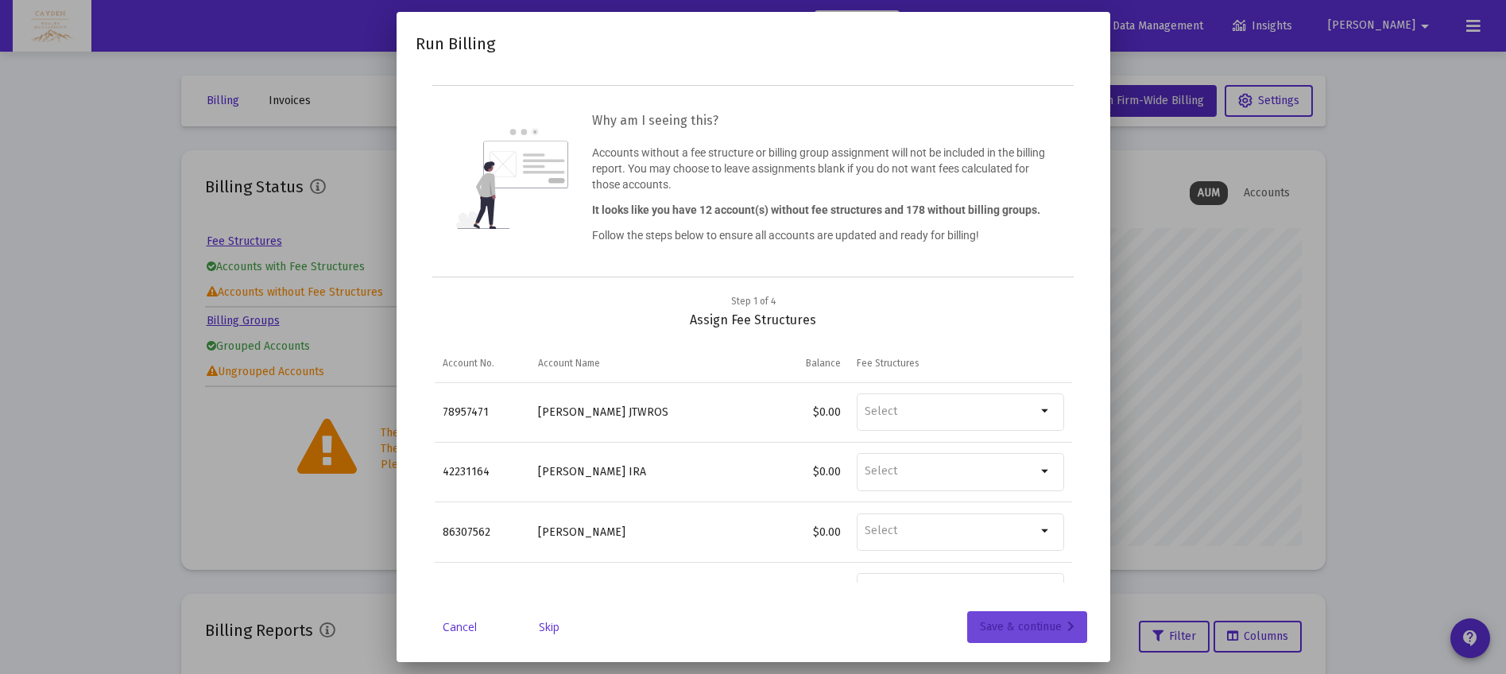
click at [1053, 626] on div "Save & continue" at bounding box center [1027, 627] width 95 height 32
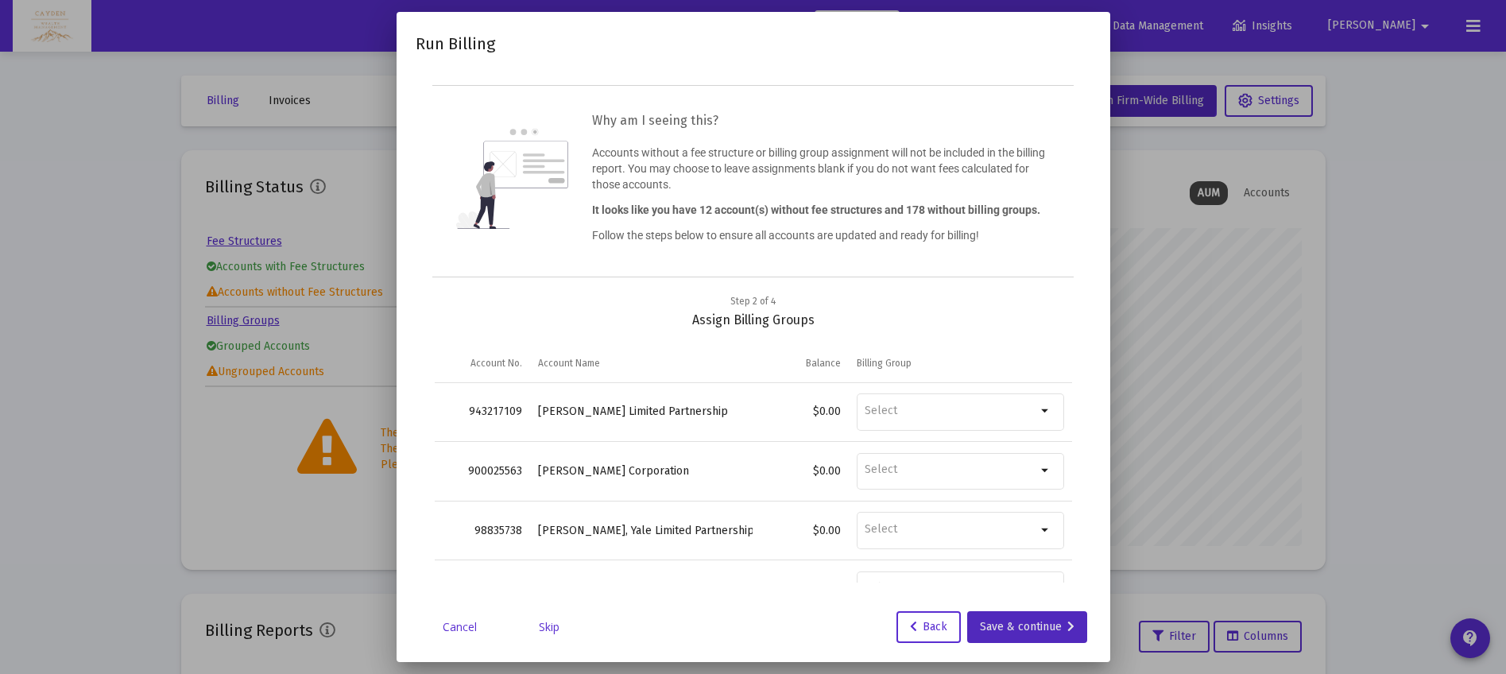
click at [1051, 626] on div "Save & continue" at bounding box center [1027, 627] width 95 height 32
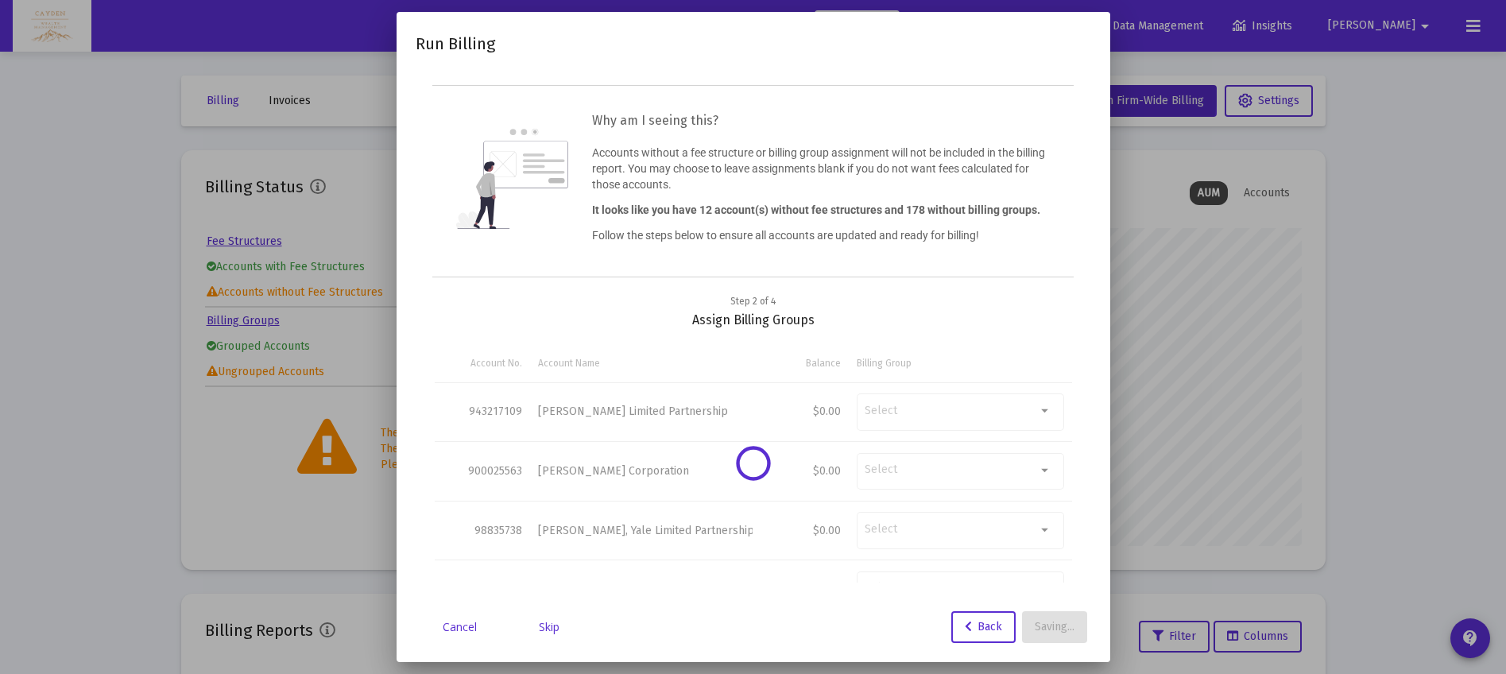
type input "[PERSON_NAME][EMAIL_ADDRESS][DOMAIN_NAME]"
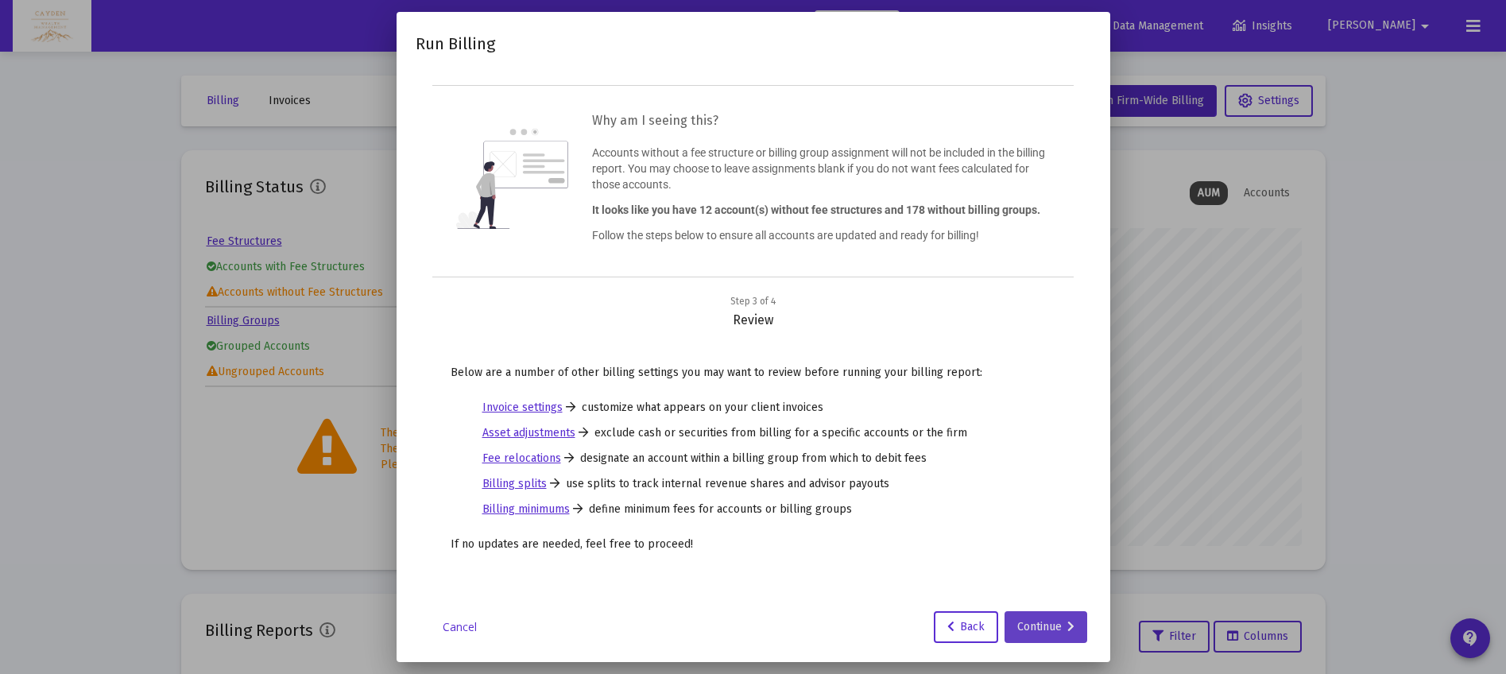
click at [1057, 628] on div "Continue" at bounding box center [1045, 627] width 57 height 32
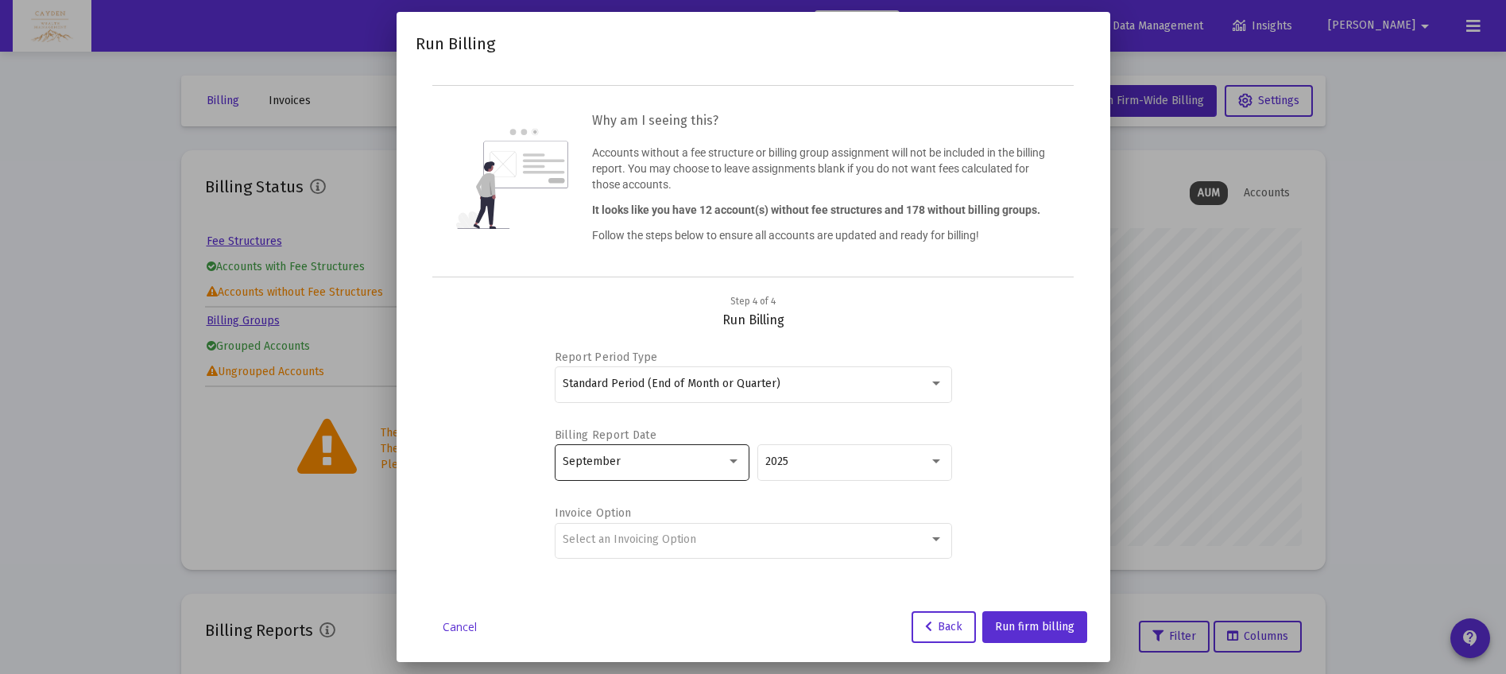
click at [697, 459] on div "September" at bounding box center [645, 461] width 164 height 13
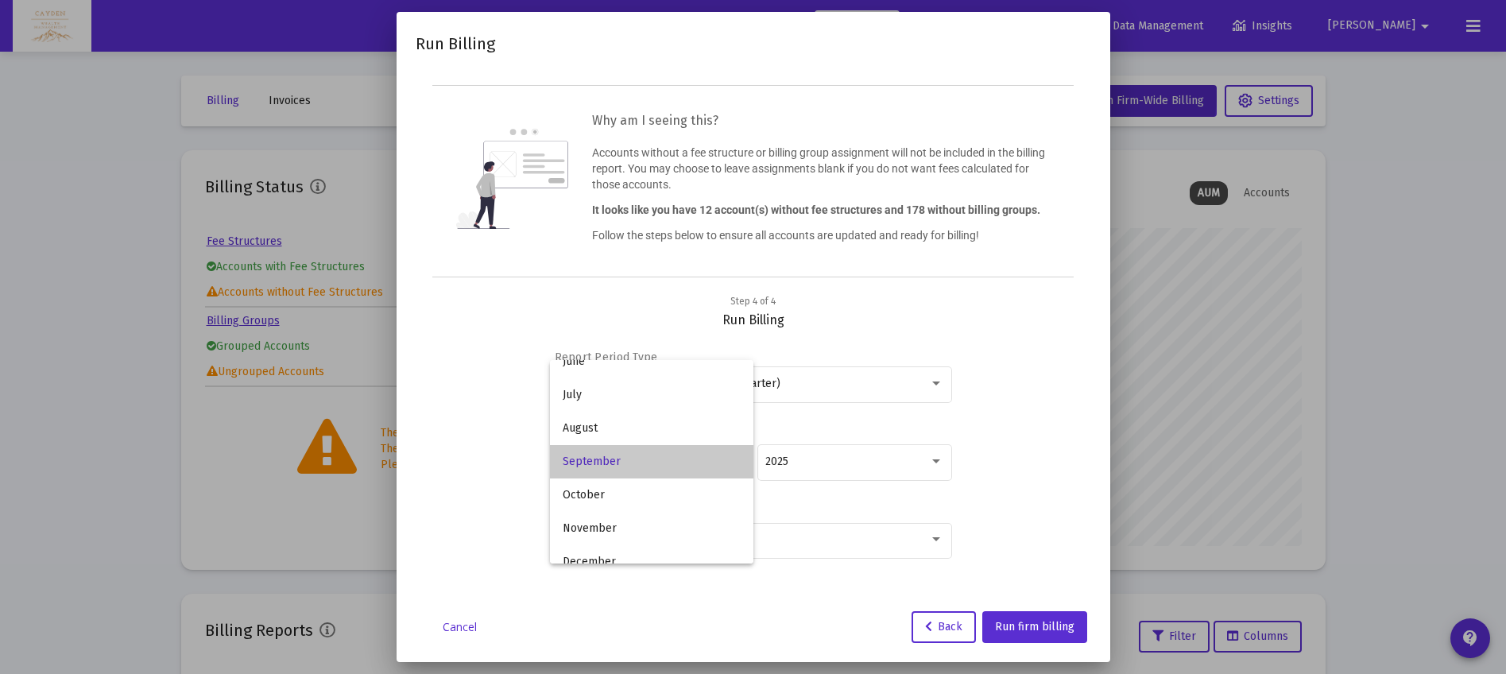
click at [697, 459] on span "September" at bounding box center [652, 461] width 178 height 33
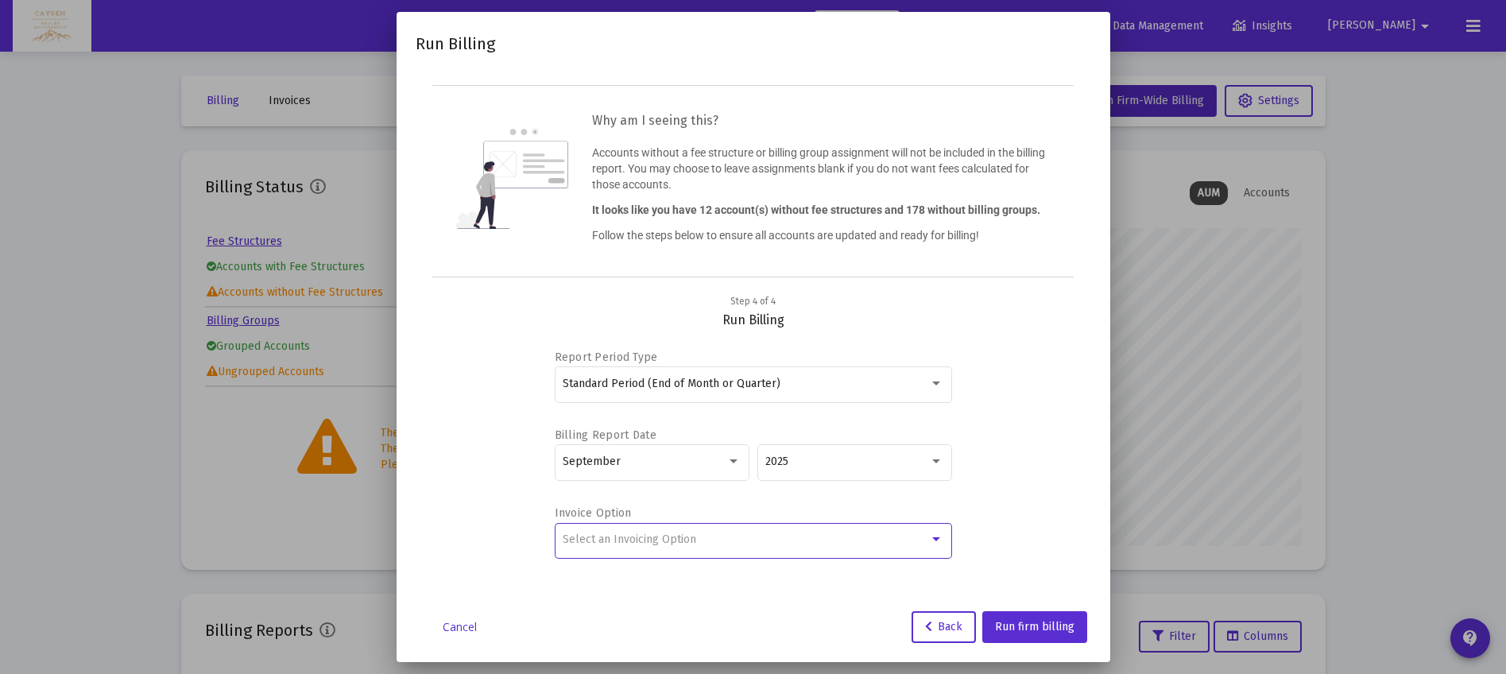
click at [712, 533] on div "Select an Invoicing Option" at bounding box center [746, 539] width 366 height 13
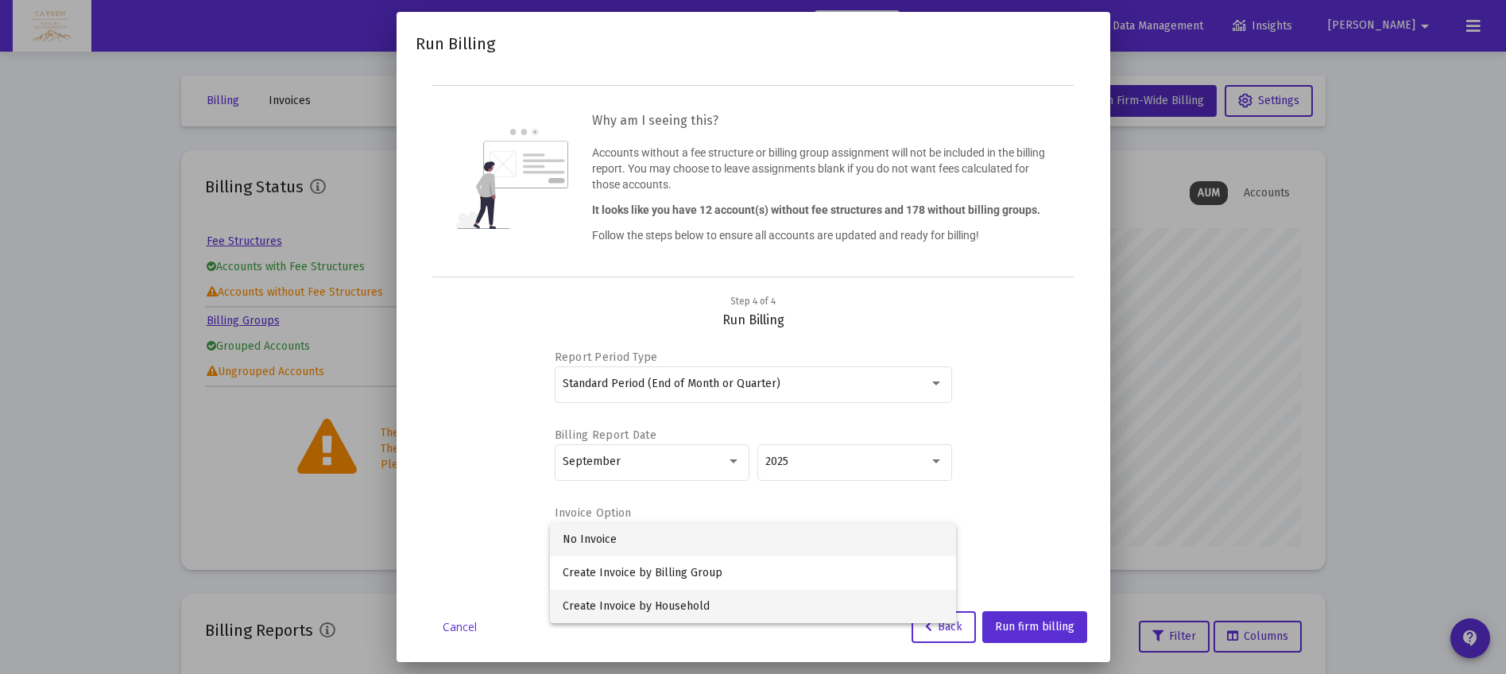
click at [729, 605] on span "Create Invoice by Household" at bounding box center [753, 606] width 381 height 33
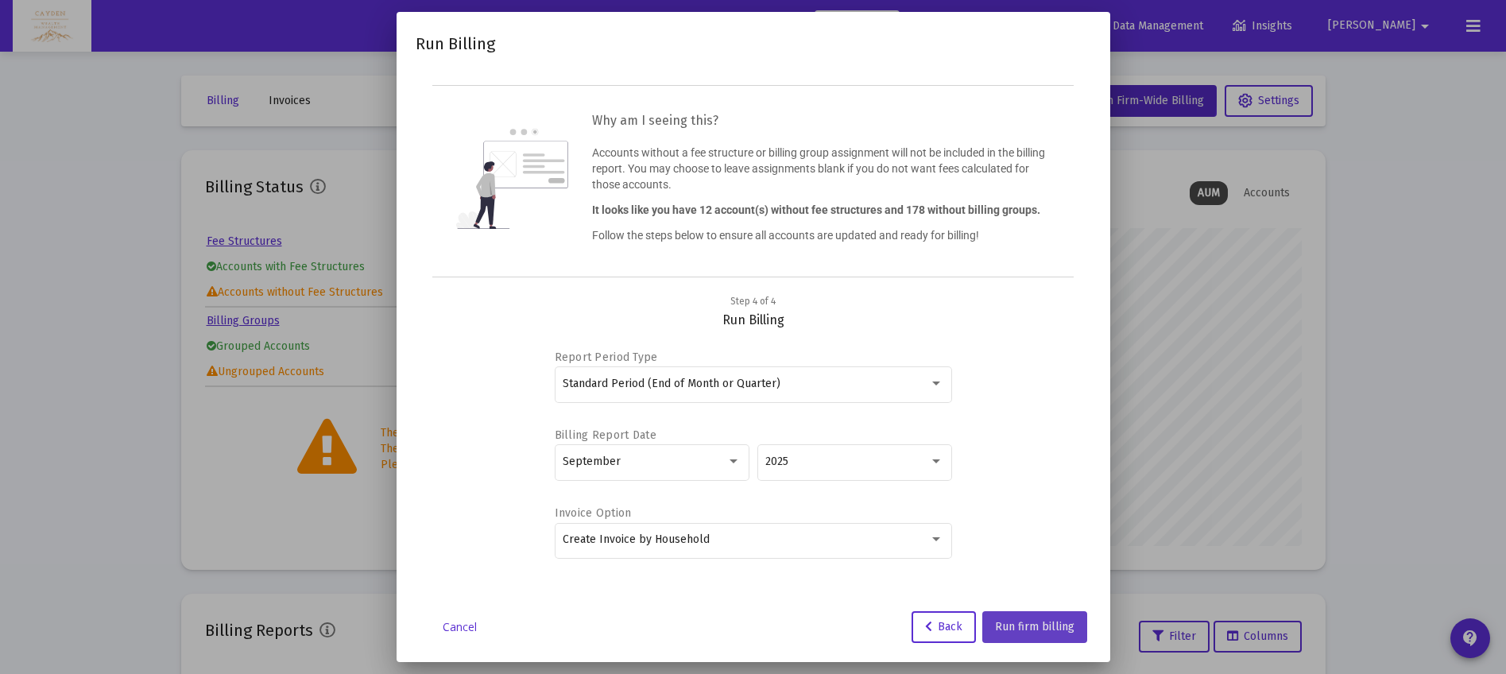
click at [1060, 625] on span "Run firm billing" at bounding box center [1034, 627] width 79 height 14
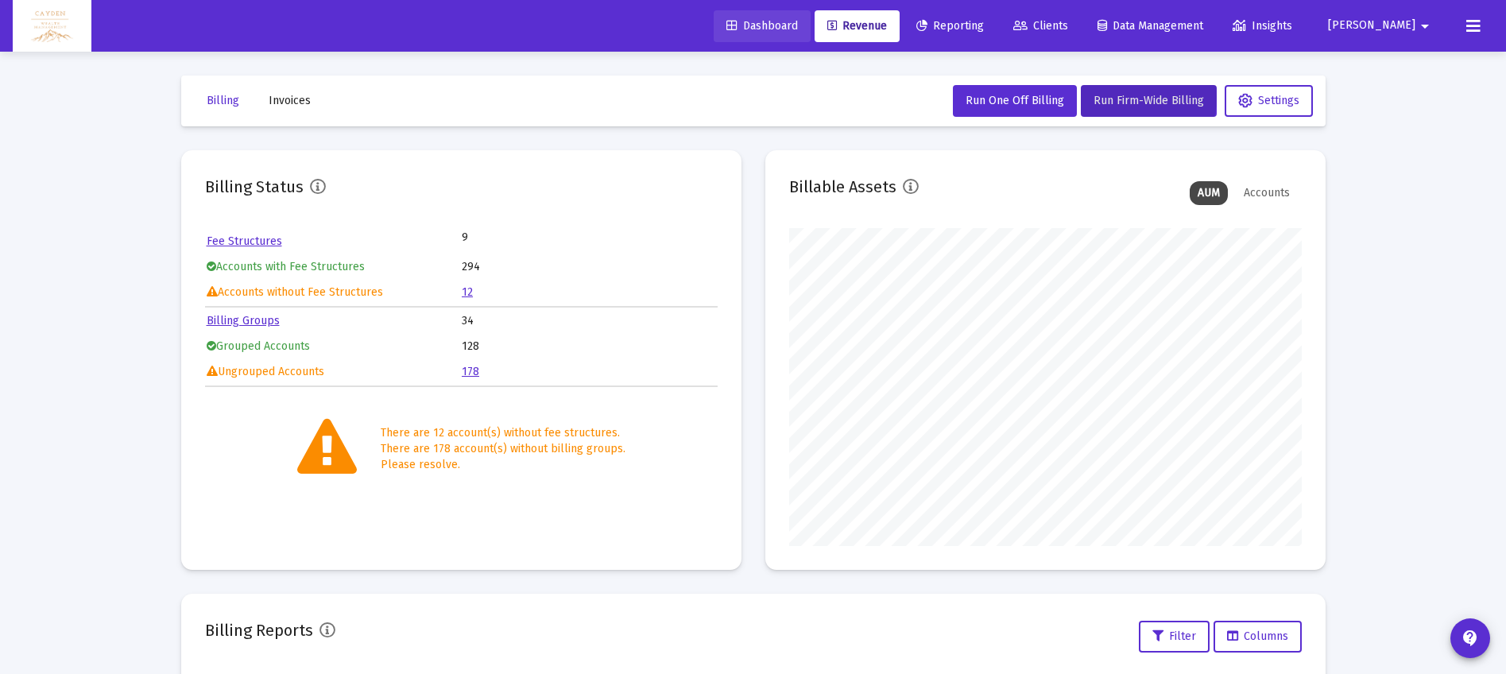
click at [798, 30] on span "Dashboard" at bounding box center [762, 26] width 72 height 14
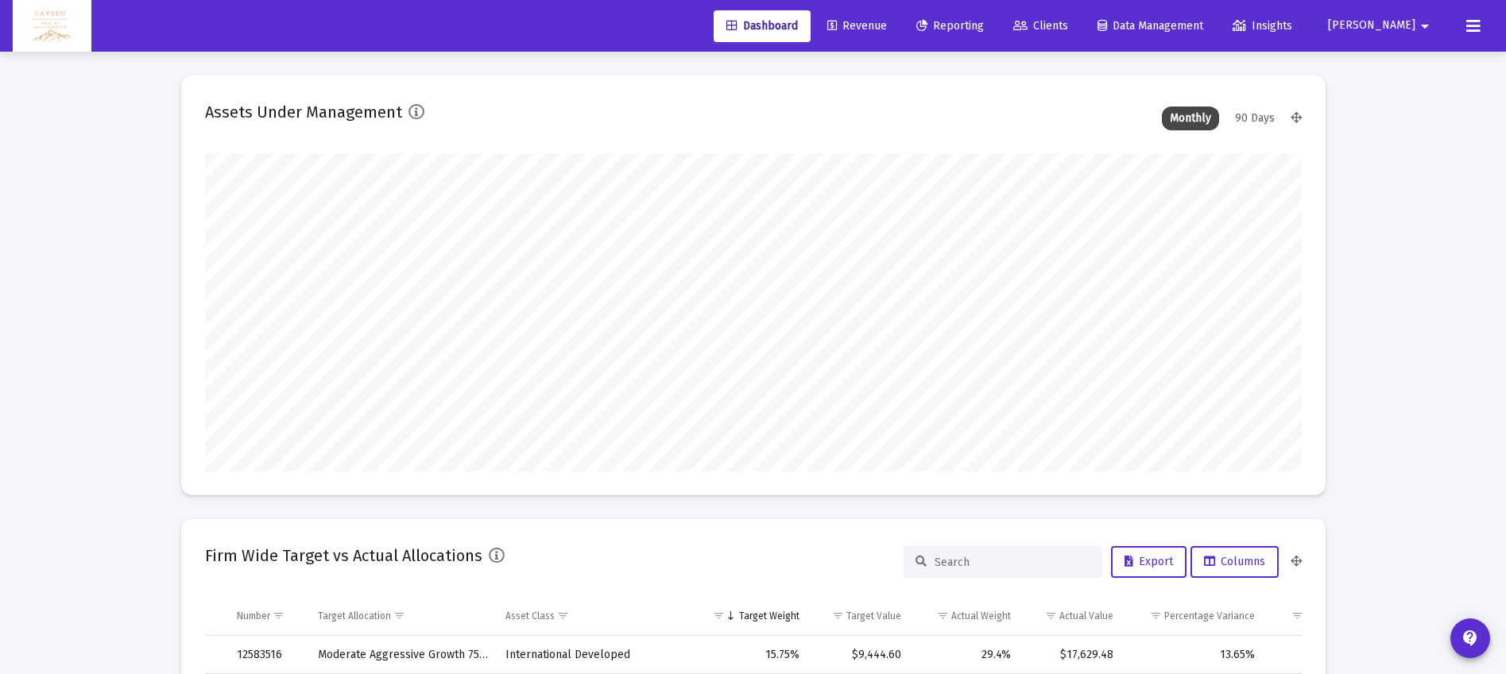
scroll to position [318, 590]
click at [984, 27] on span "Reporting" at bounding box center [950, 26] width 68 height 14
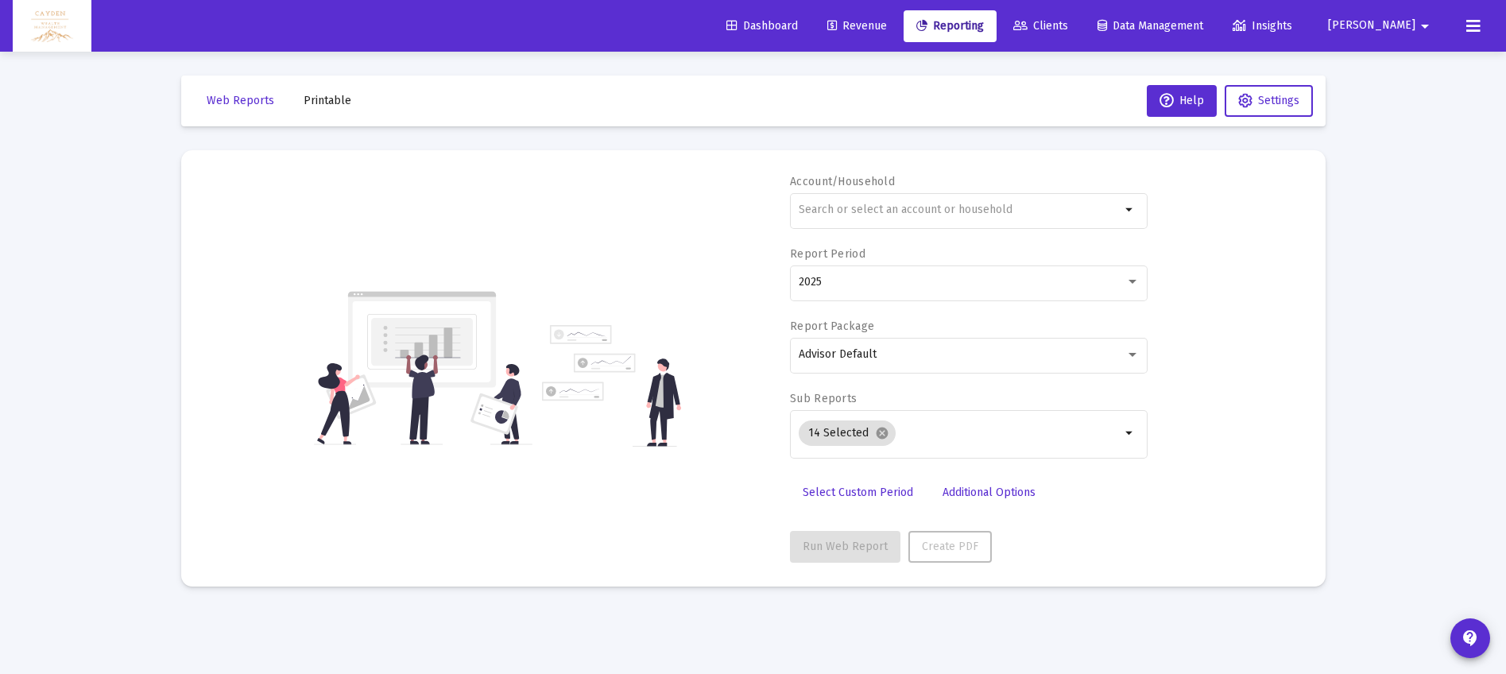
click at [887, 29] on span "Revenue" at bounding box center [857, 26] width 60 height 14
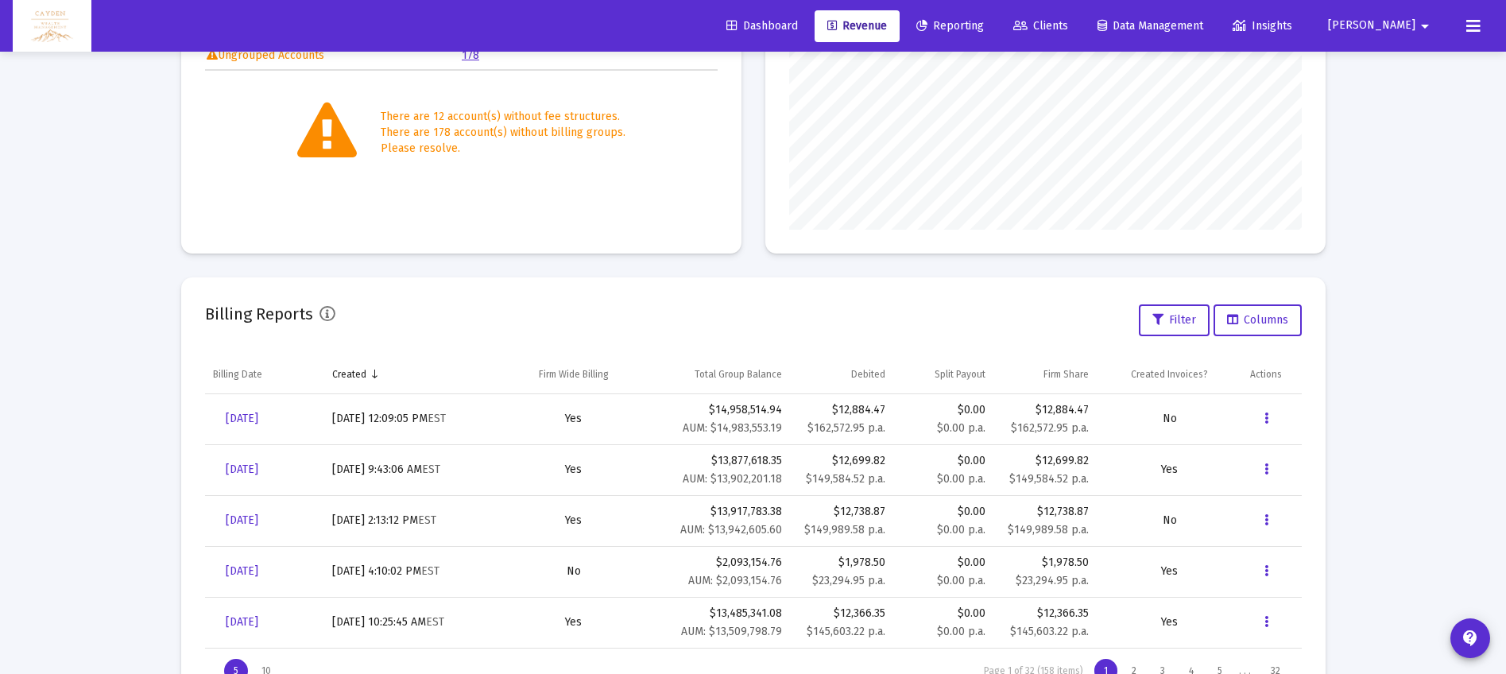
scroll to position [327, 0]
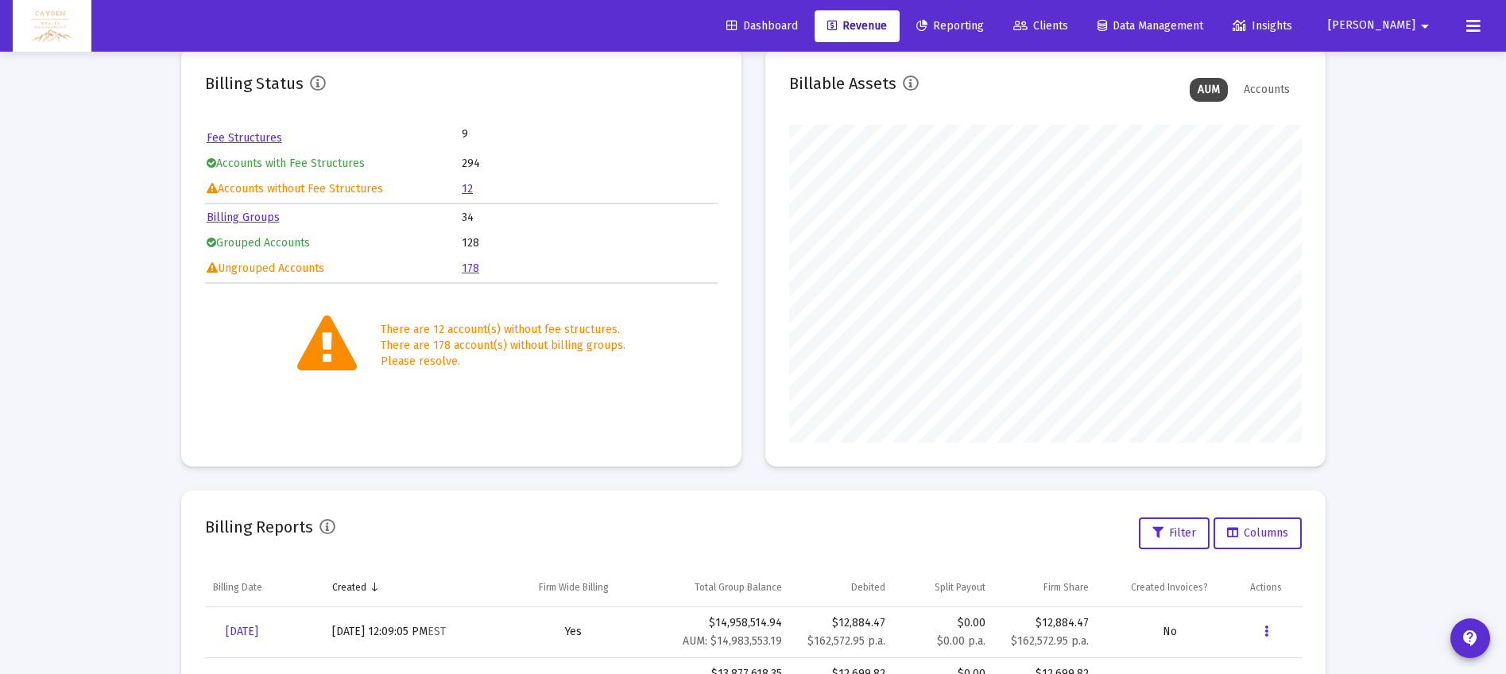
scroll to position [31, 0]
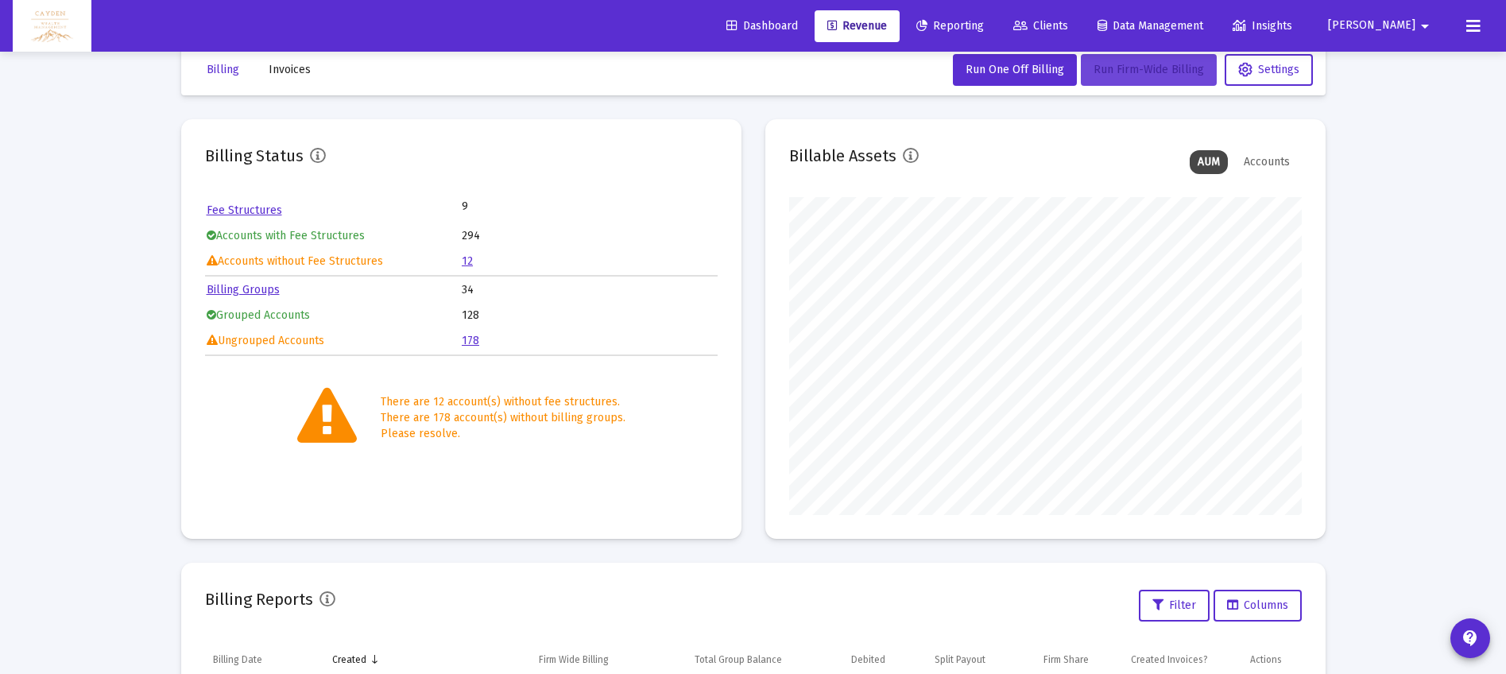
click at [1094, 72] on span "Run Firm-Wide Billing" at bounding box center [1148, 70] width 110 height 14
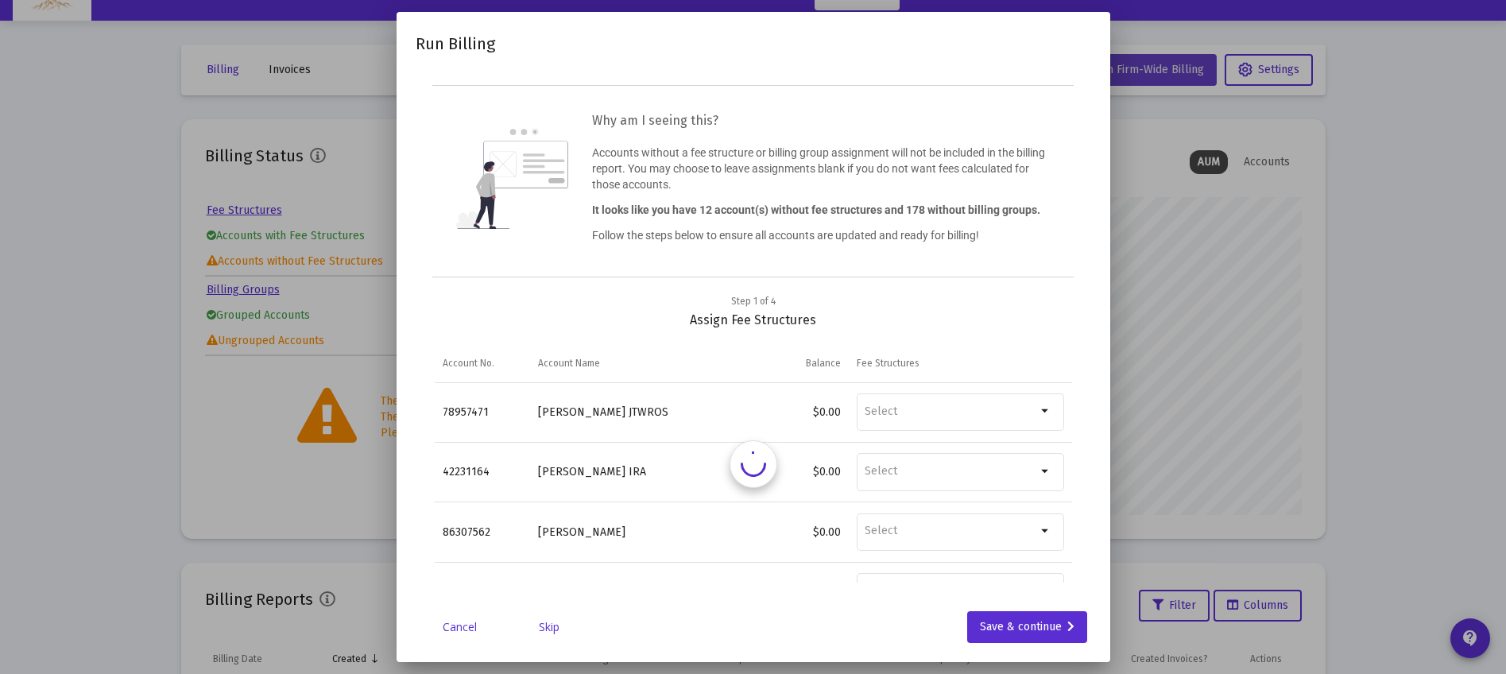
scroll to position [0, 0]
click at [1013, 629] on div "Save & continue" at bounding box center [1027, 627] width 95 height 32
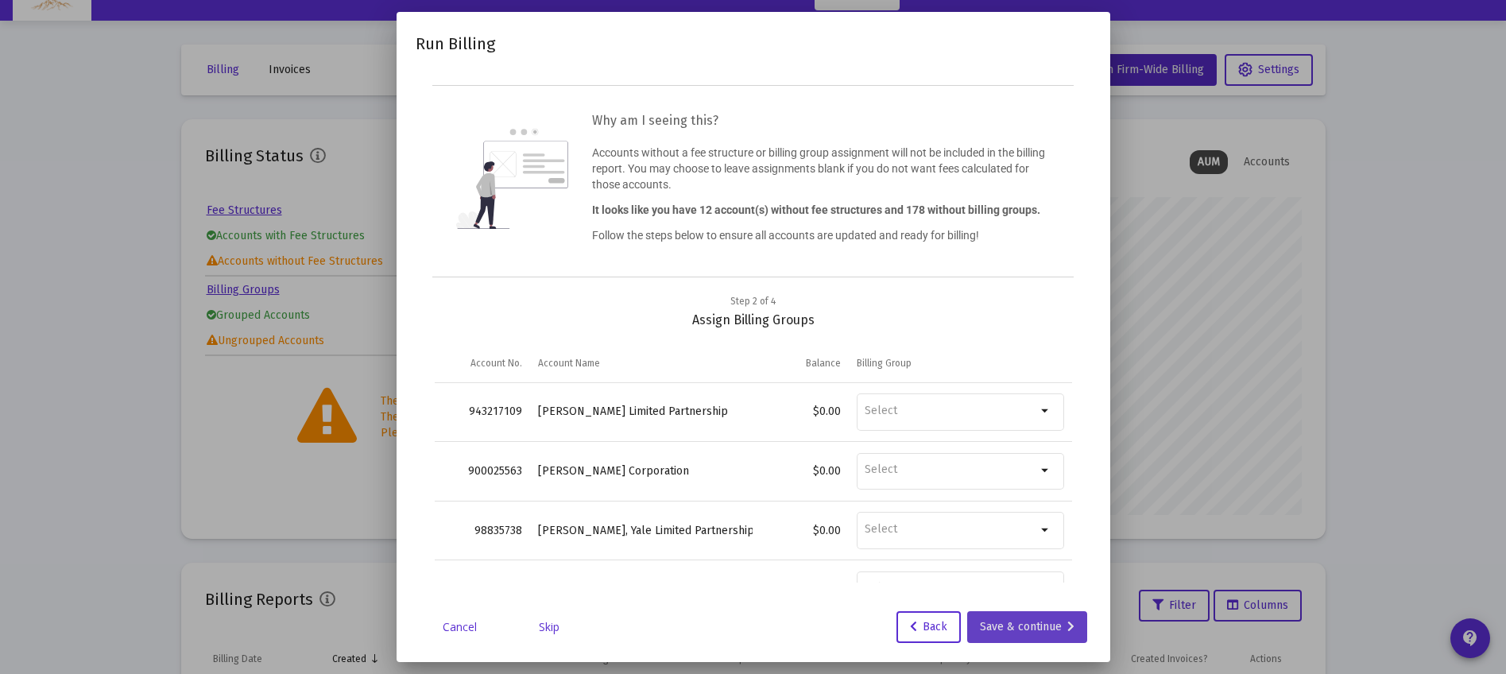
click at [1012, 629] on div "Save & continue" at bounding box center [1027, 627] width 95 height 32
type input "[PERSON_NAME][EMAIL_ADDRESS][DOMAIN_NAME]"
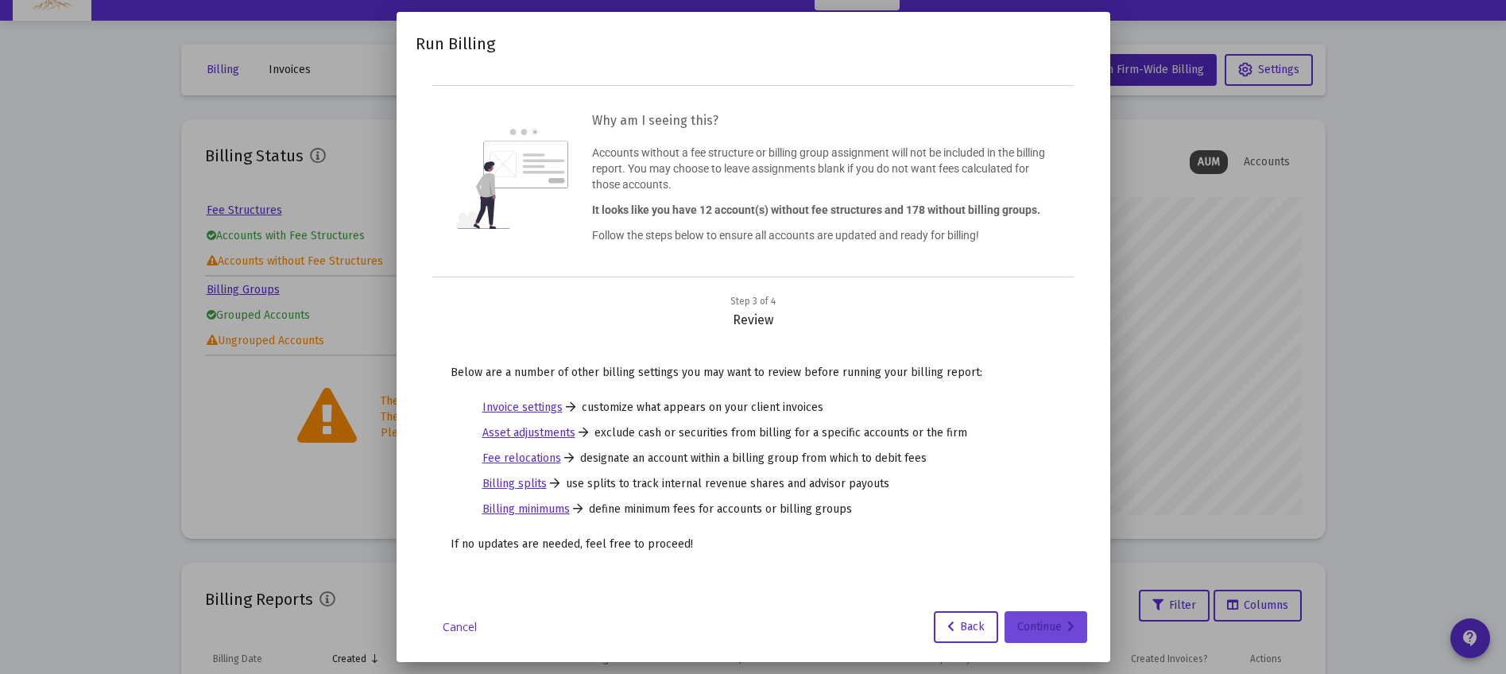
click at [1031, 626] on div "Continue" at bounding box center [1045, 627] width 57 height 32
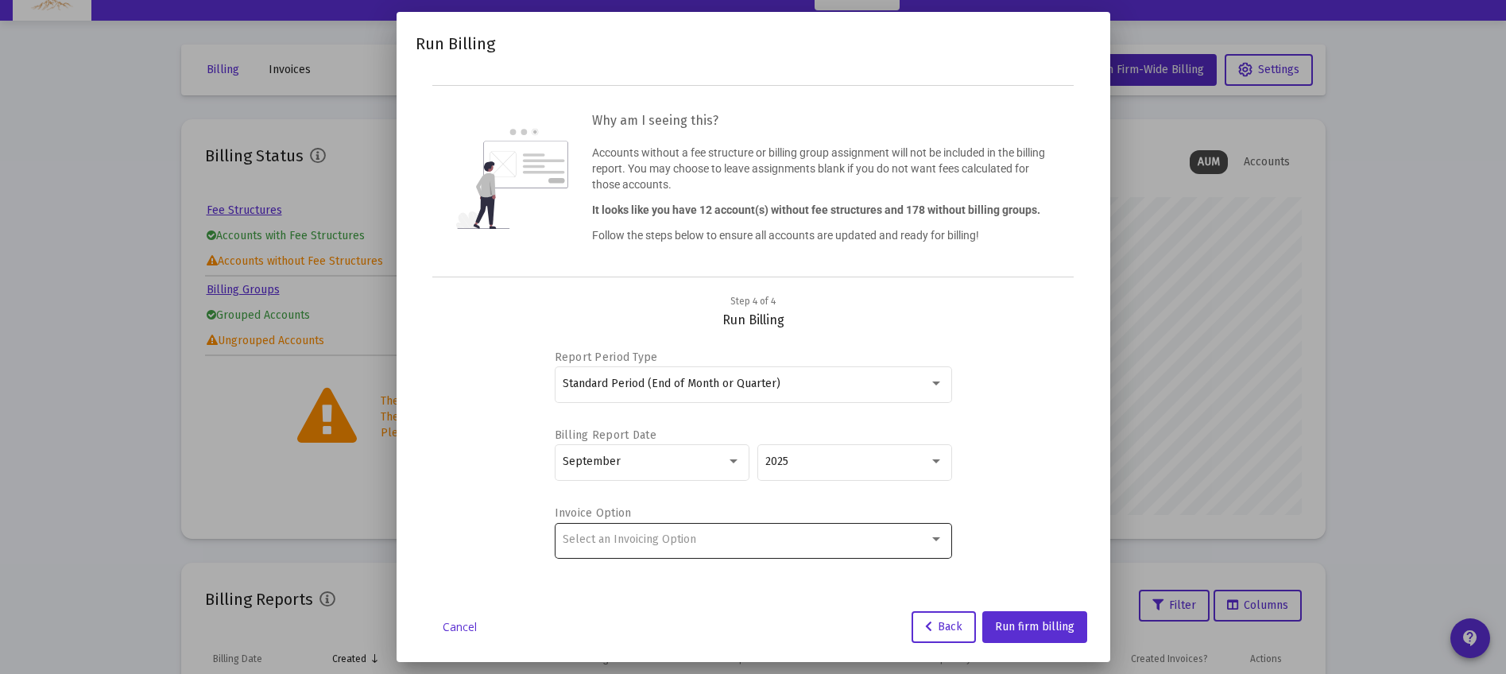
click at [637, 543] on span "Select an Invoicing Option" at bounding box center [630, 539] width 134 height 14
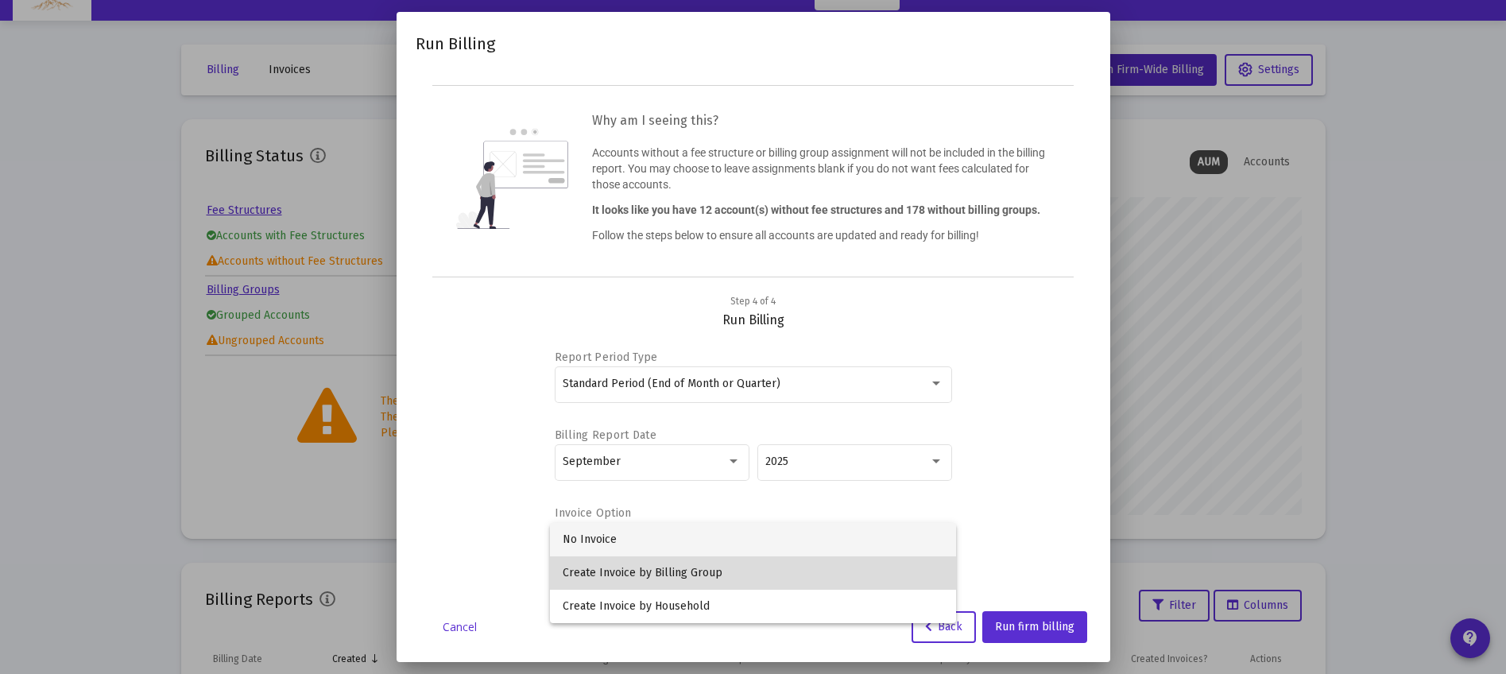
click at [644, 562] on span "Create Invoice by Billing Group" at bounding box center [753, 572] width 381 height 33
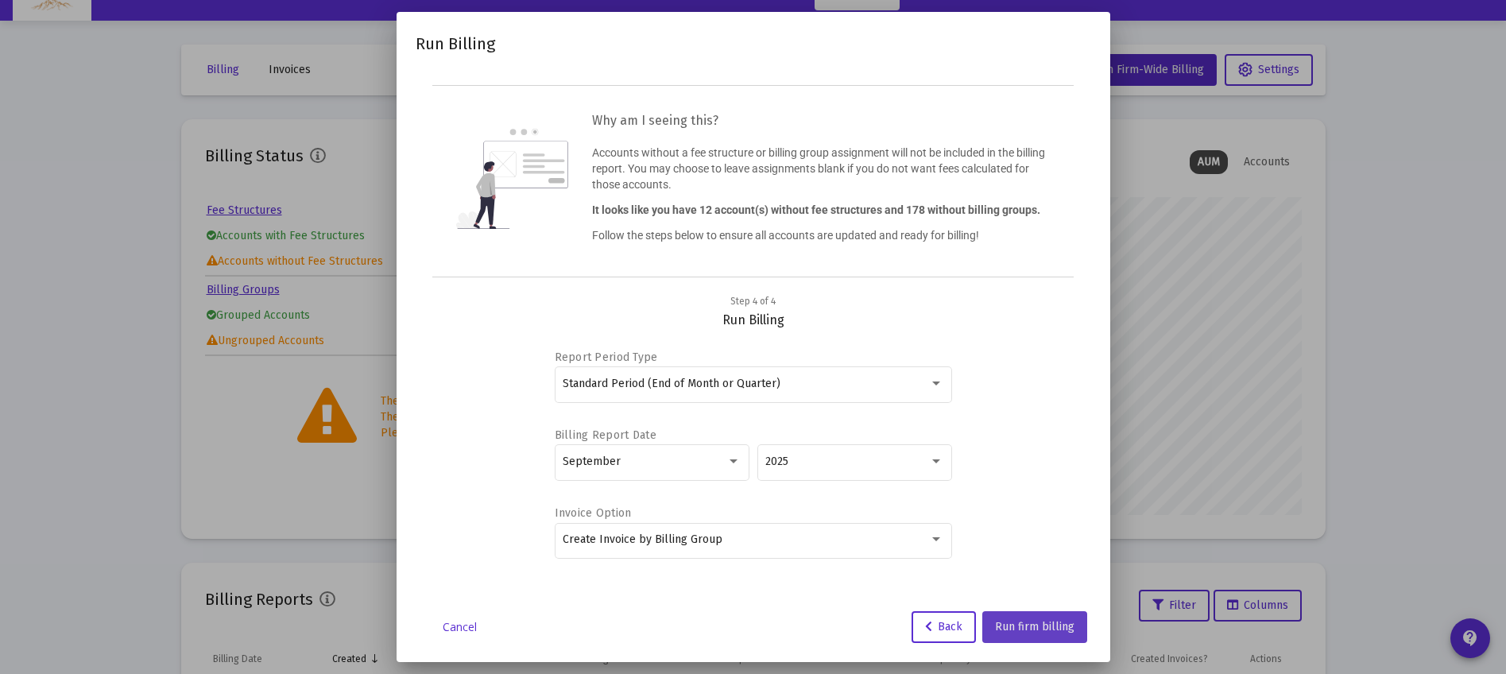
click at [1046, 634] on button "Run firm billing" at bounding box center [1034, 627] width 105 height 32
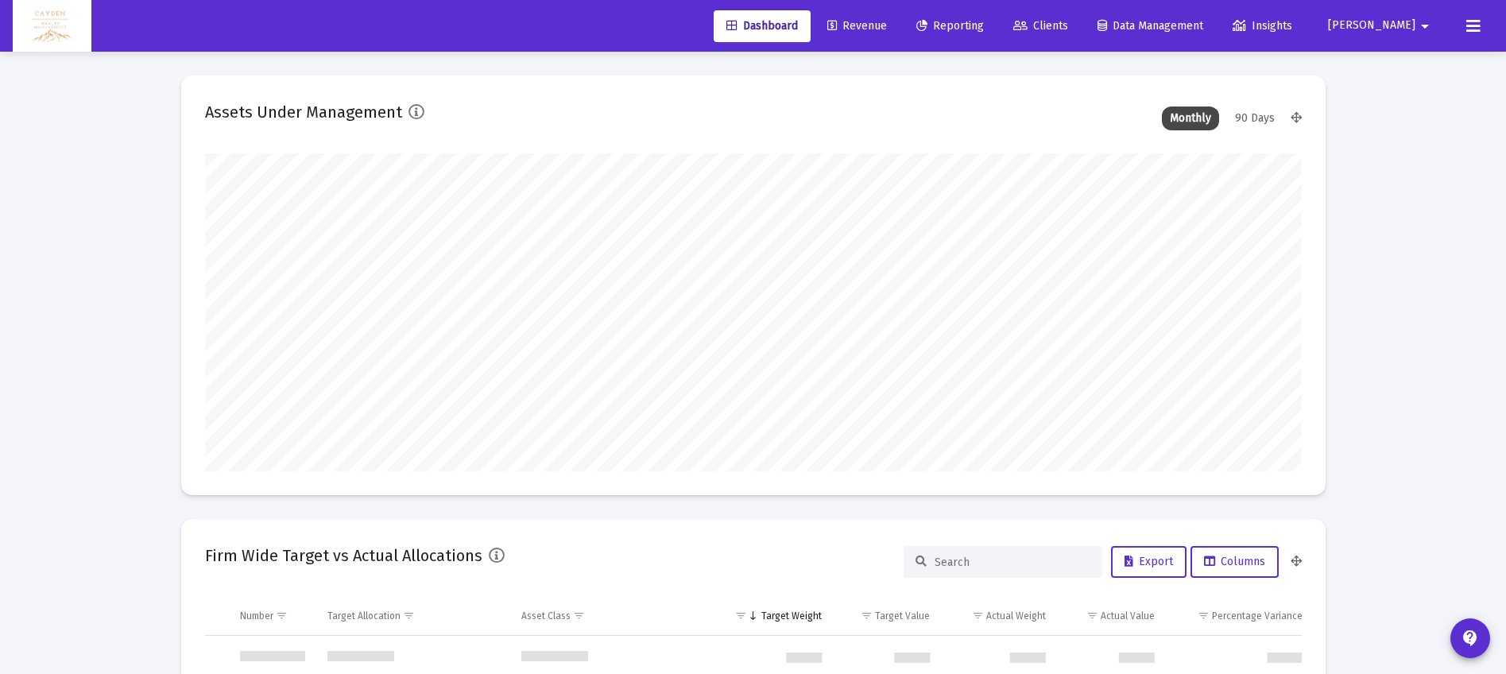
scroll to position [763, 0]
type input "[DATE]"
type input "5280-01-01"
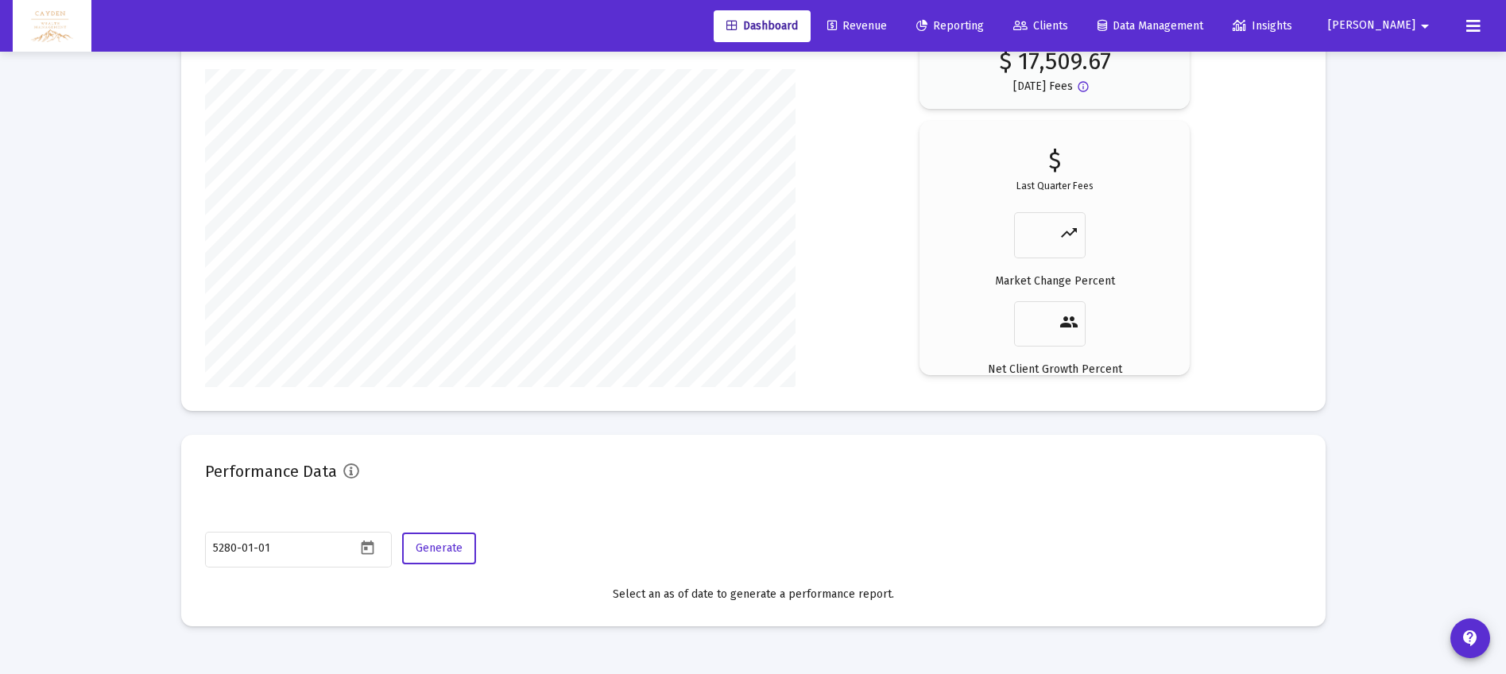
click at [1412, 29] on span "[PERSON_NAME]" at bounding box center [1371, 26] width 87 height 14
click at [980, 27] on div at bounding box center [753, 337] width 1506 height 674
click at [984, 28] on span "Reporting" at bounding box center [950, 26] width 68 height 14
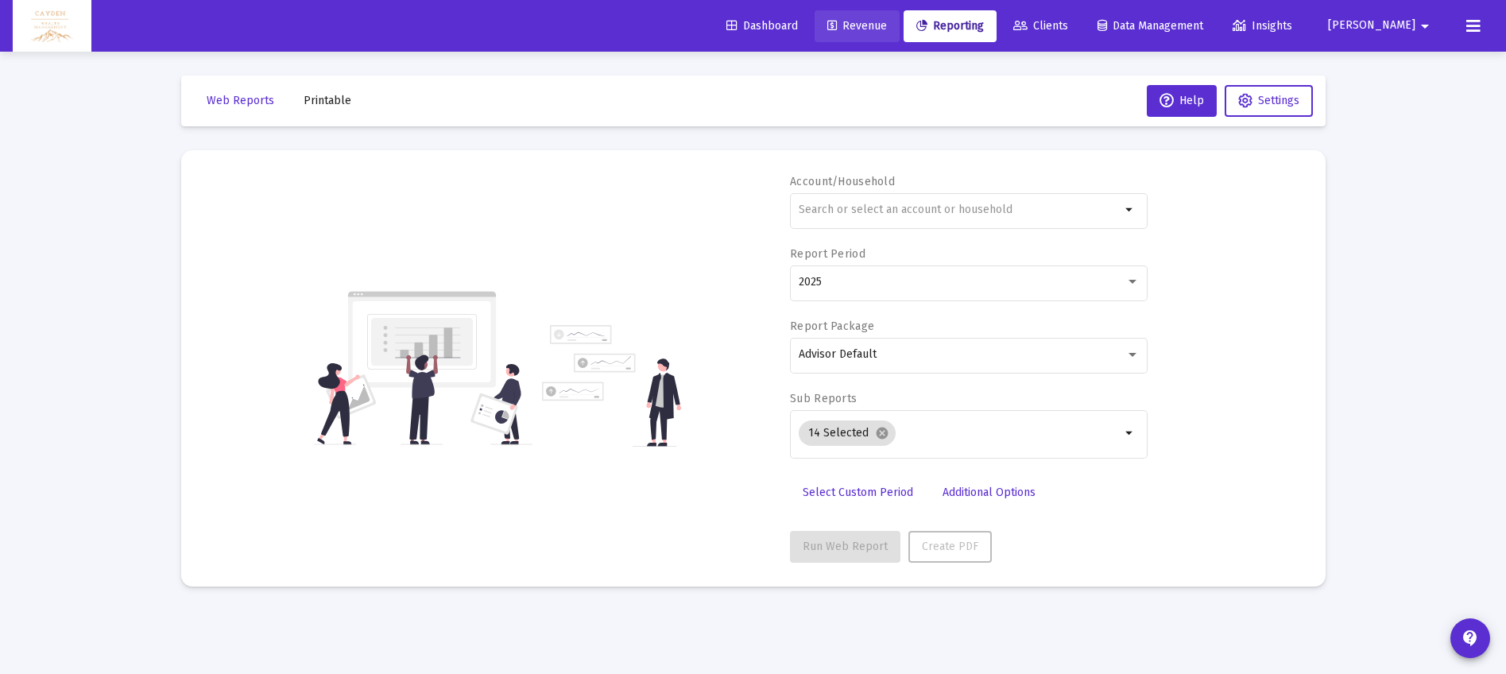
click at [900, 33] on link "Revenue" at bounding box center [857, 26] width 85 height 32
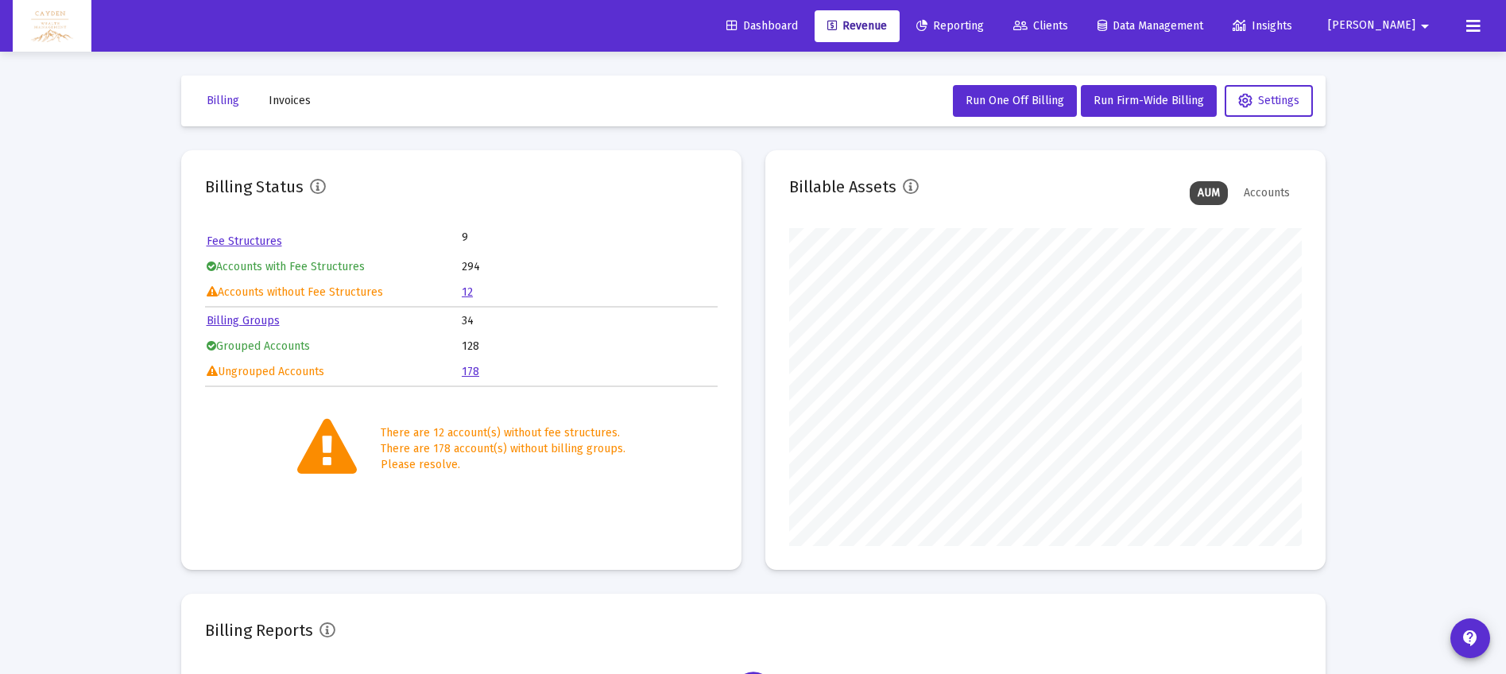
scroll to position [318, 513]
click at [1097, 103] on span "Run Firm-Wide Billing" at bounding box center [1148, 101] width 110 height 14
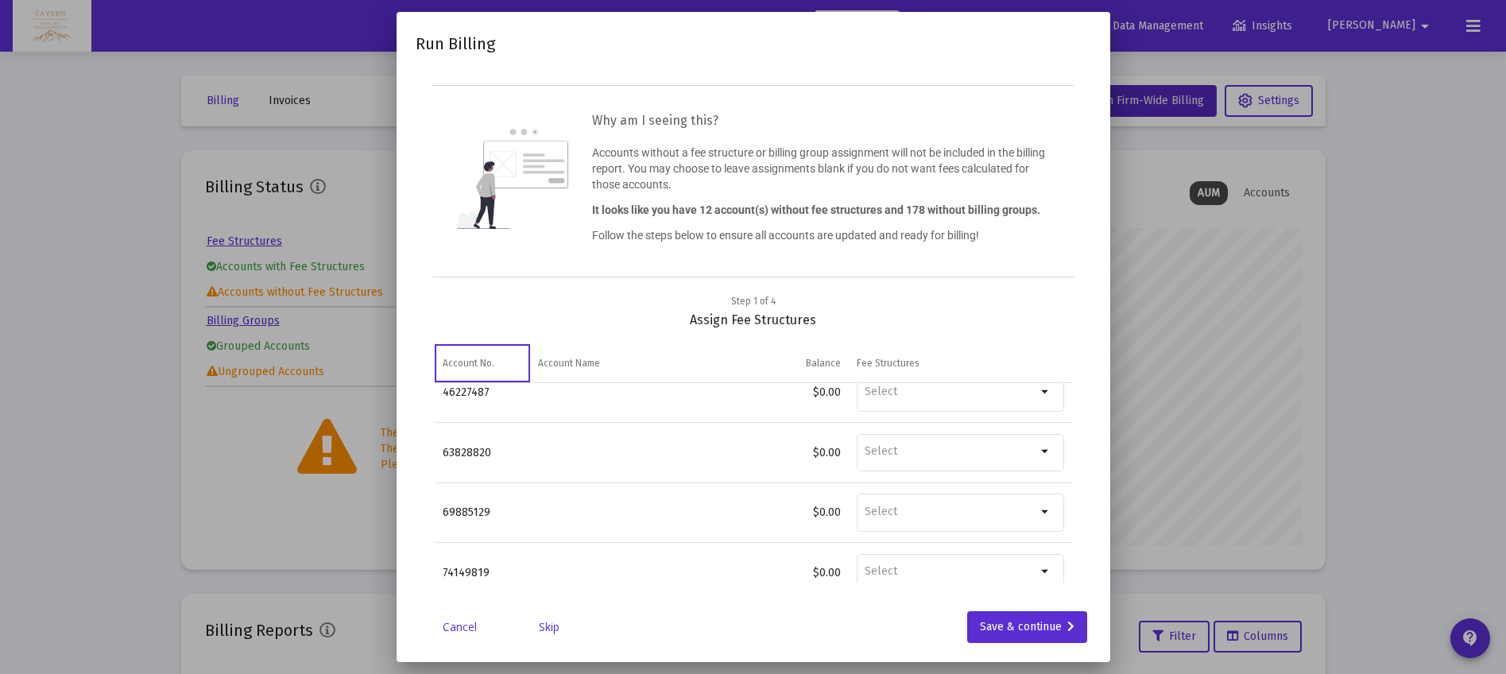
scroll to position [520, 0]
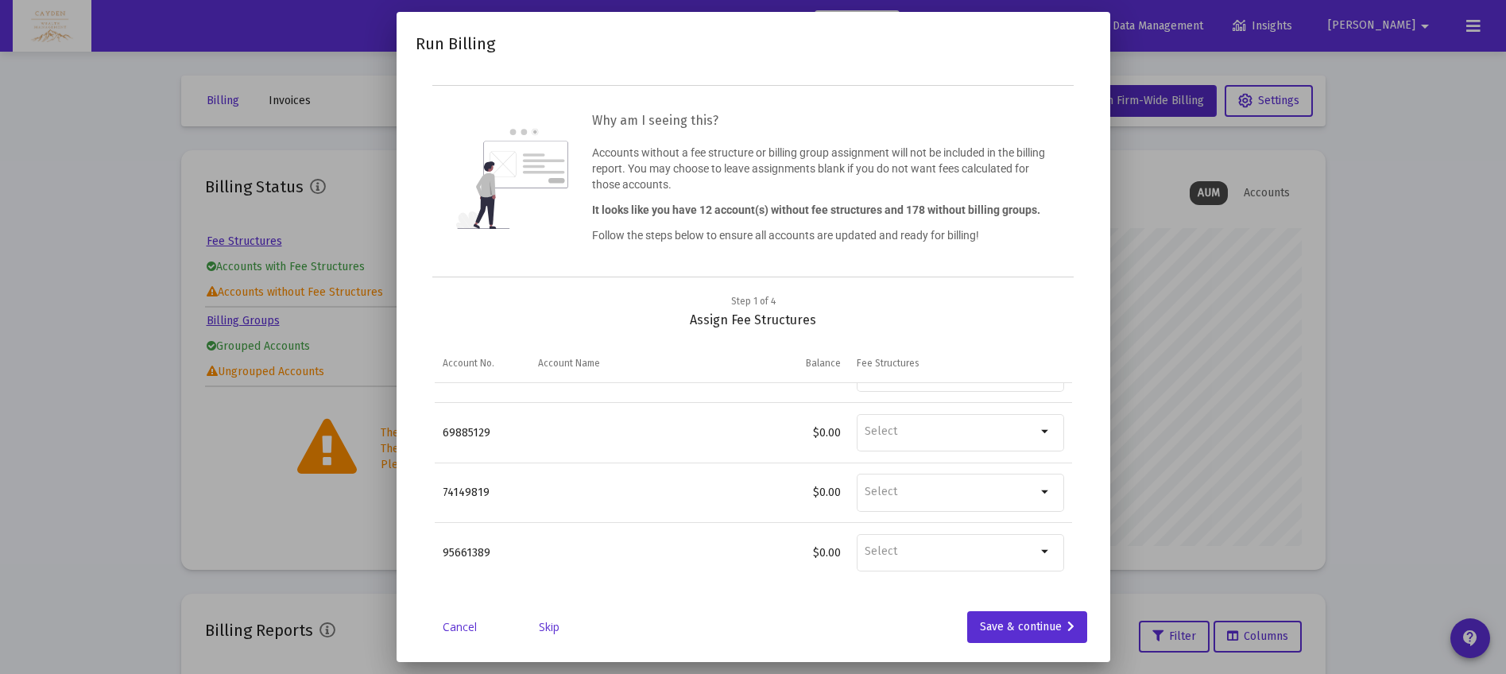
click at [551, 625] on link "Skip" at bounding box center [548, 627] width 79 height 16
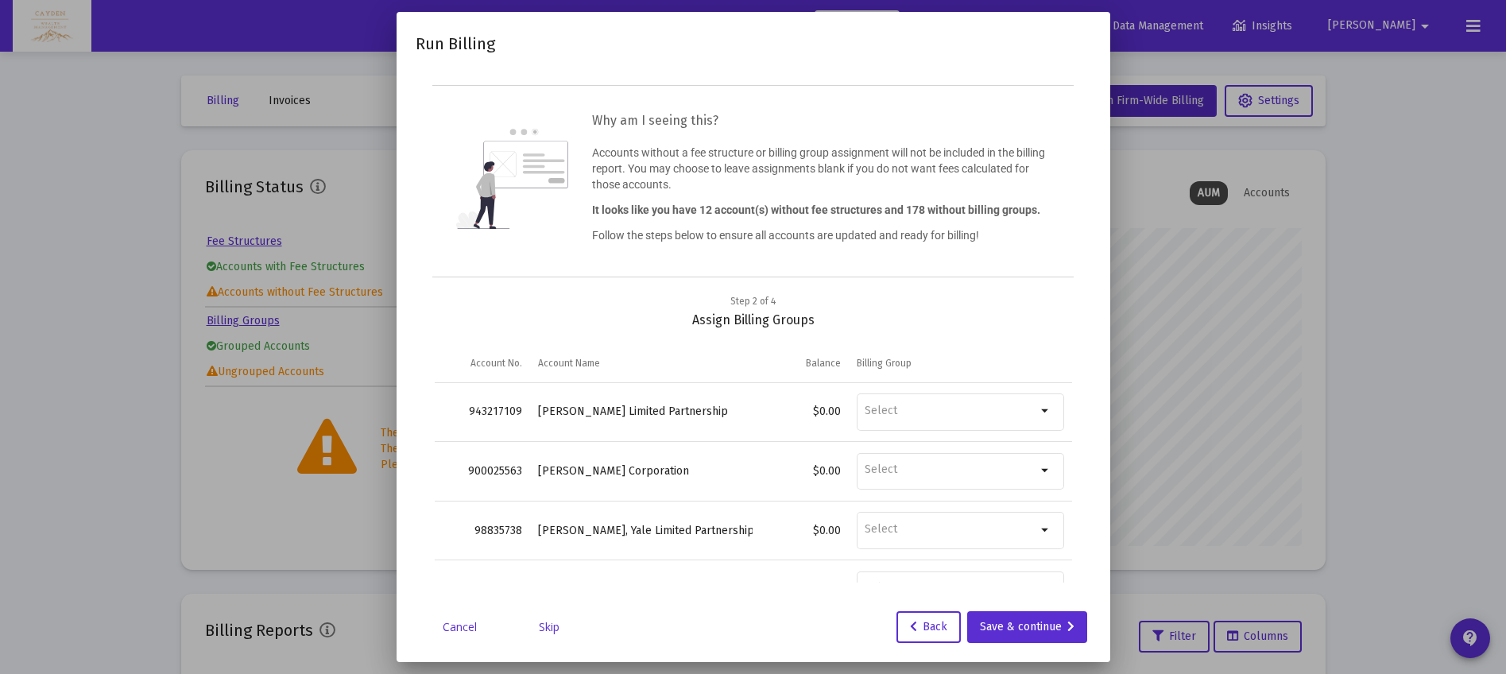
click at [551, 625] on link "Skip" at bounding box center [548, 627] width 79 height 16
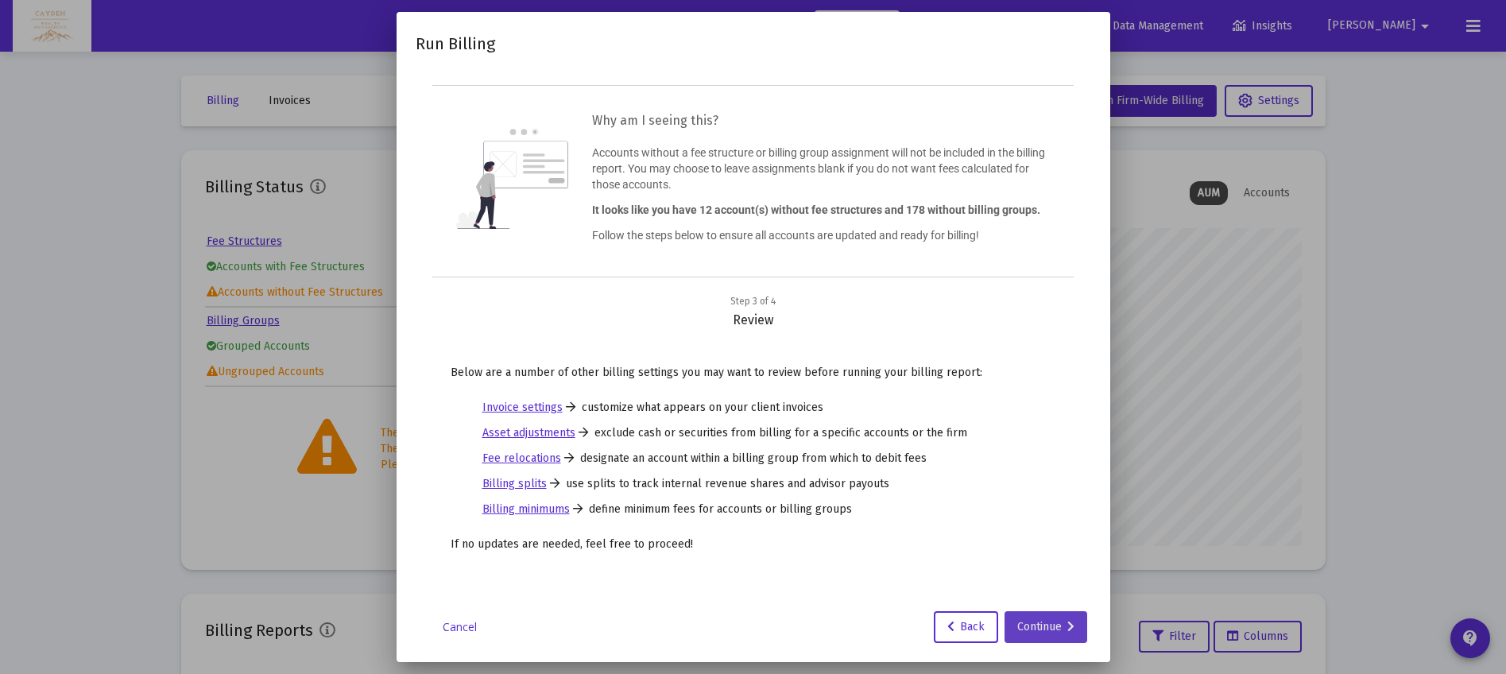
click at [1060, 626] on div "Continue" at bounding box center [1045, 627] width 57 height 32
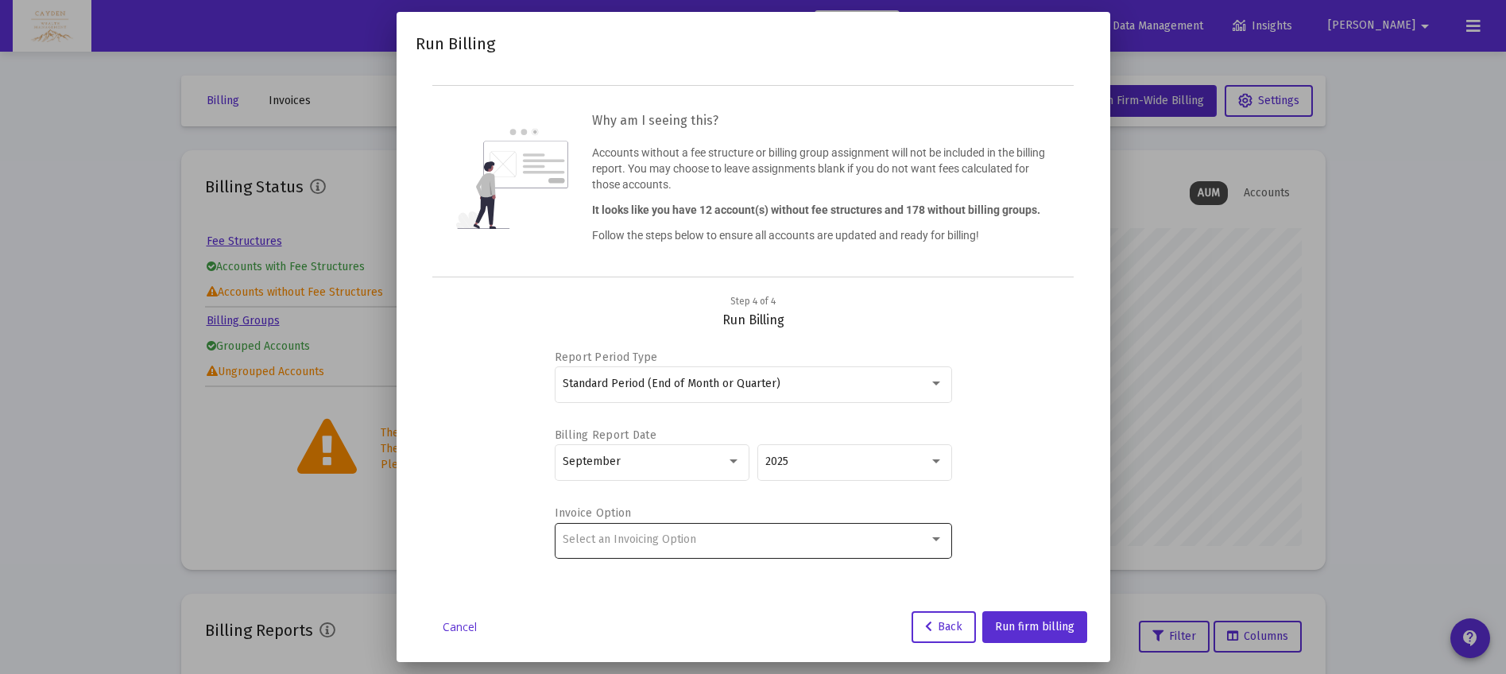
click at [706, 550] on div "Select an Invoicing Option" at bounding box center [753, 539] width 381 height 39
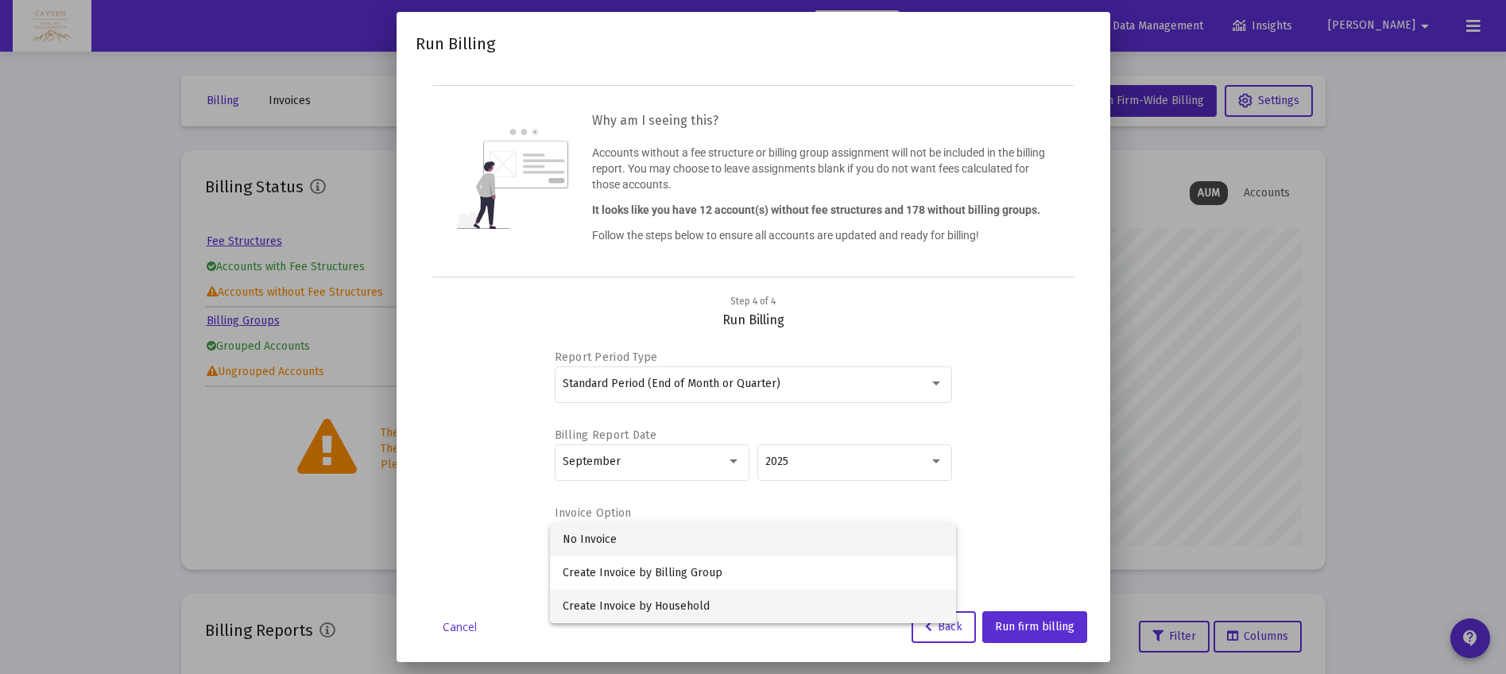
click at [710, 599] on span "Create Invoice by Household" at bounding box center [753, 606] width 381 height 33
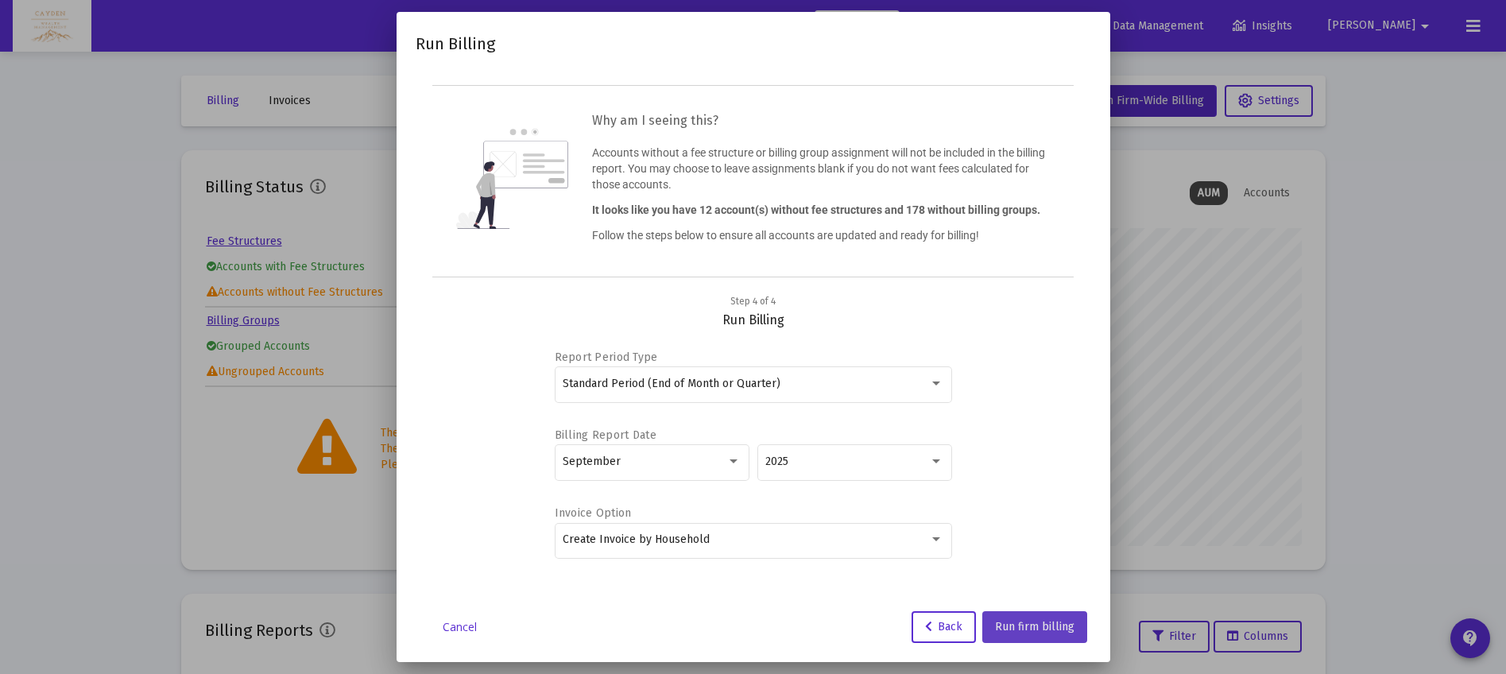
click at [1059, 637] on button "Run firm billing" at bounding box center [1034, 627] width 105 height 32
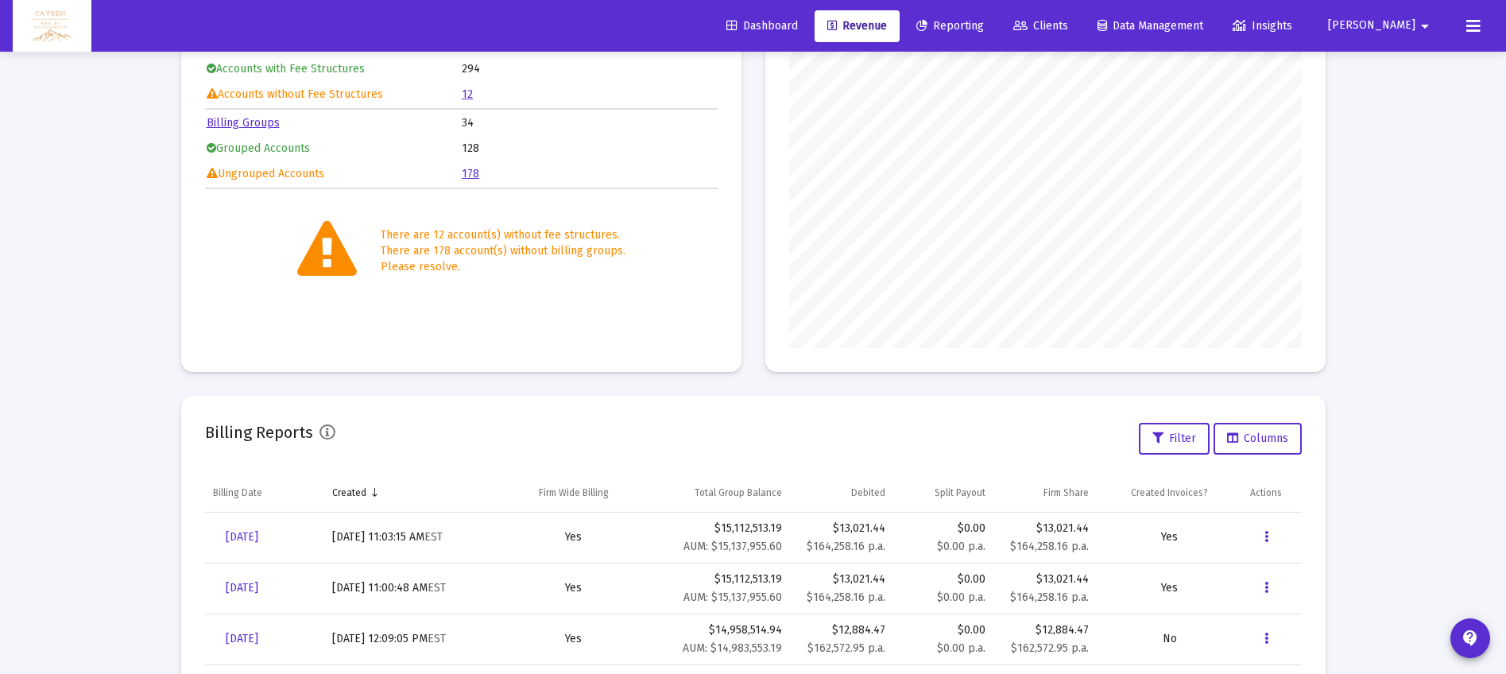
scroll to position [382, 0]
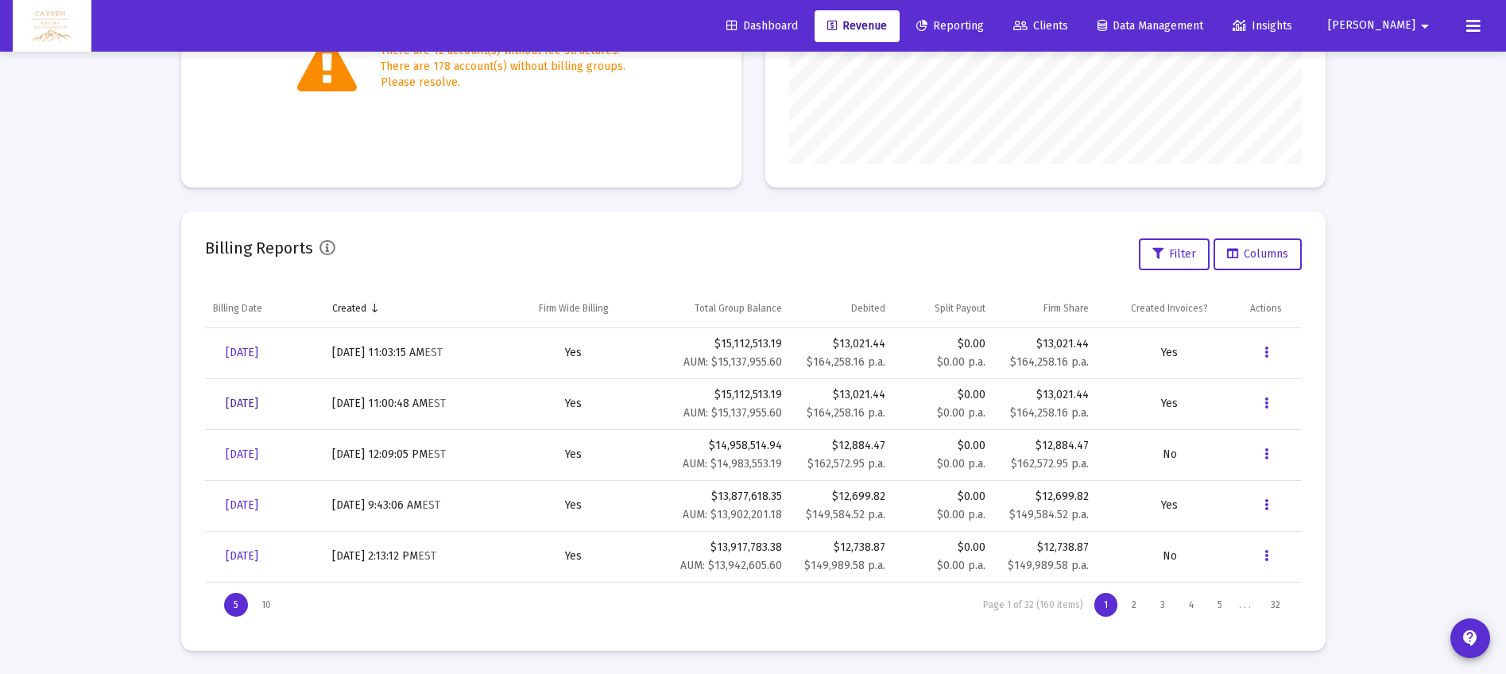
click at [258, 402] on span "[DATE]" at bounding box center [242, 404] width 33 height 14
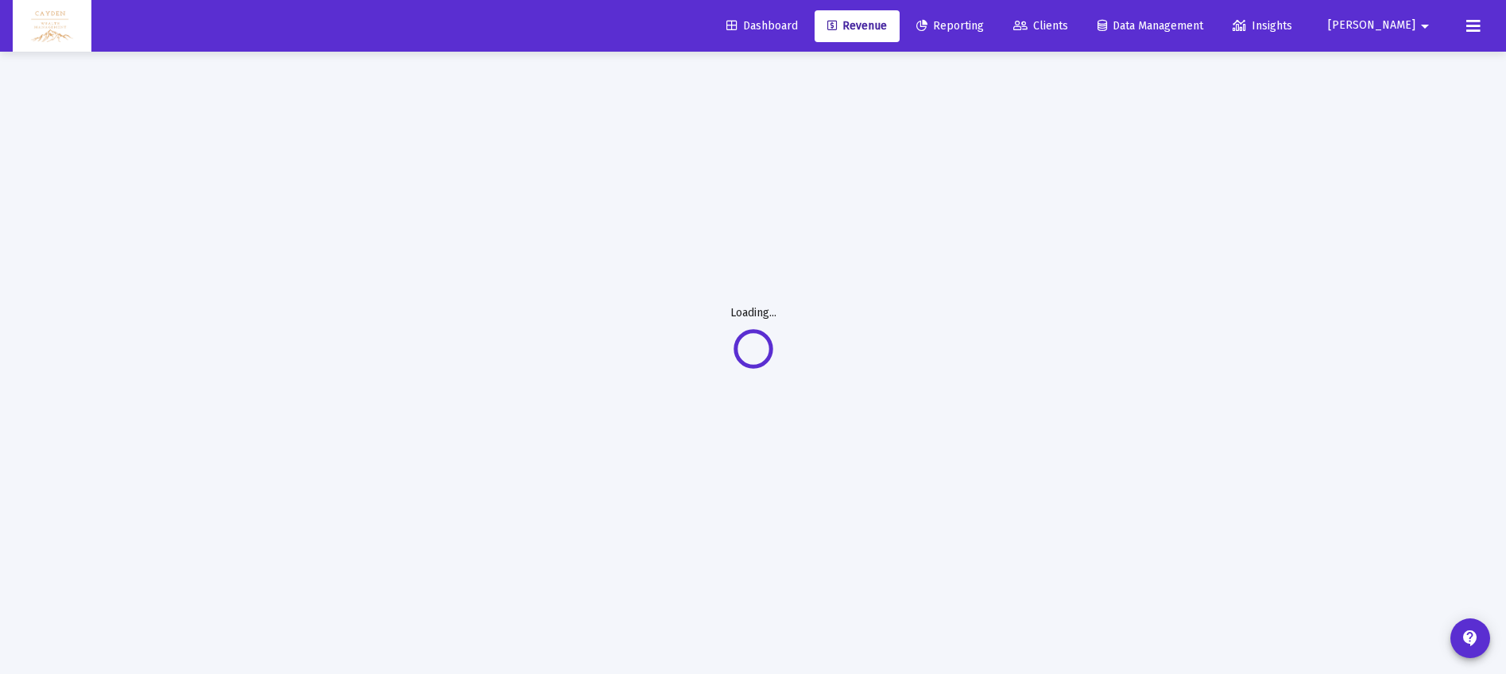
scroll to position [52, 0]
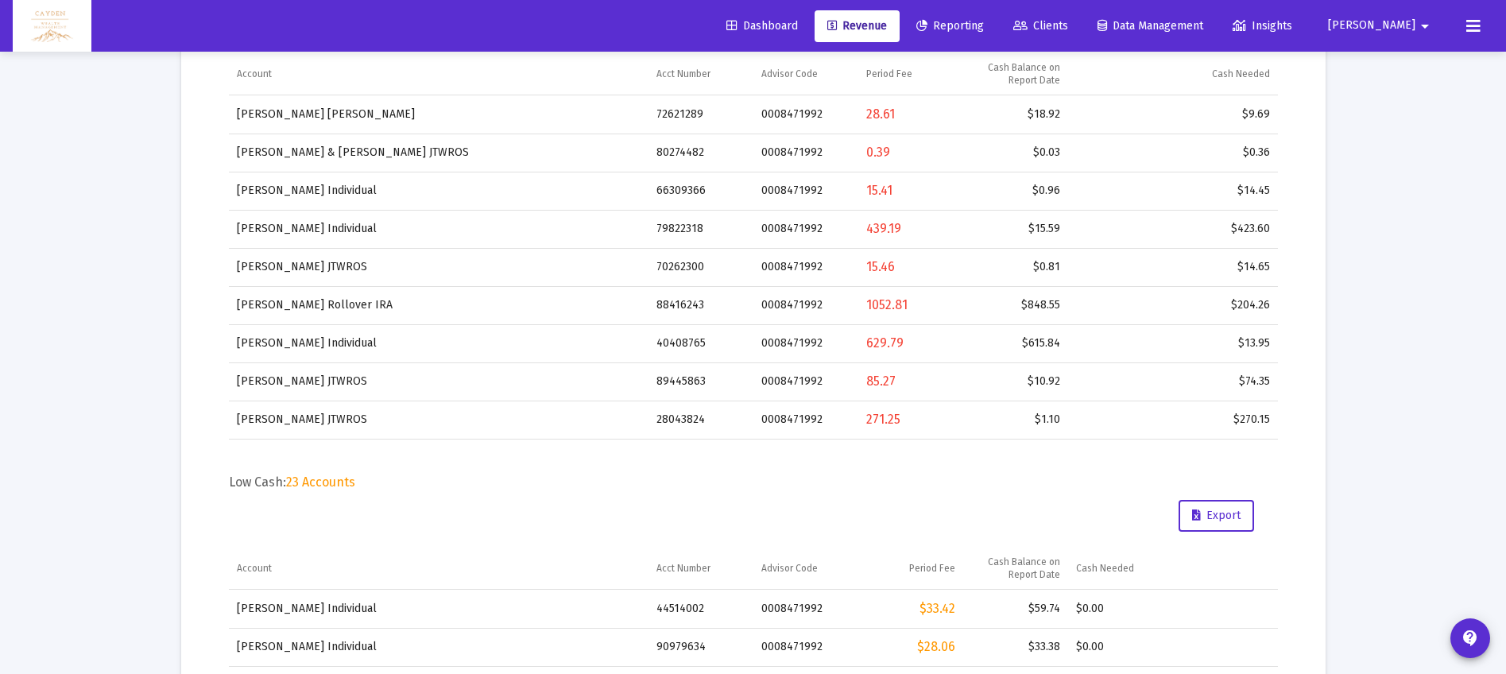
scroll to position [528, 0]
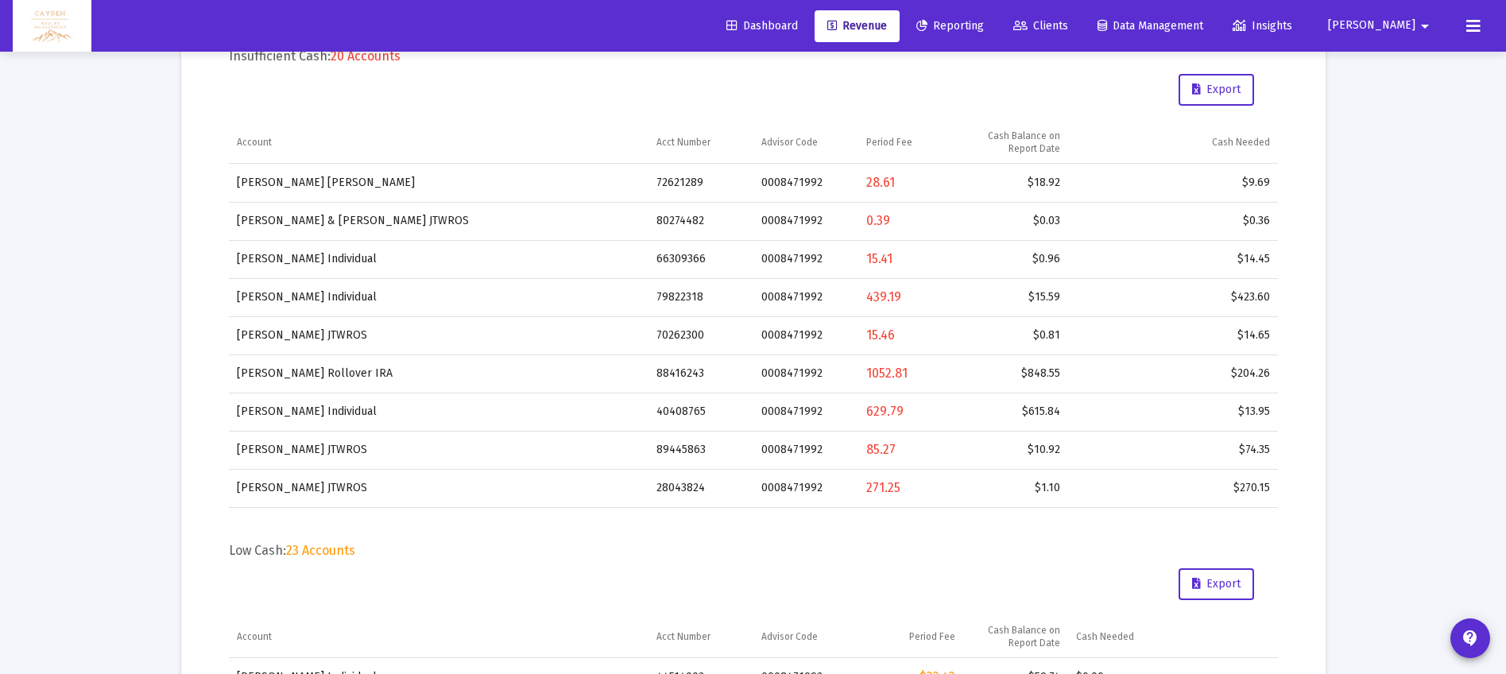
drag, startPoint x: 898, startPoint y: 374, endPoint x: 677, endPoint y: 377, distance: 220.9
click at [677, 377] on tr "[PERSON_NAME] Rollover IRA 88416243 0008471992 1052.81 $848.55 $204.26" at bounding box center [753, 373] width 1049 height 38
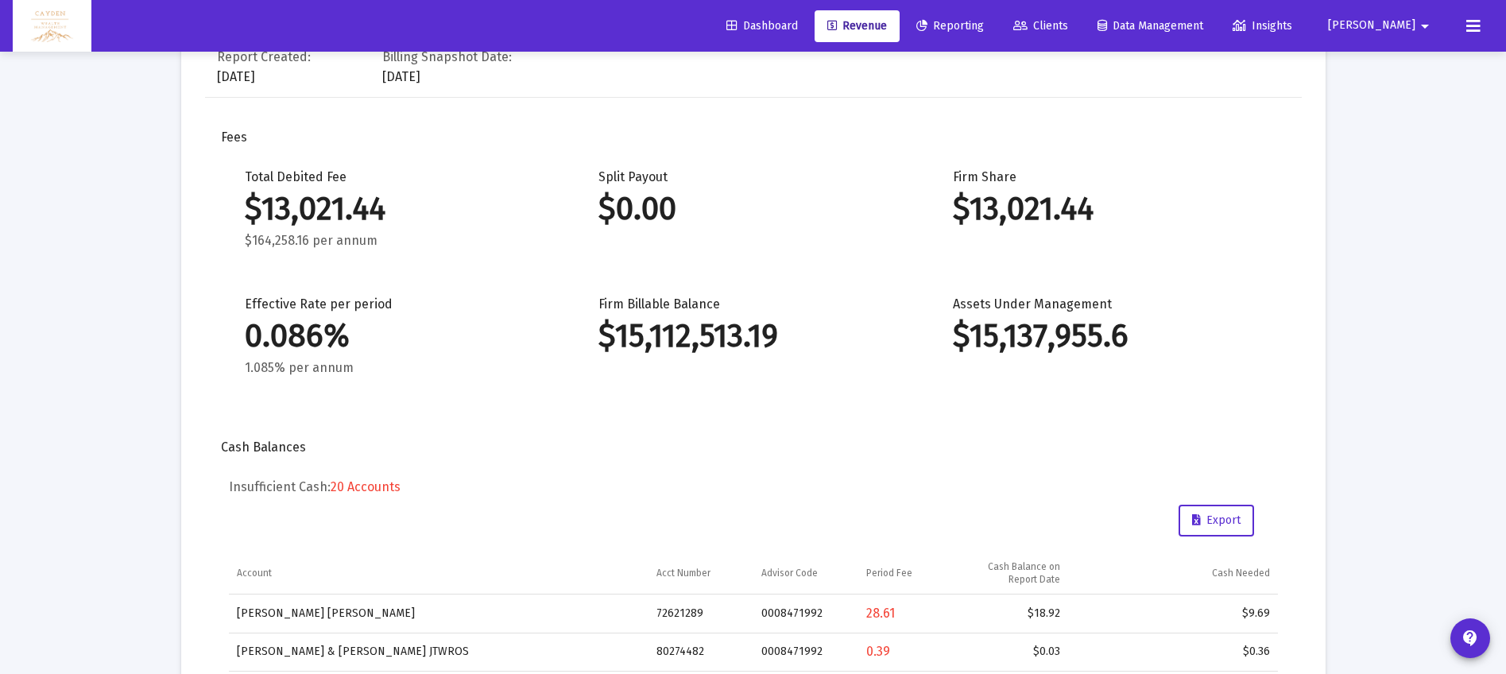
scroll to position [0, 0]
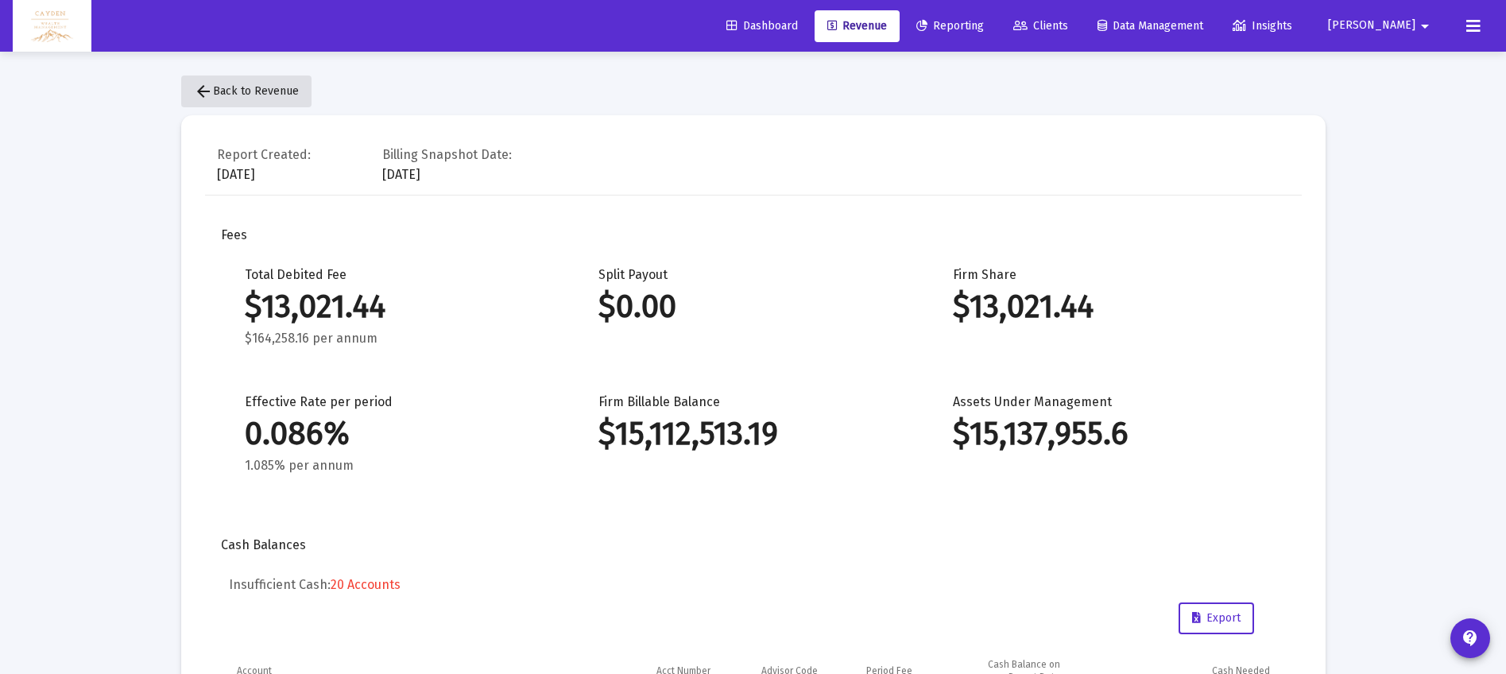
click at [284, 87] on span "arrow_back Back to Revenue" at bounding box center [246, 91] width 105 height 14
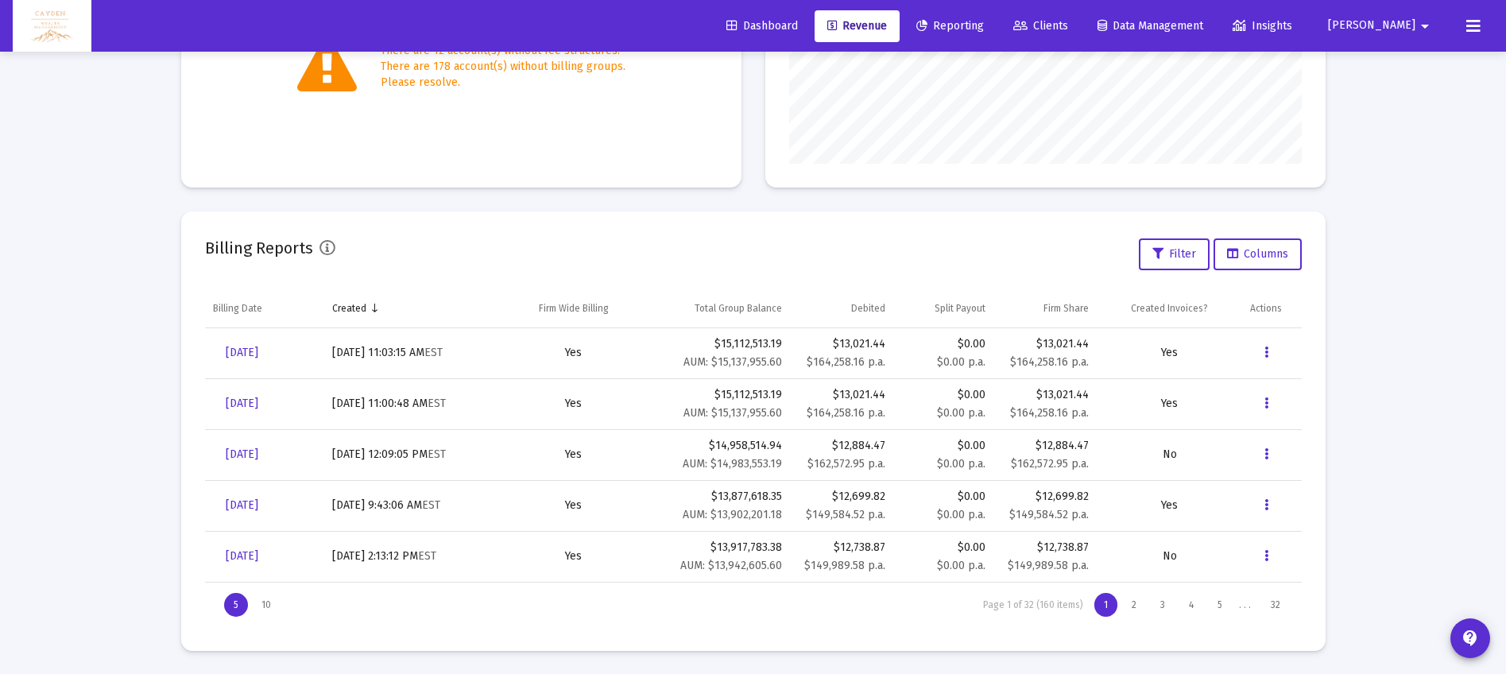
scroll to position [375, 0]
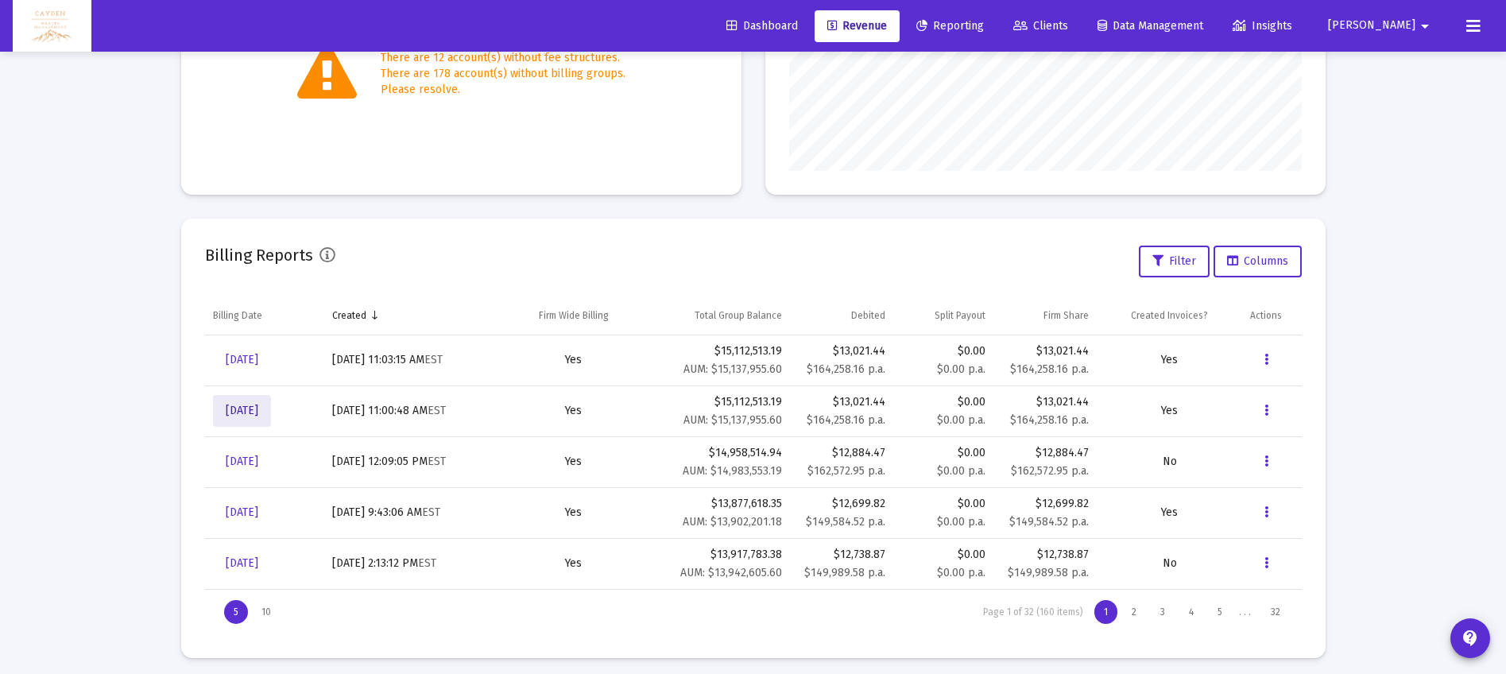
click at [258, 415] on span "[DATE]" at bounding box center [242, 411] width 33 height 14
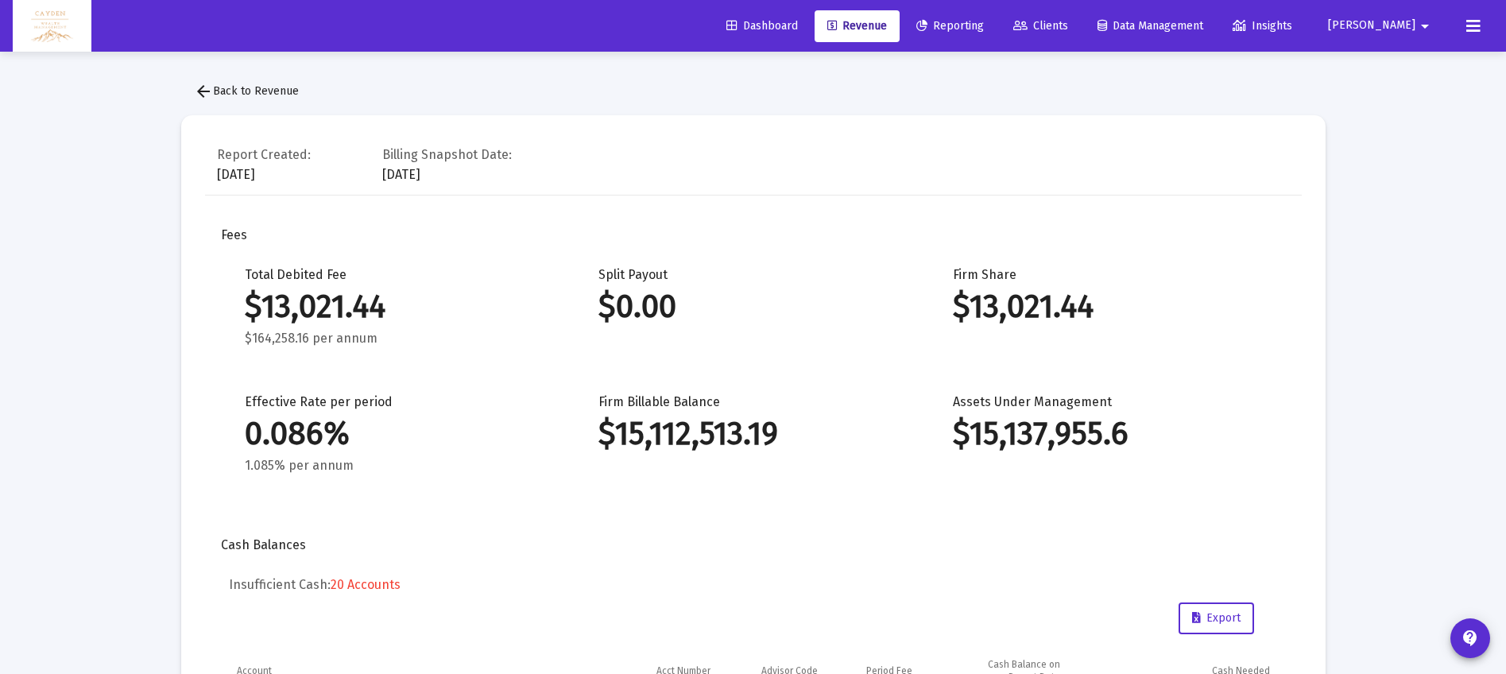
click at [281, 96] on span "arrow_back Back to Revenue" at bounding box center [246, 91] width 105 height 14
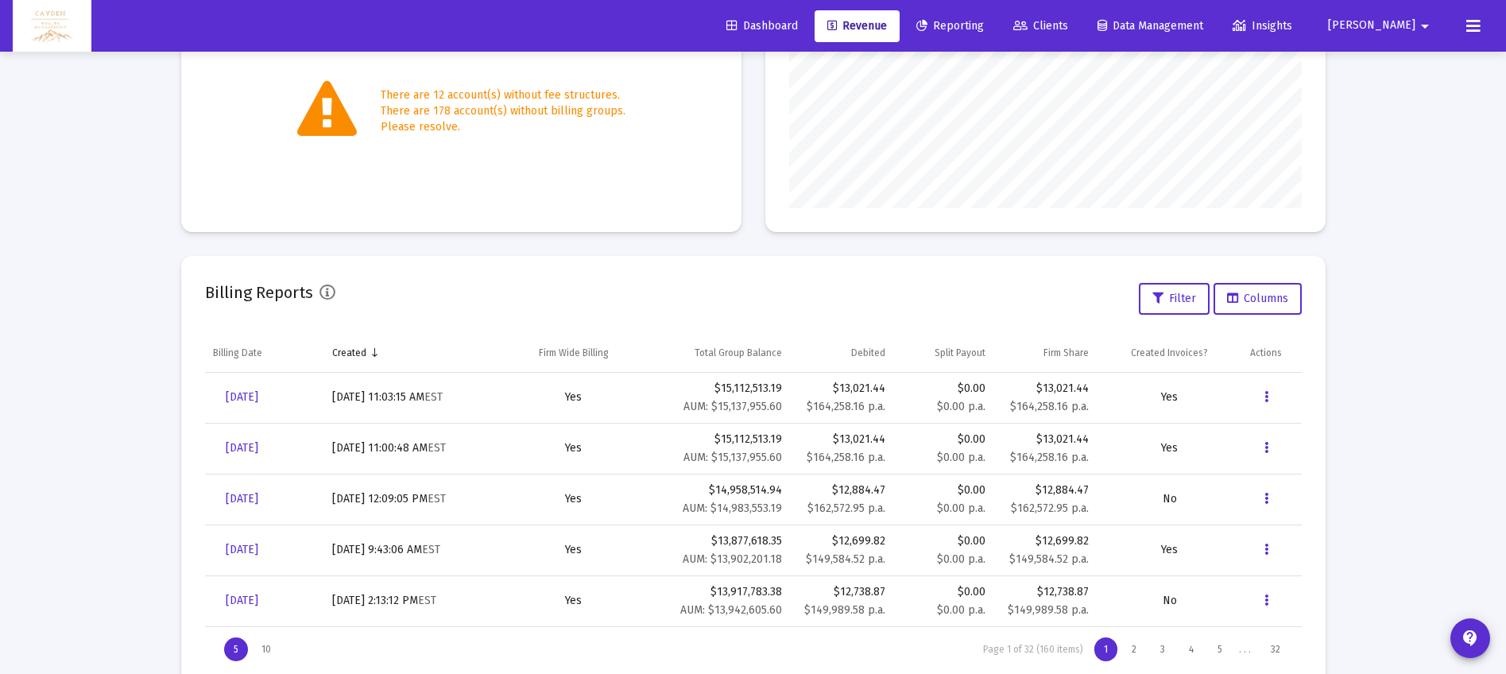
scroll to position [342, 0]
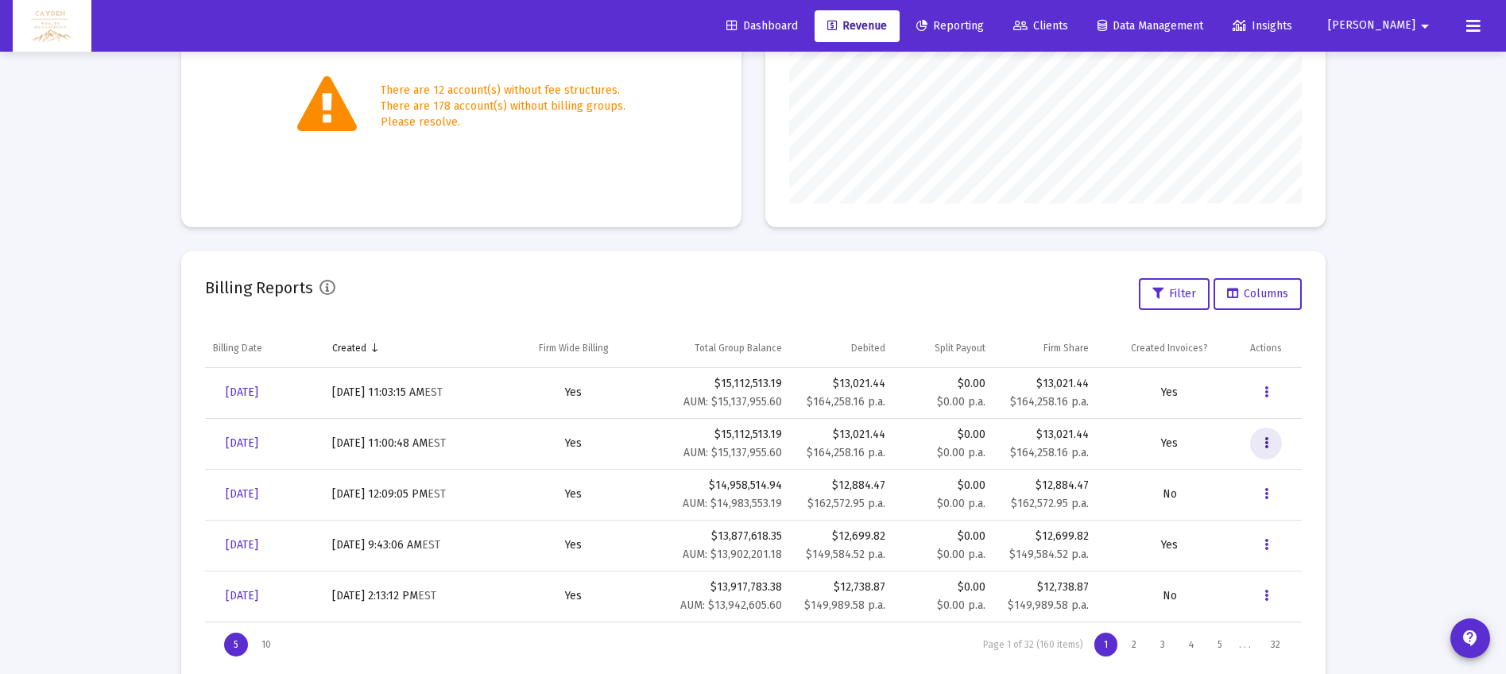
click at [1263, 440] on button "Data grid" at bounding box center [1266, 444] width 32 height 32
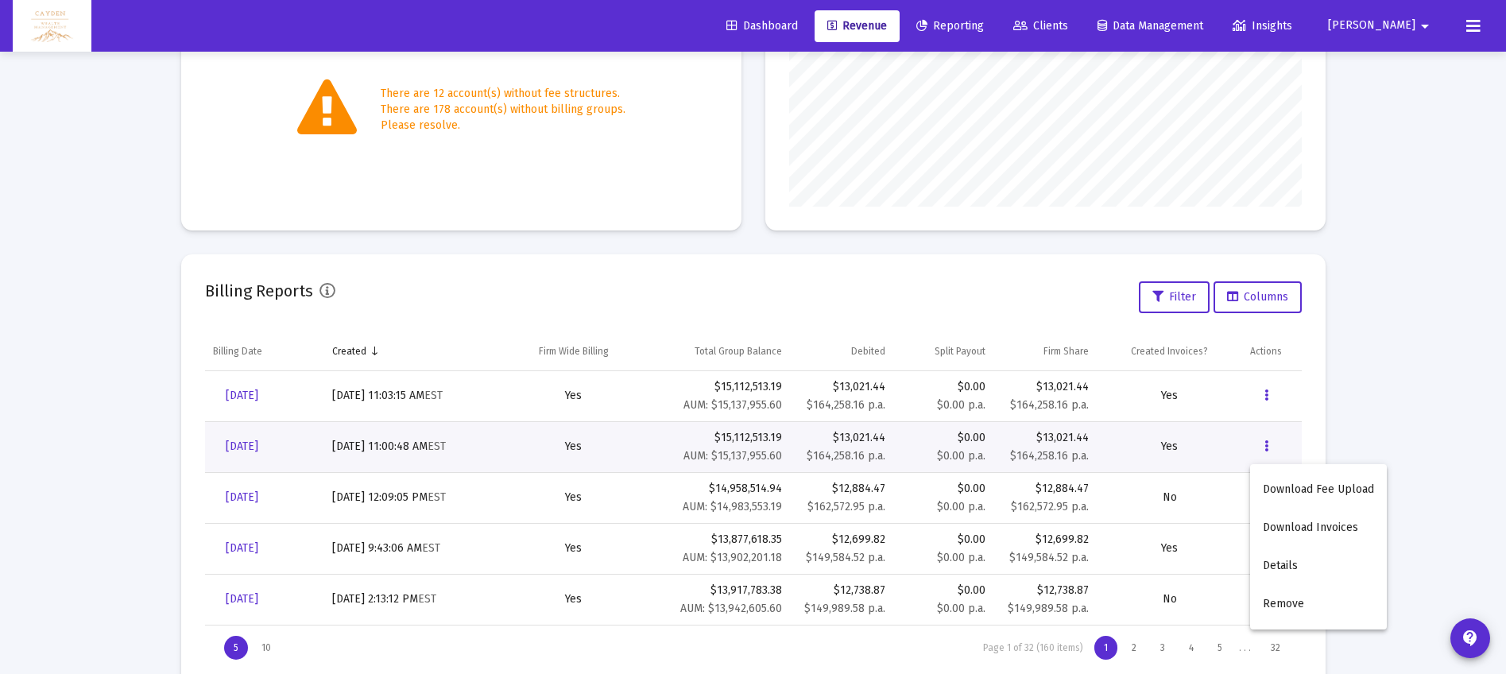
scroll to position [338, 0]
click at [1308, 524] on button "Download Invoices" at bounding box center [1318, 528] width 137 height 38
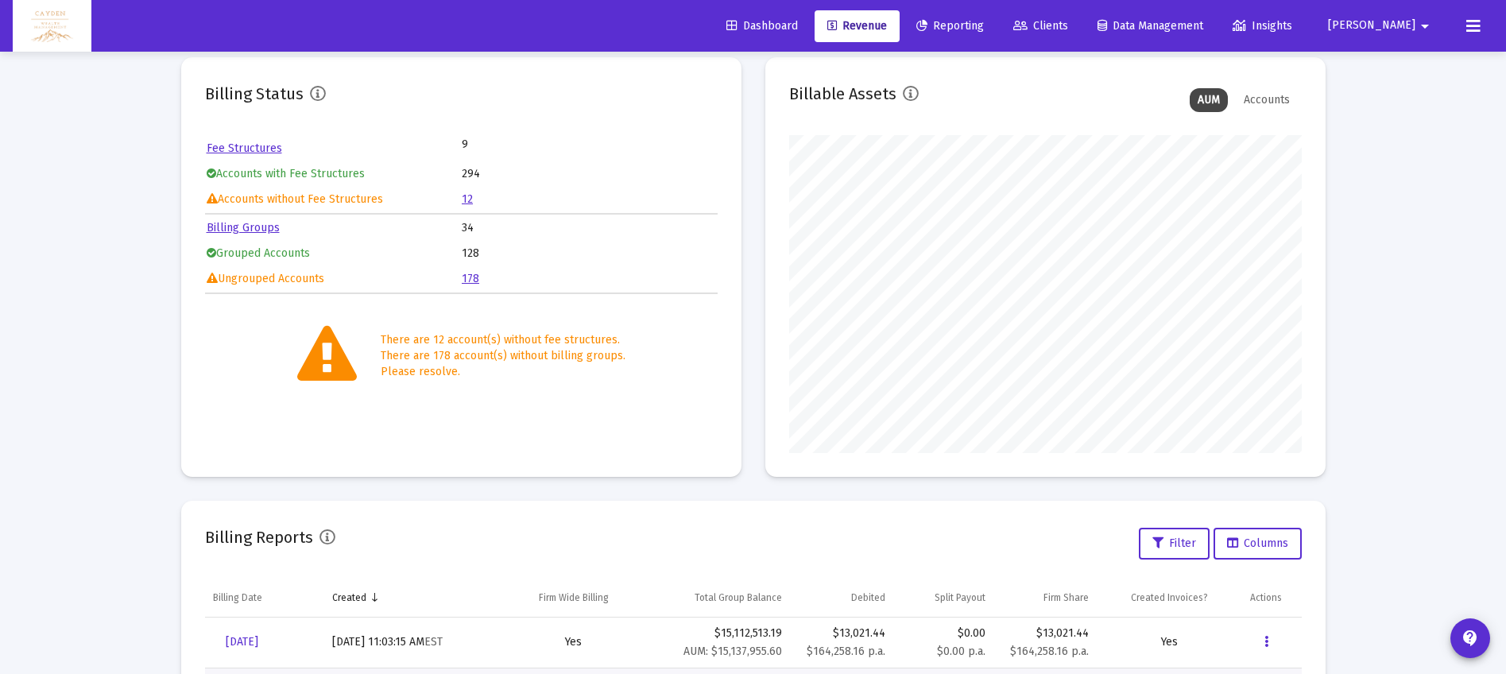
scroll to position [0, 0]
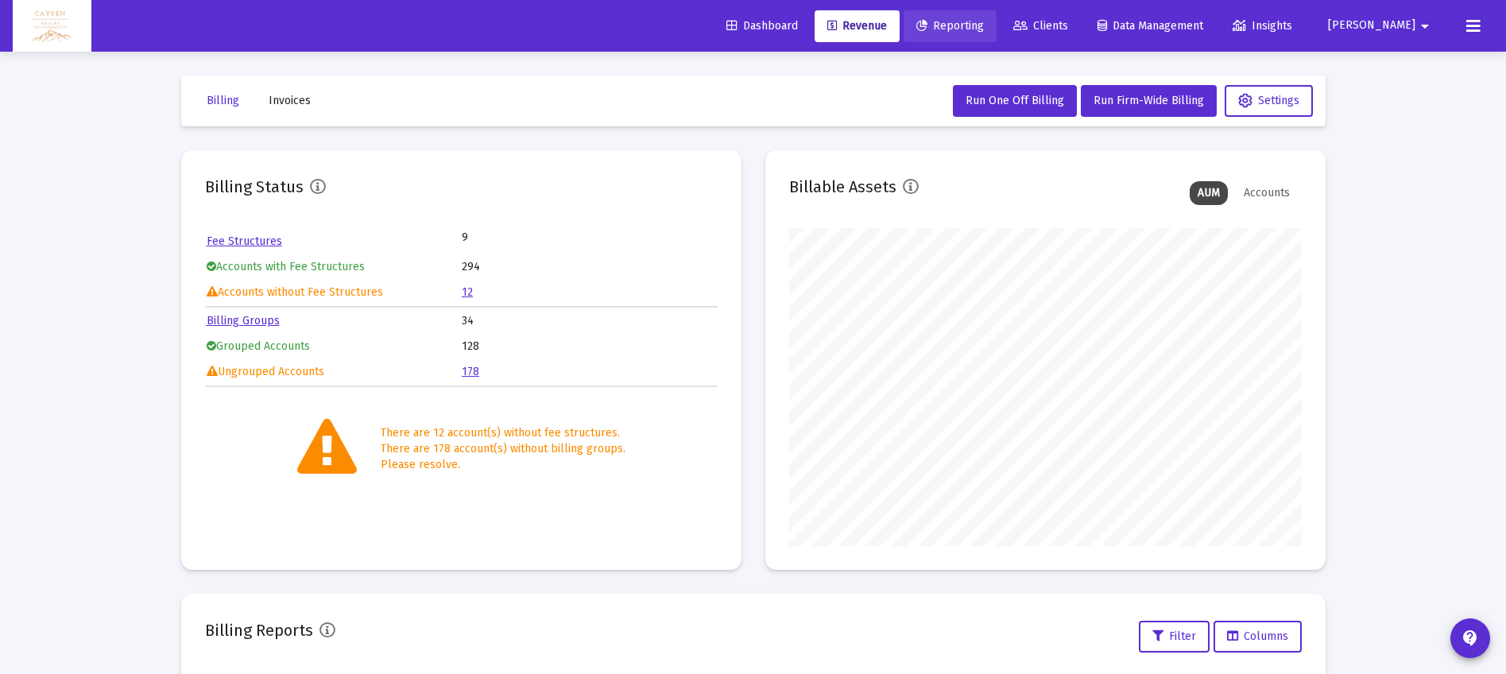
click at [997, 16] on link "Reporting" at bounding box center [950, 26] width 93 height 32
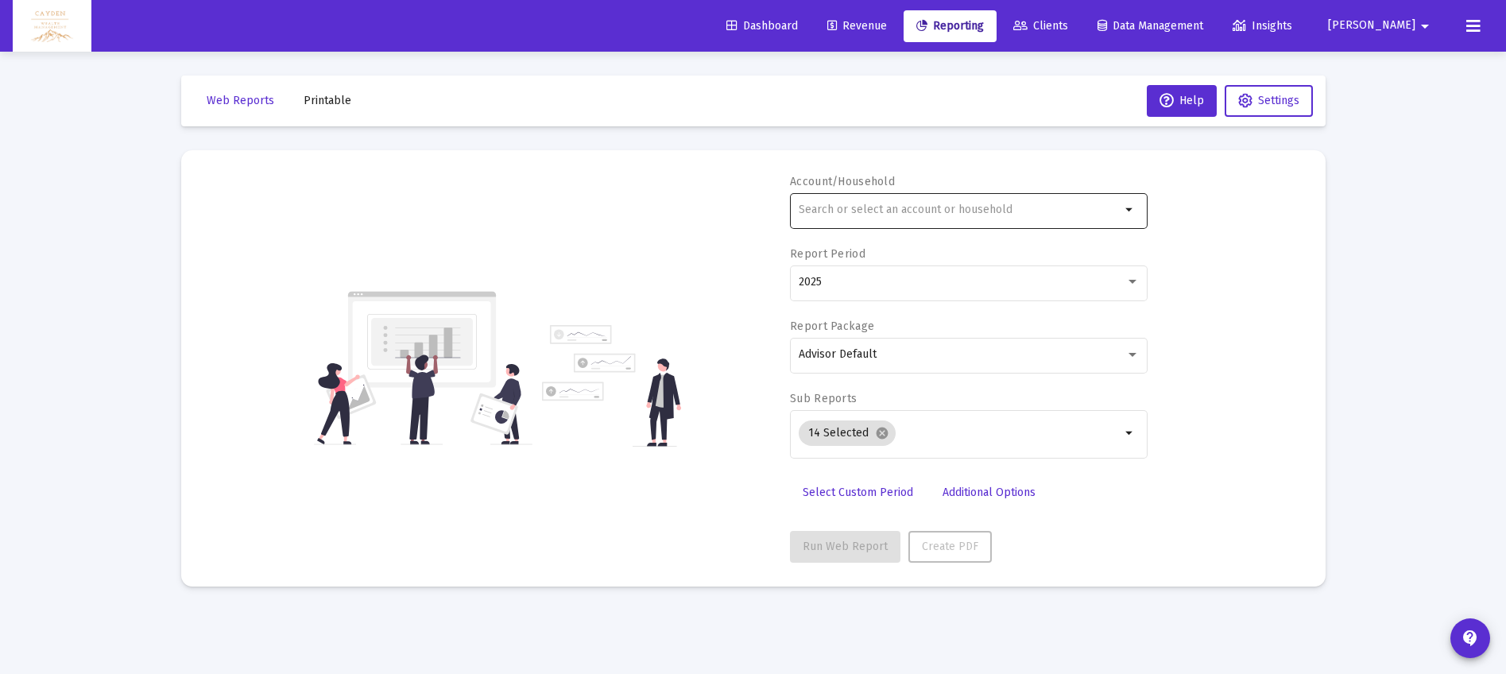
click at [886, 198] on div at bounding box center [960, 209] width 322 height 39
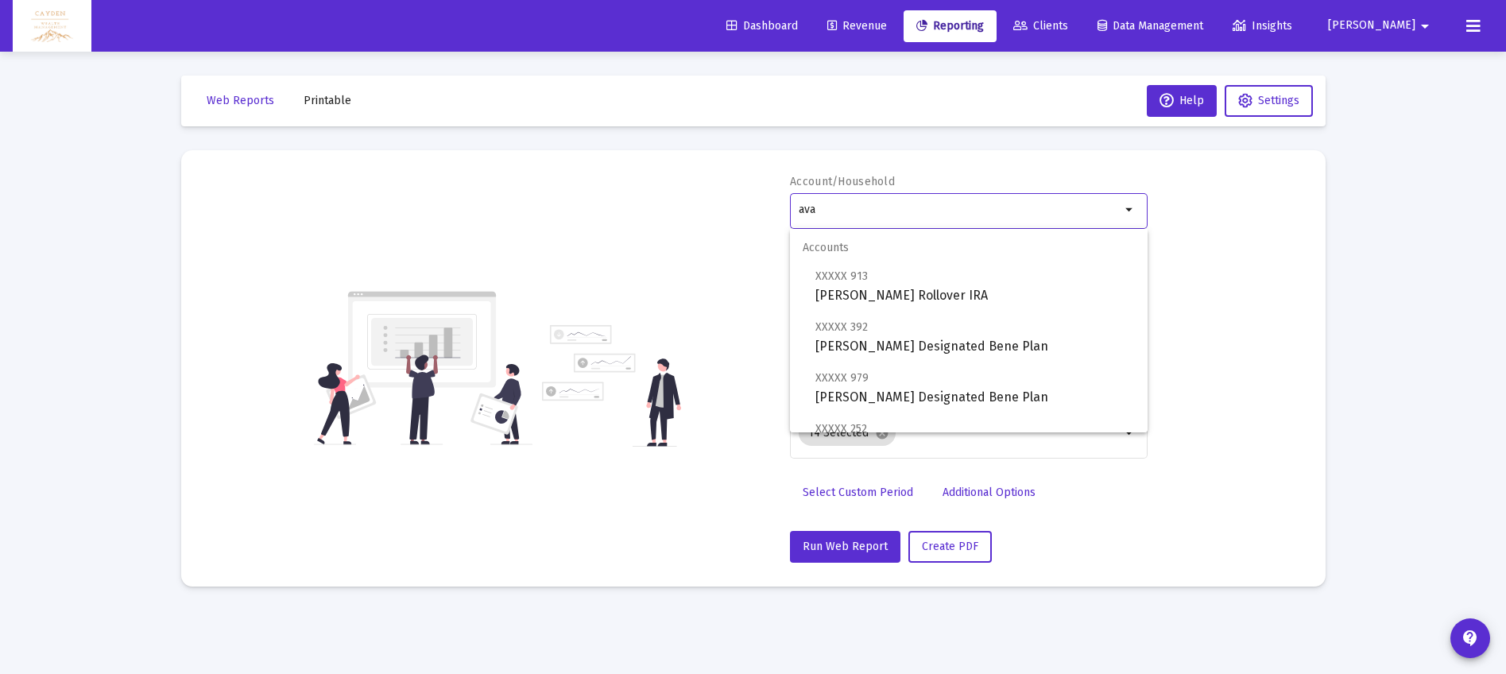
scroll to position [203, 0]
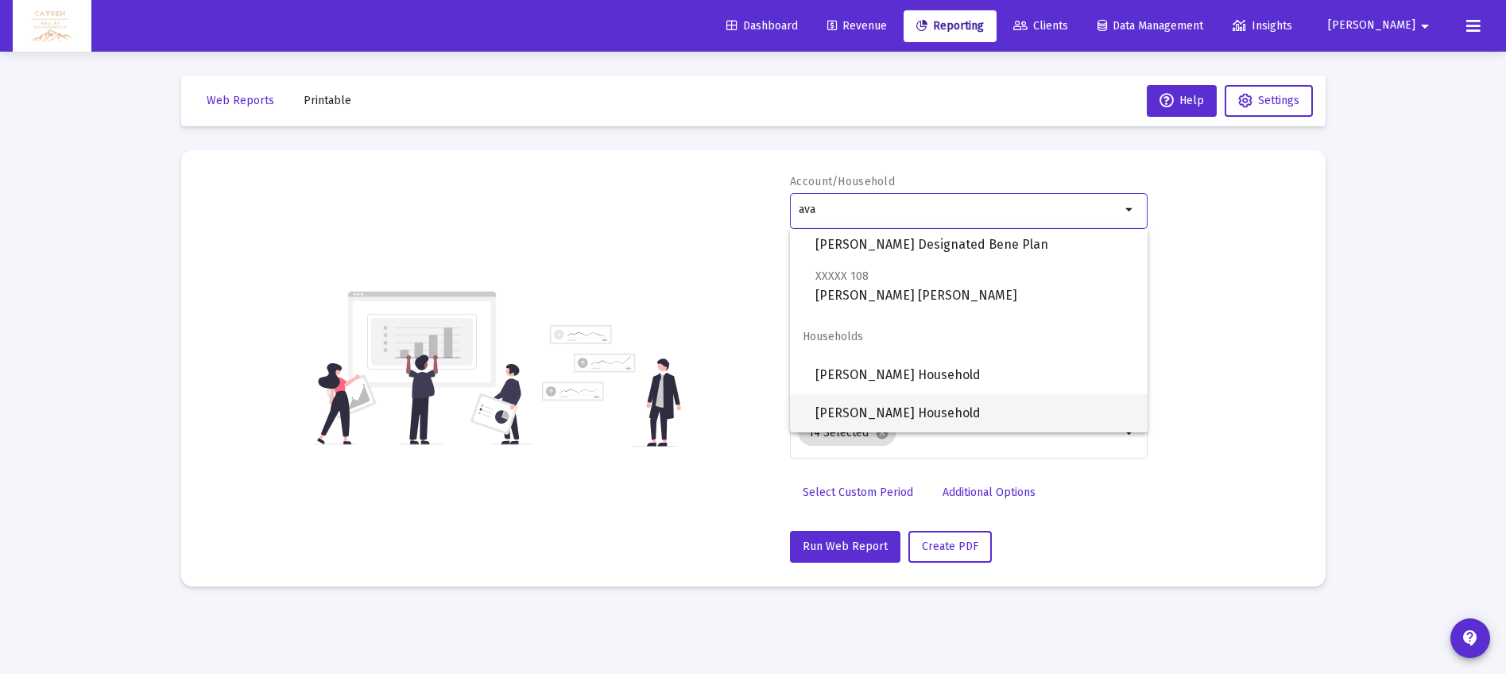
click at [892, 412] on span "[PERSON_NAME] Household" at bounding box center [974, 413] width 319 height 38
type input "[PERSON_NAME] Household"
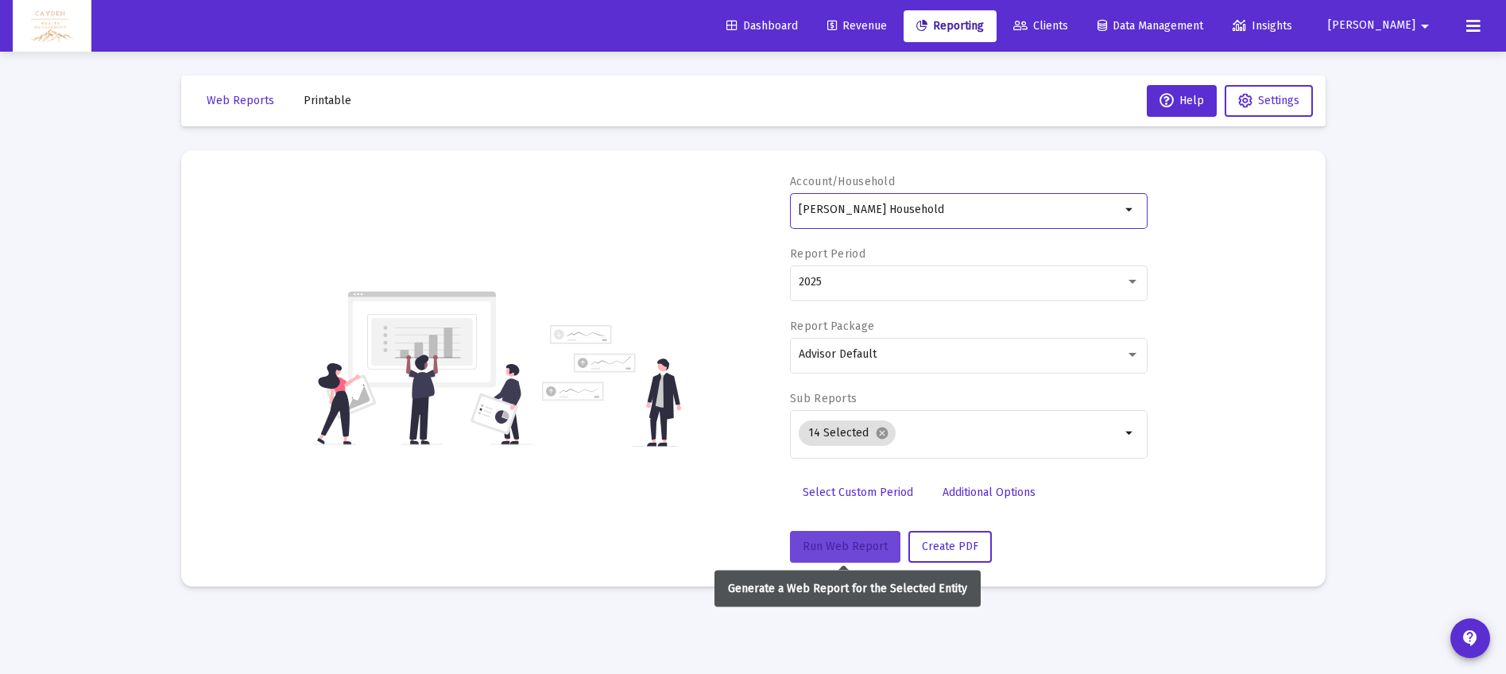
click at [874, 552] on button "Run Web Report" at bounding box center [845, 547] width 110 height 32
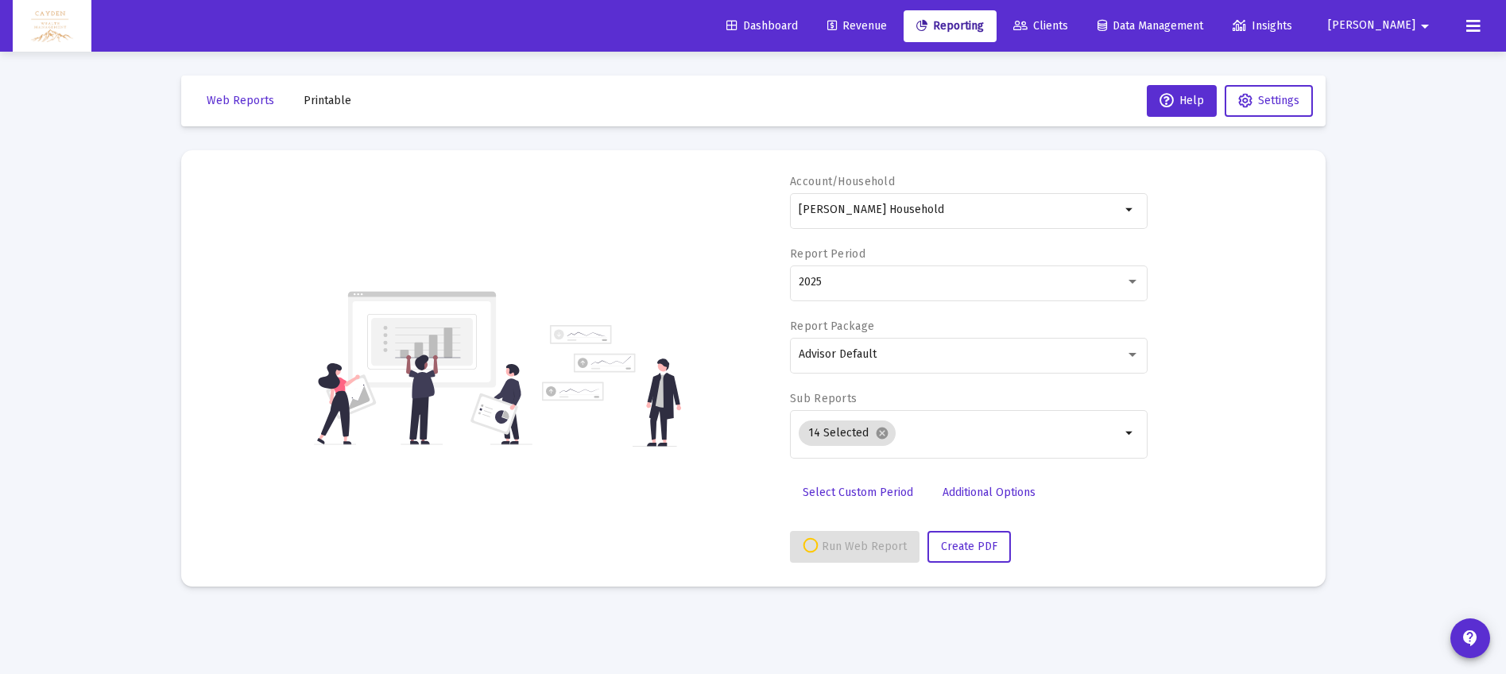
select select "View all"
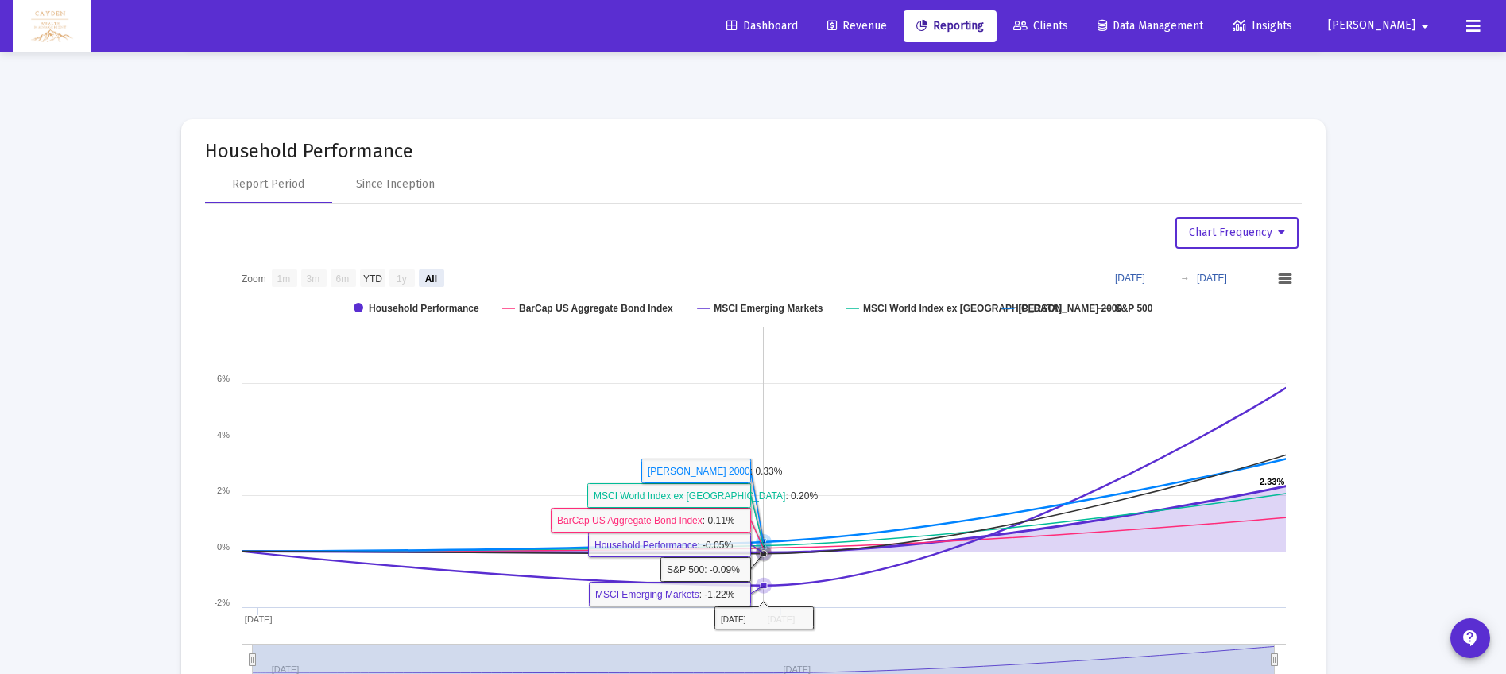
scroll to position [2198, 0]
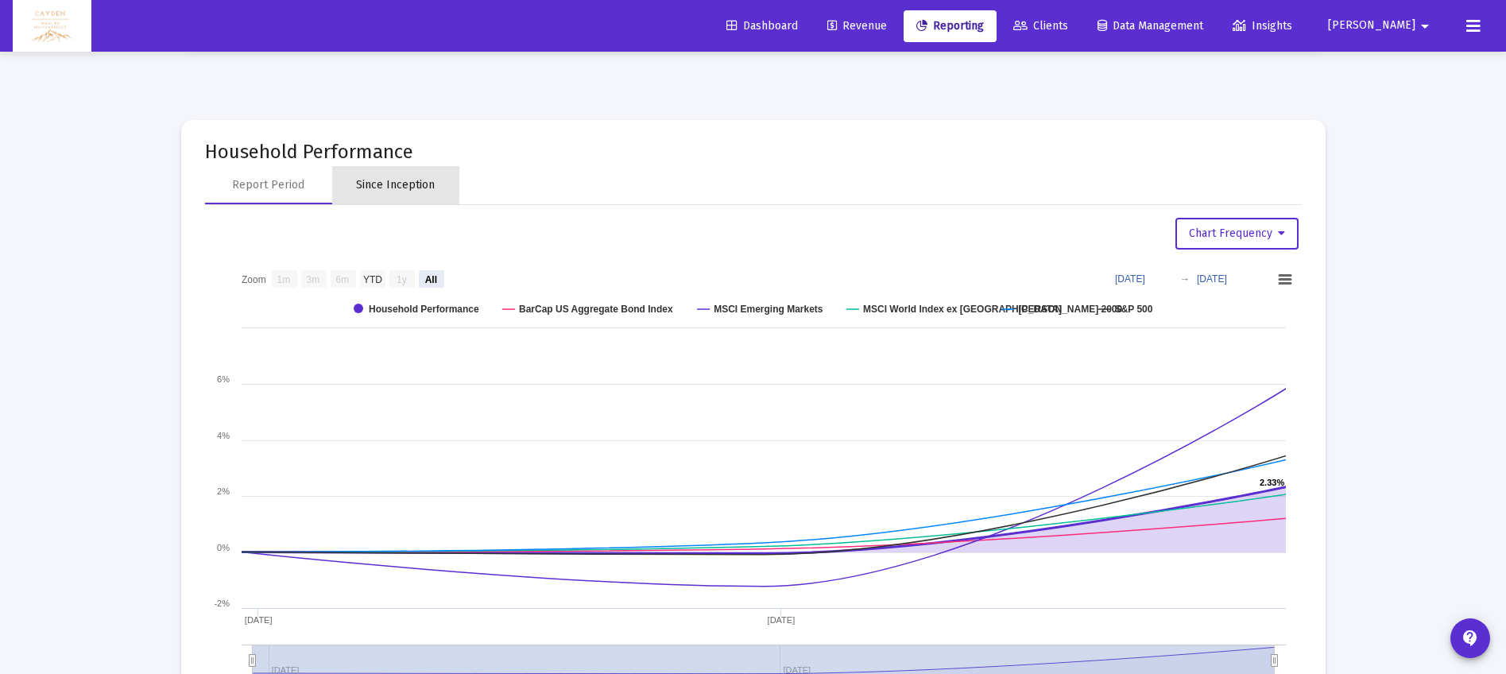
click at [389, 184] on div "Since Inception" at bounding box center [395, 185] width 79 height 16
select select "View all"
click at [242, 184] on div "Report Period" at bounding box center [268, 185] width 72 height 16
select select "View all"
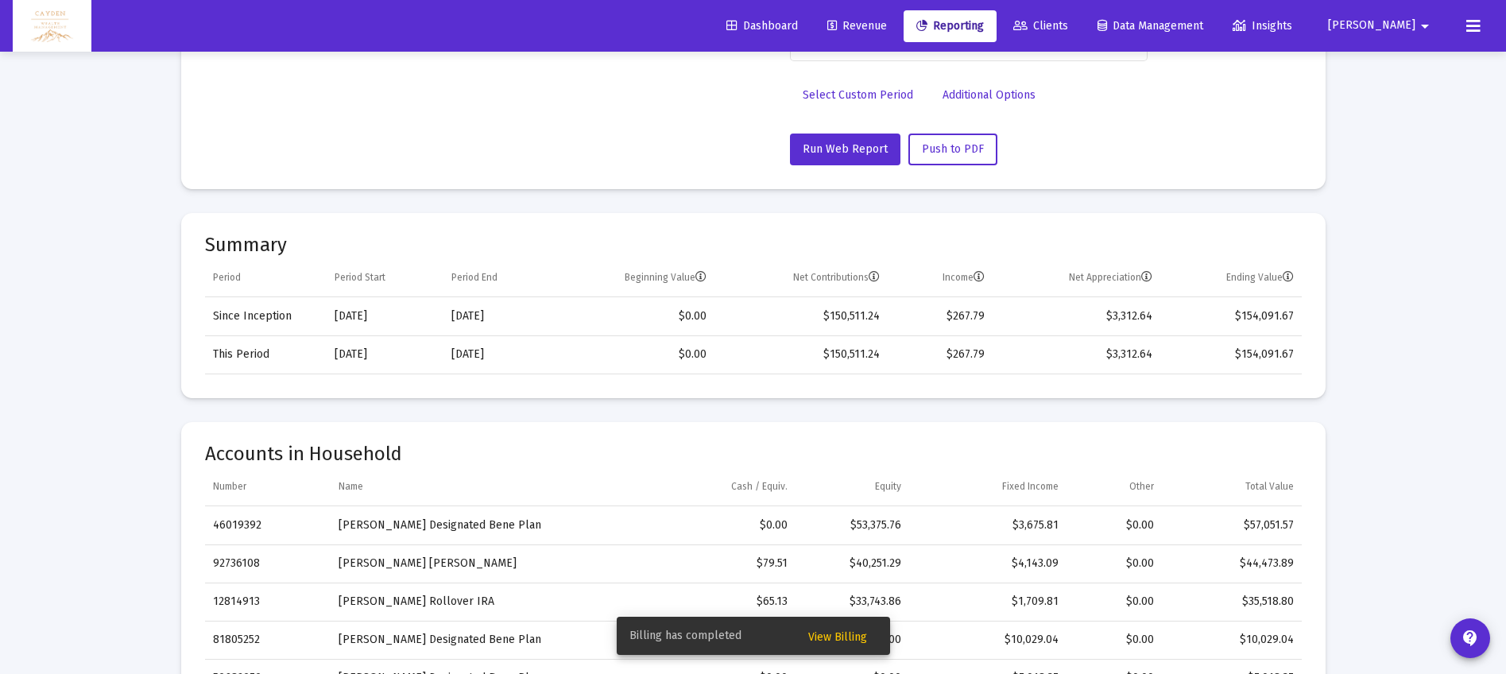
scroll to position [0, 0]
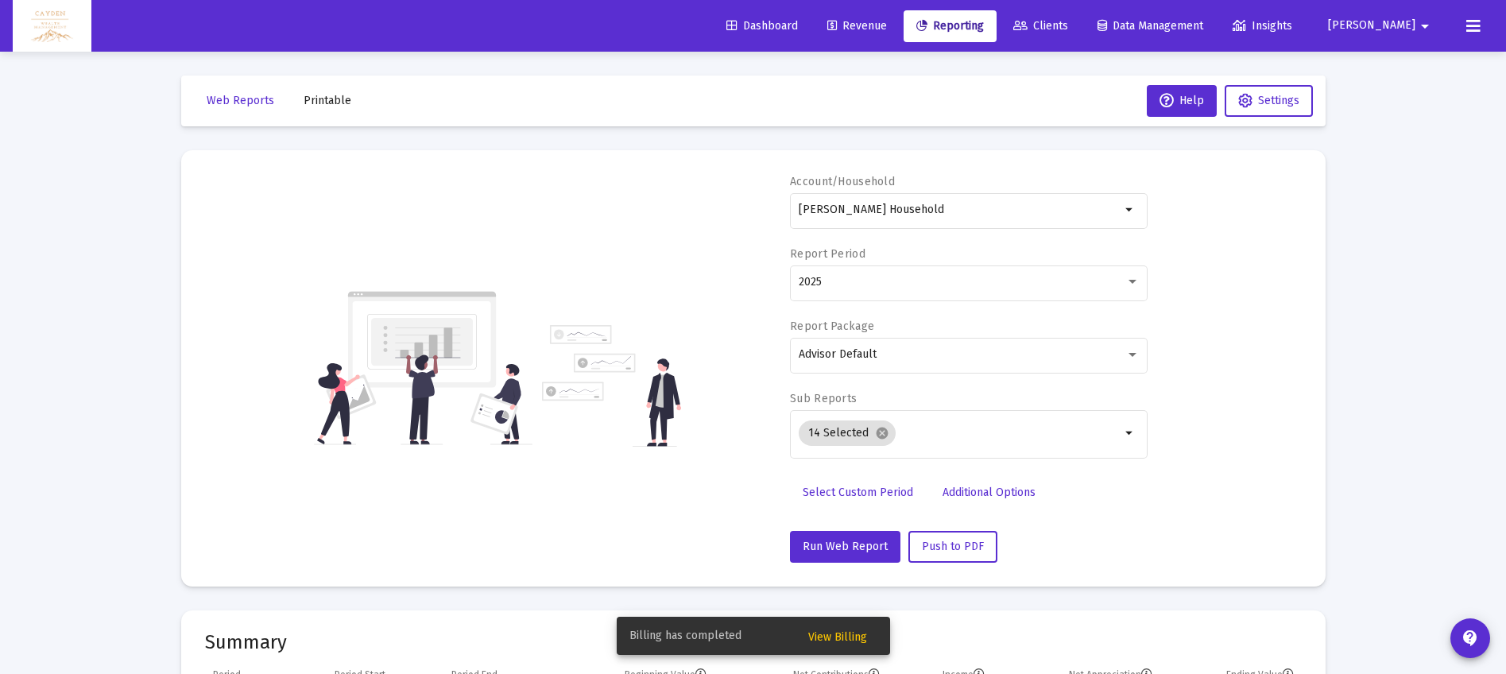
click at [887, 31] on span "Revenue" at bounding box center [857, 26] width 60 height 14
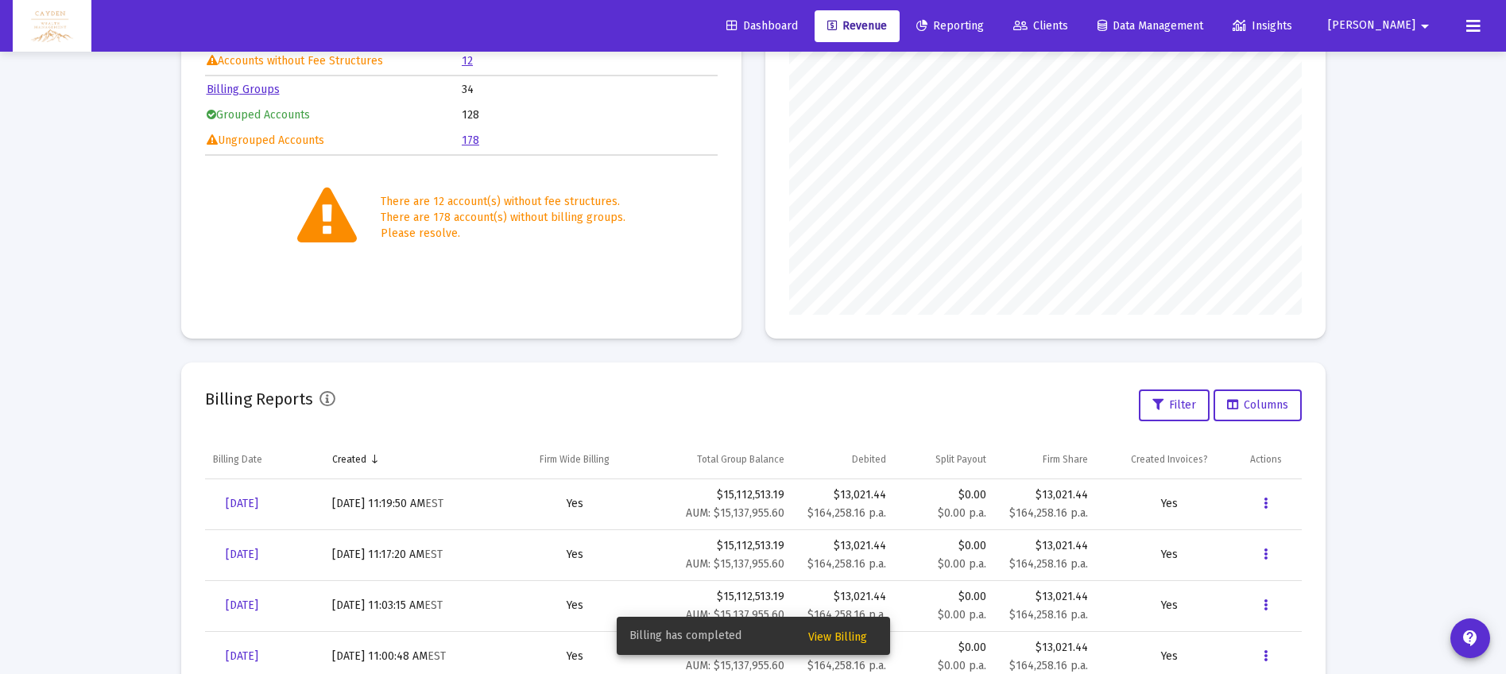
scroll to position [285, 0]
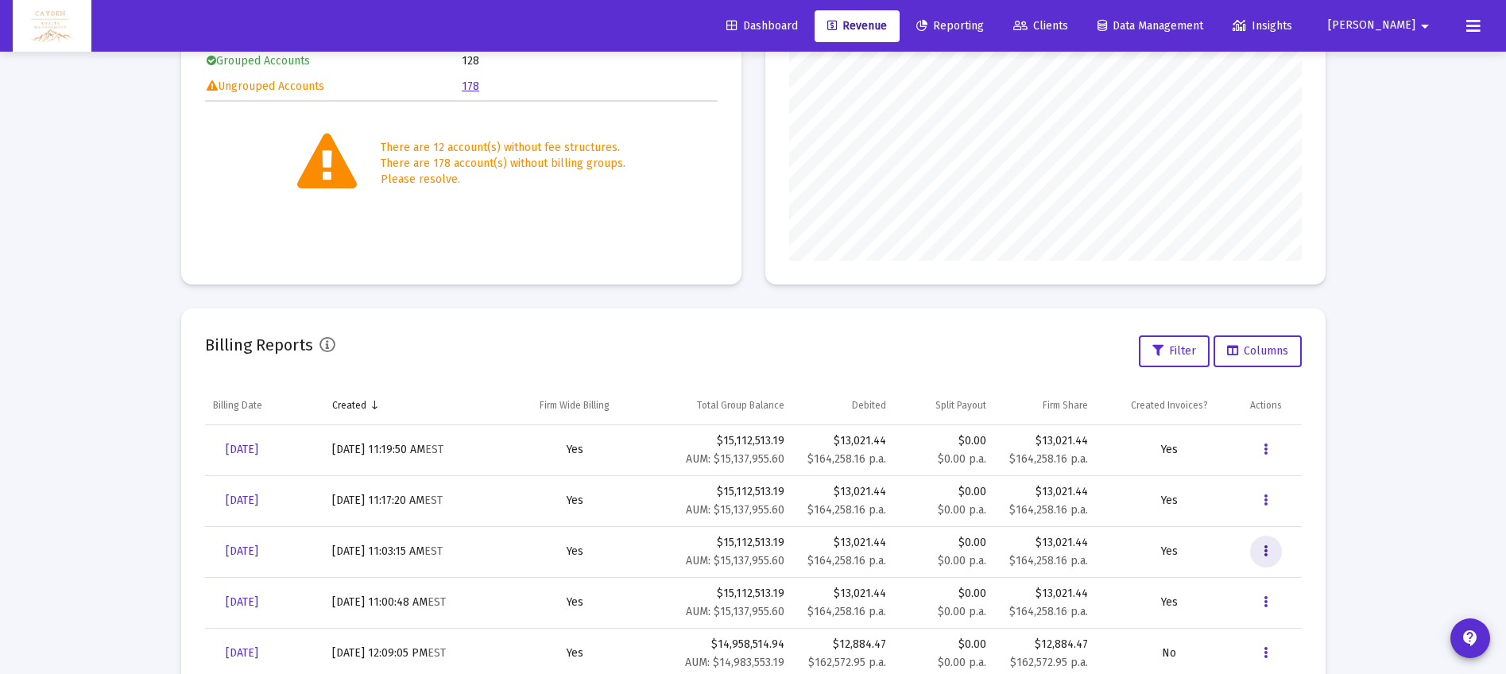
click at [1264, 551] on icon "Data grid" at bounding box center [1266, 551] width 4 height 19
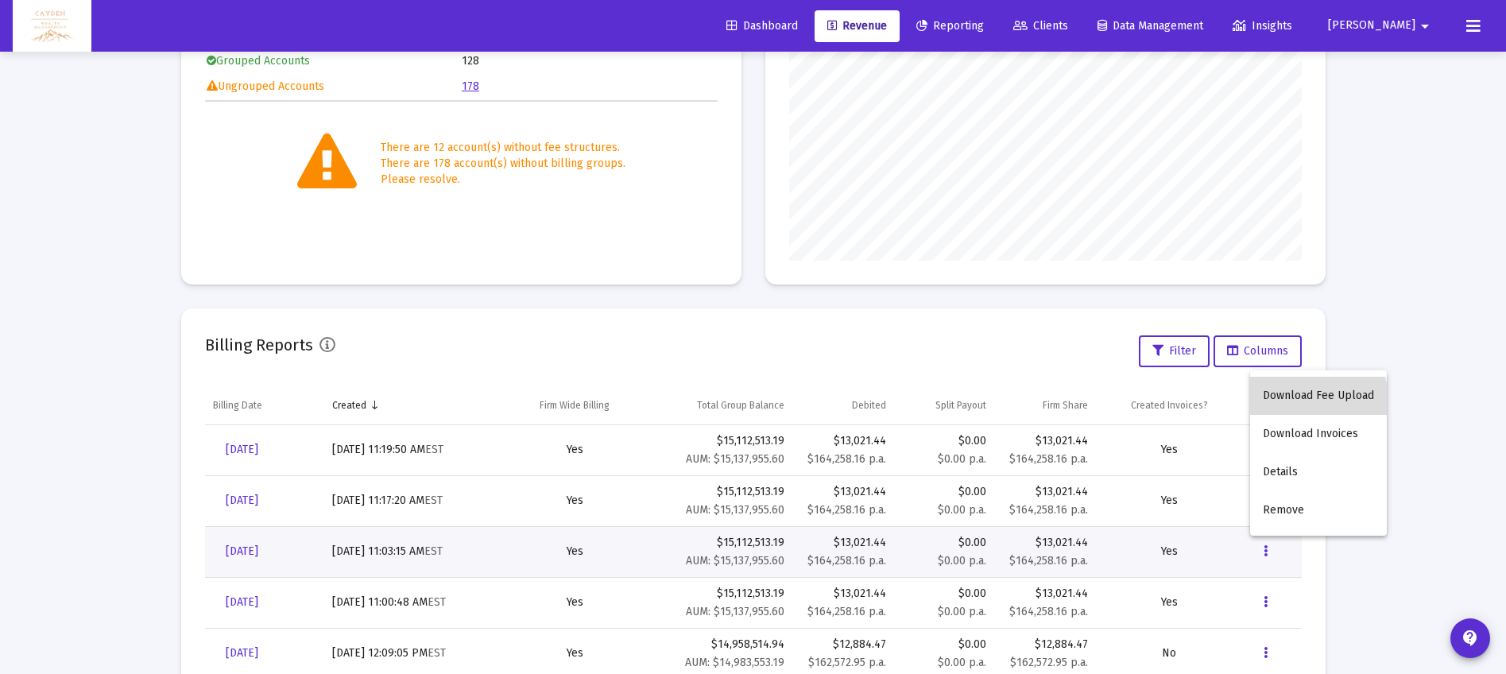
click at [1310, 400] on button "Download Fee Upload" at bounding box center [1318, 396] width 137 height 38
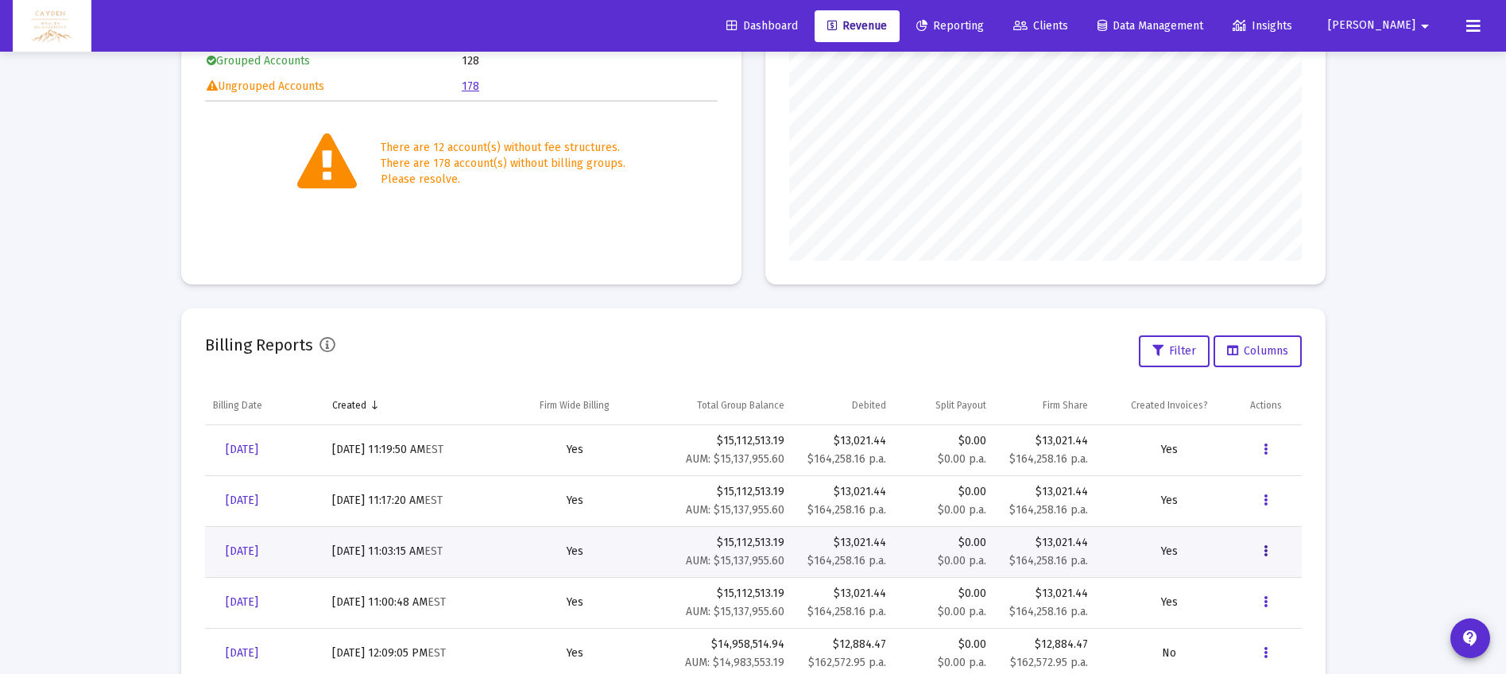
scroll to position [284, 0]
click at [258, 549] on span "[DATE]" at bounding box center [242, 552] width 33 height 14
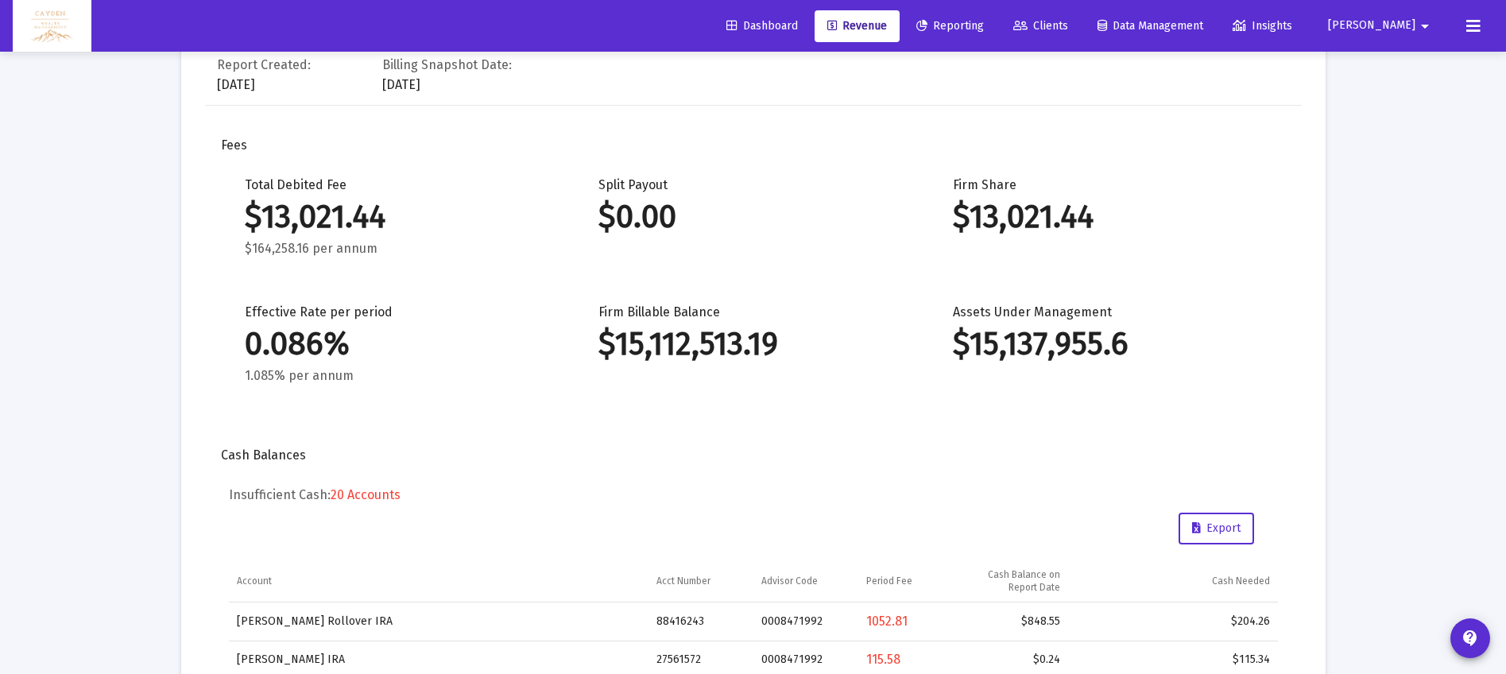
scroll to position [94, 0]
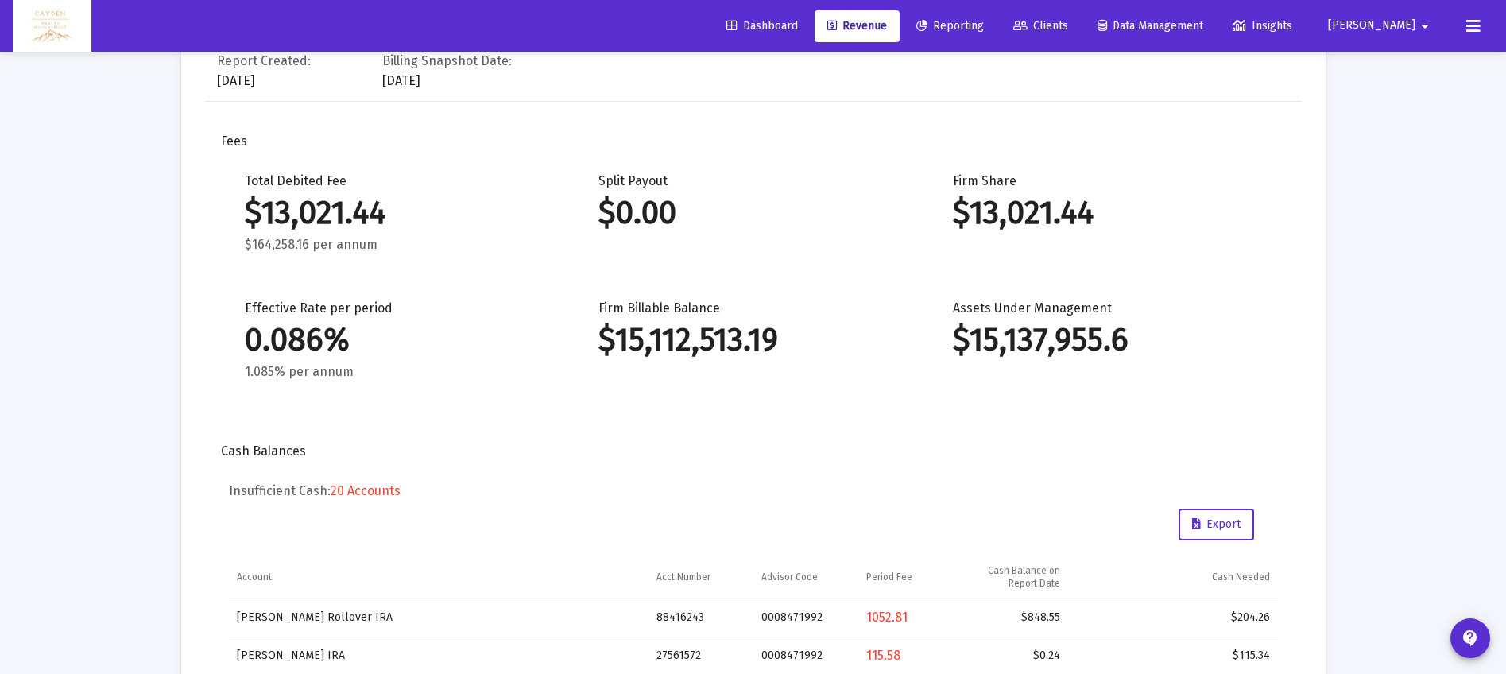
drag, startPoint x: 228, startPoint y: 488, endPoint x: 323, endPoint y: 488, distance: 95.4
click at [323, 488] on h5 "Insufficient Cash: 20 Accounts" at bounding box center [753, 491] width 1049 height 16
copy h5 "Insufficient Cash"
